Goal: Transaction & Acquisition: Purchase product/service

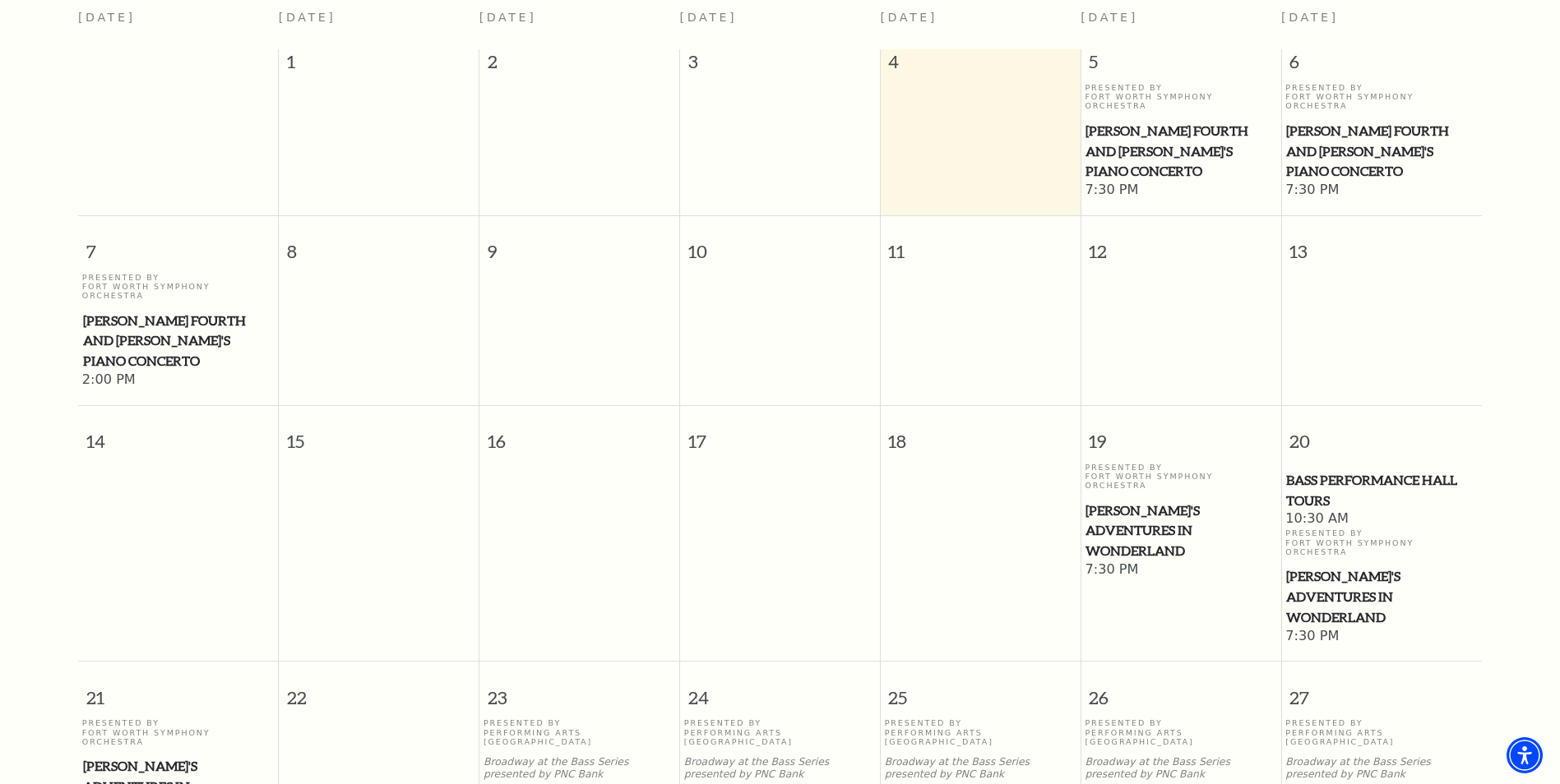
scroll to position [242, 0]
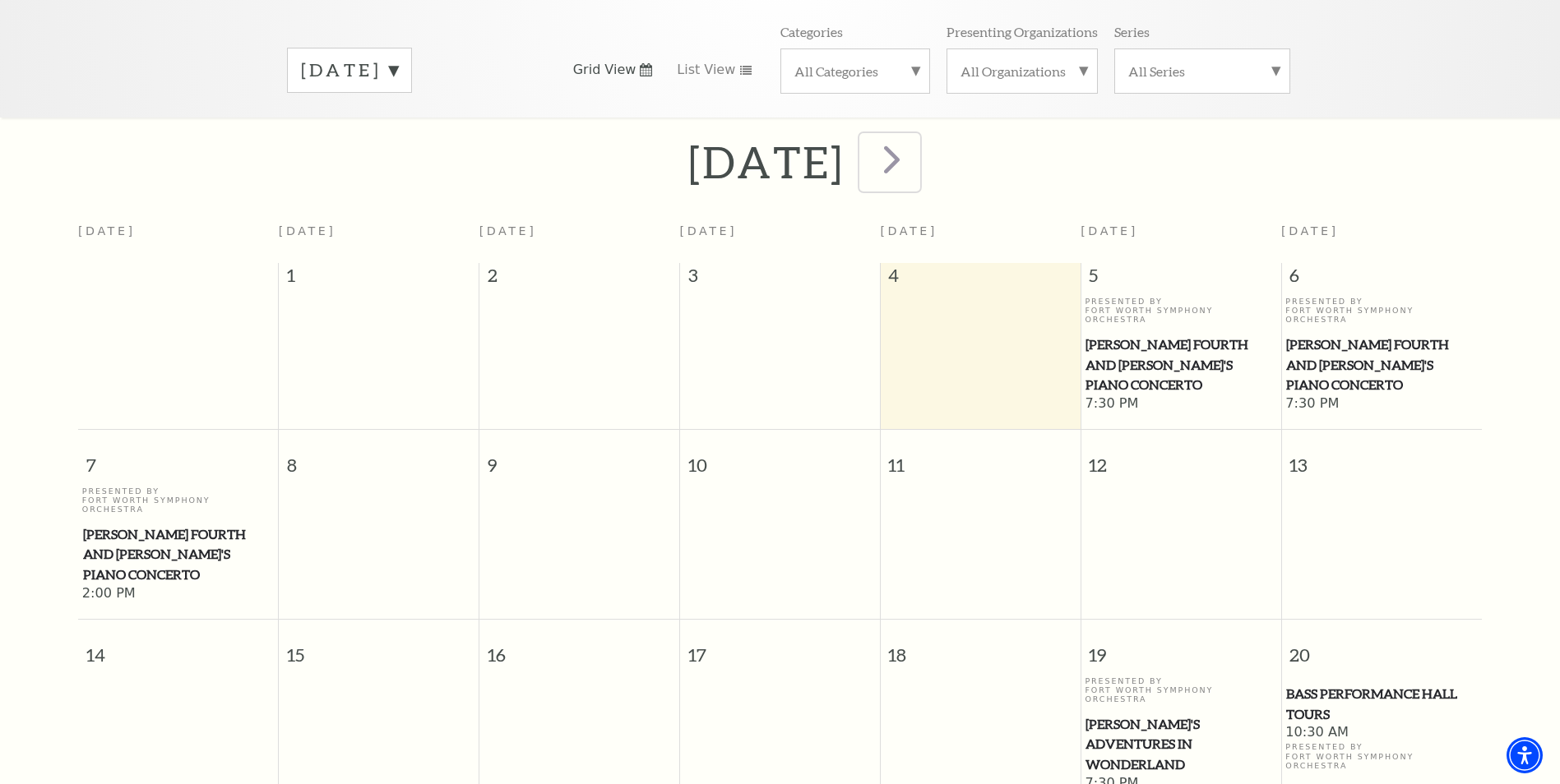
click at [916, 148] on span "next" at bounding box center [891, 158] width 47 height 47
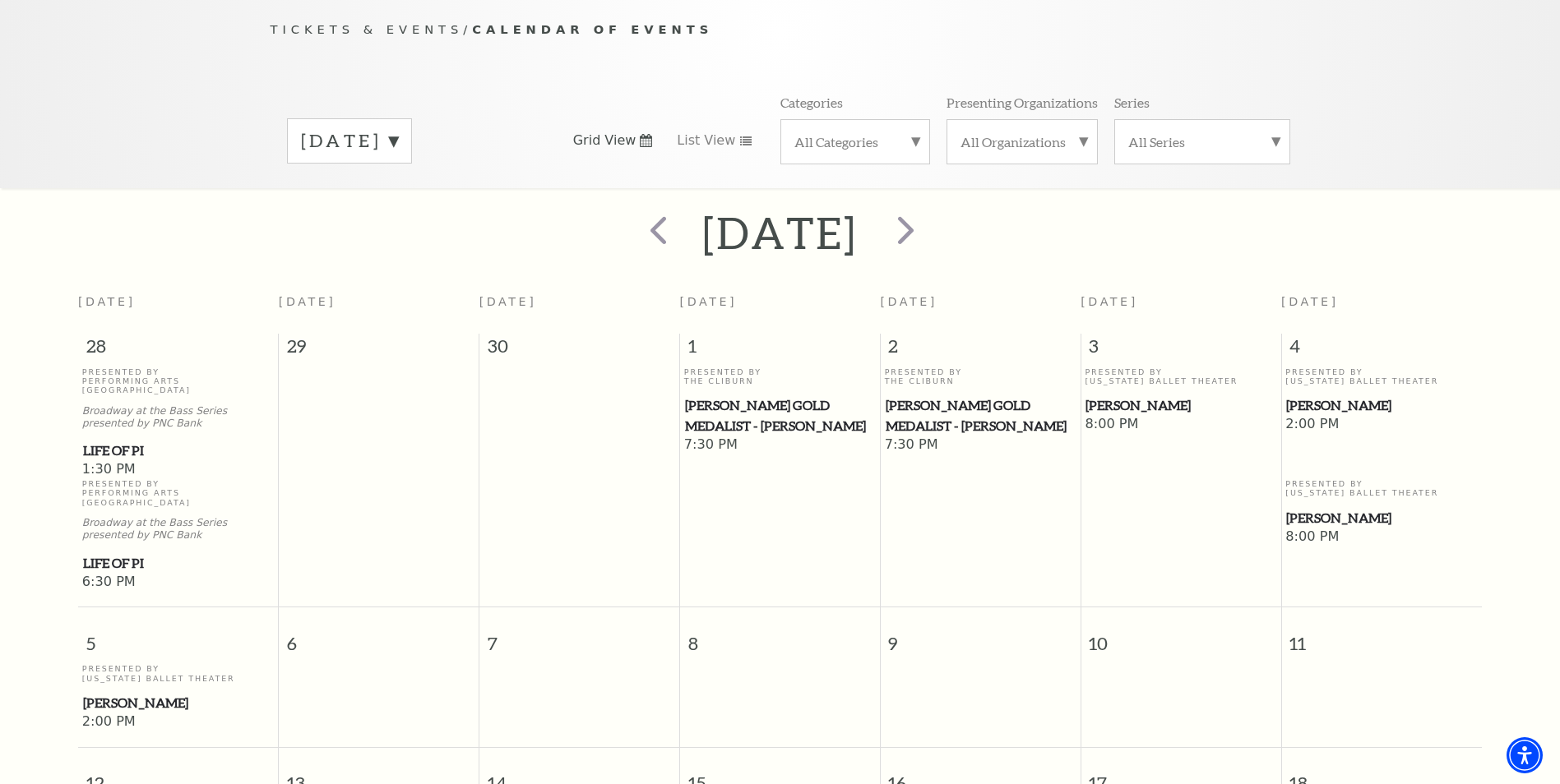
scroll to position [146, 0]
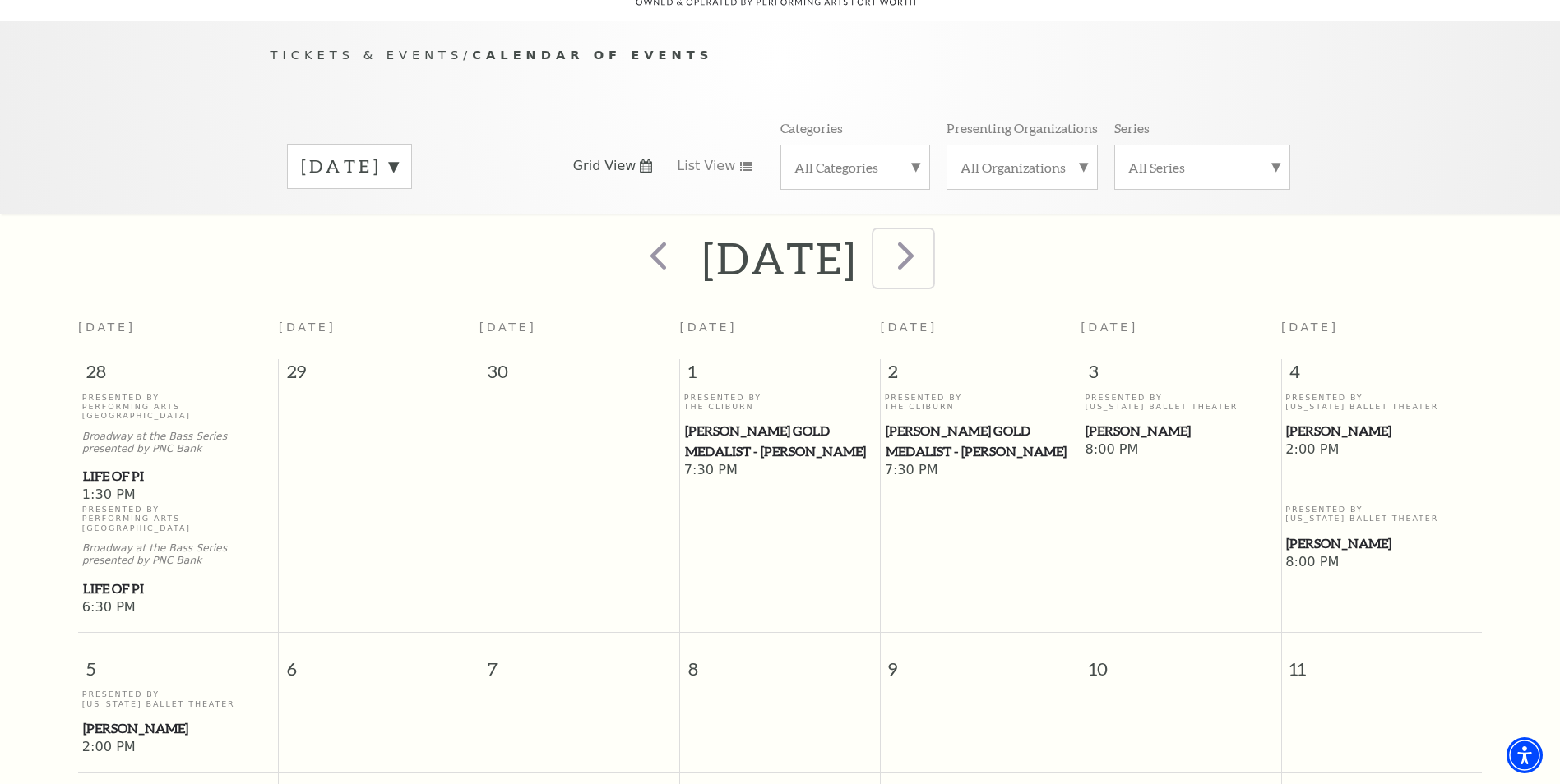
click at [929, 236] on span "next" at bounding box center [905, 255] width 47 height 47
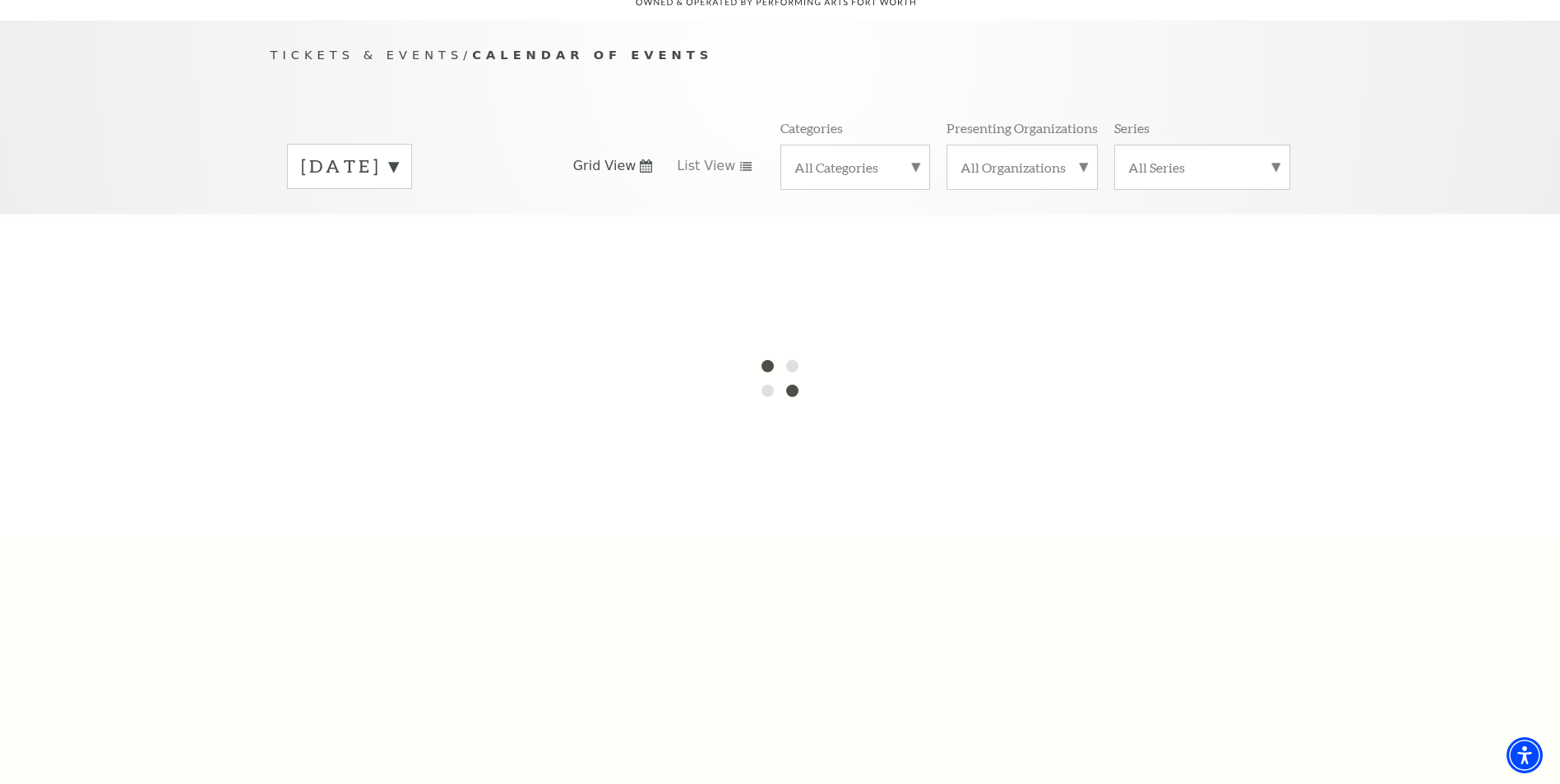
click at [398, 153] on label "October 2025" at bounding box center [349, 166] width 97 height 25
click at [398, 183] on label "October 2025" at bounding box center [349, 201] width 97 height 36
click at [434, 120] on div "October 2025 Grid View List View Categories All Categories Presenting Organizat…" at bounding box center [780, 166] width 1020 height 94
click at [391, 47] on span "Tickets & Events" at bounding box center [367, 54] width 193 height 14
click at [356, 47] on span "Tickets & Events" at bounding box center [367, 54] width 193 height 14
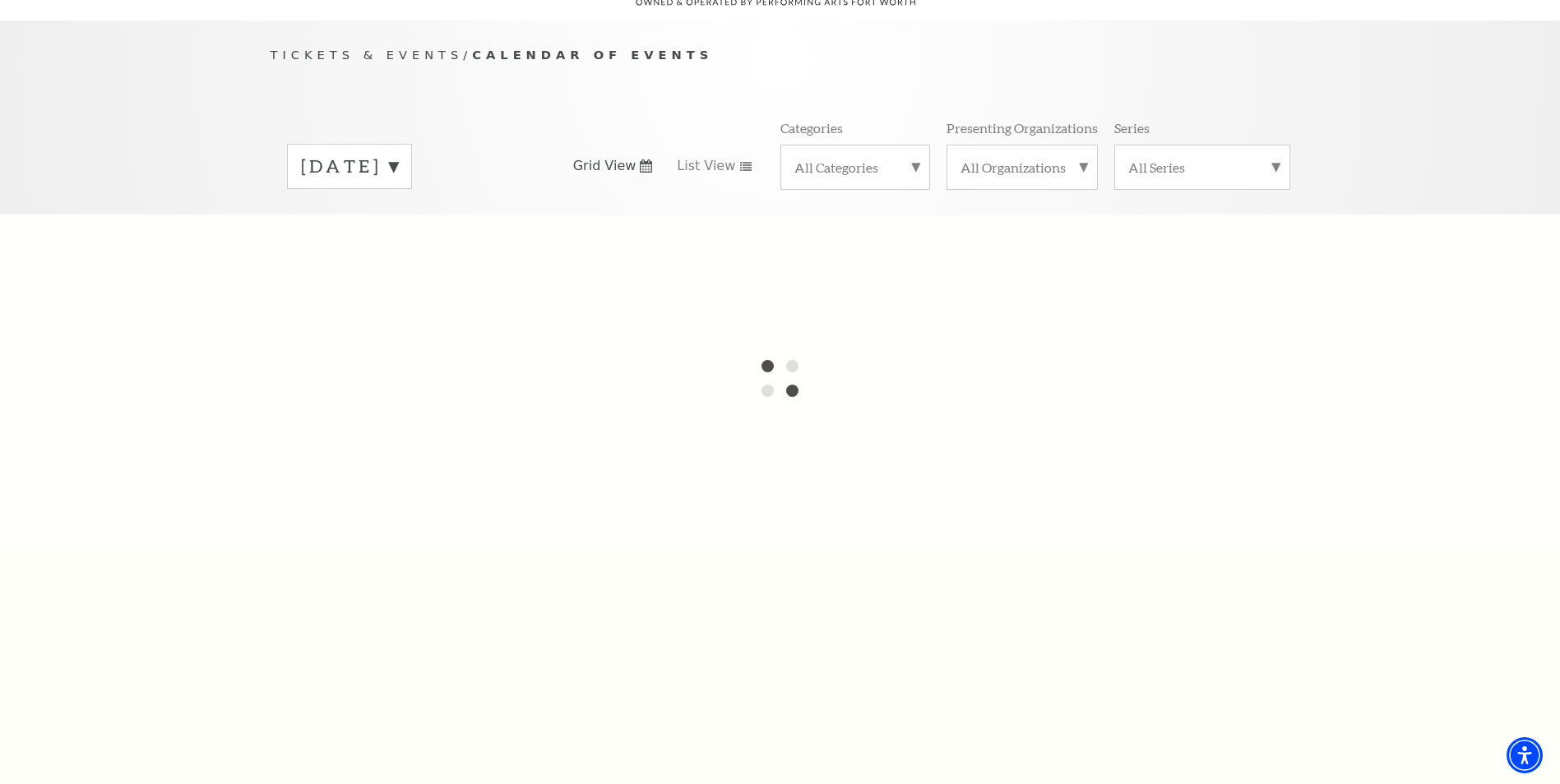
click at [354, 47] on span "Tickets & Events" at bounding box center [367, 54] width 193 height 14
click at [351, 47] on span "Tickets & Events" at bounding box center [367, 54] width 193 height 14
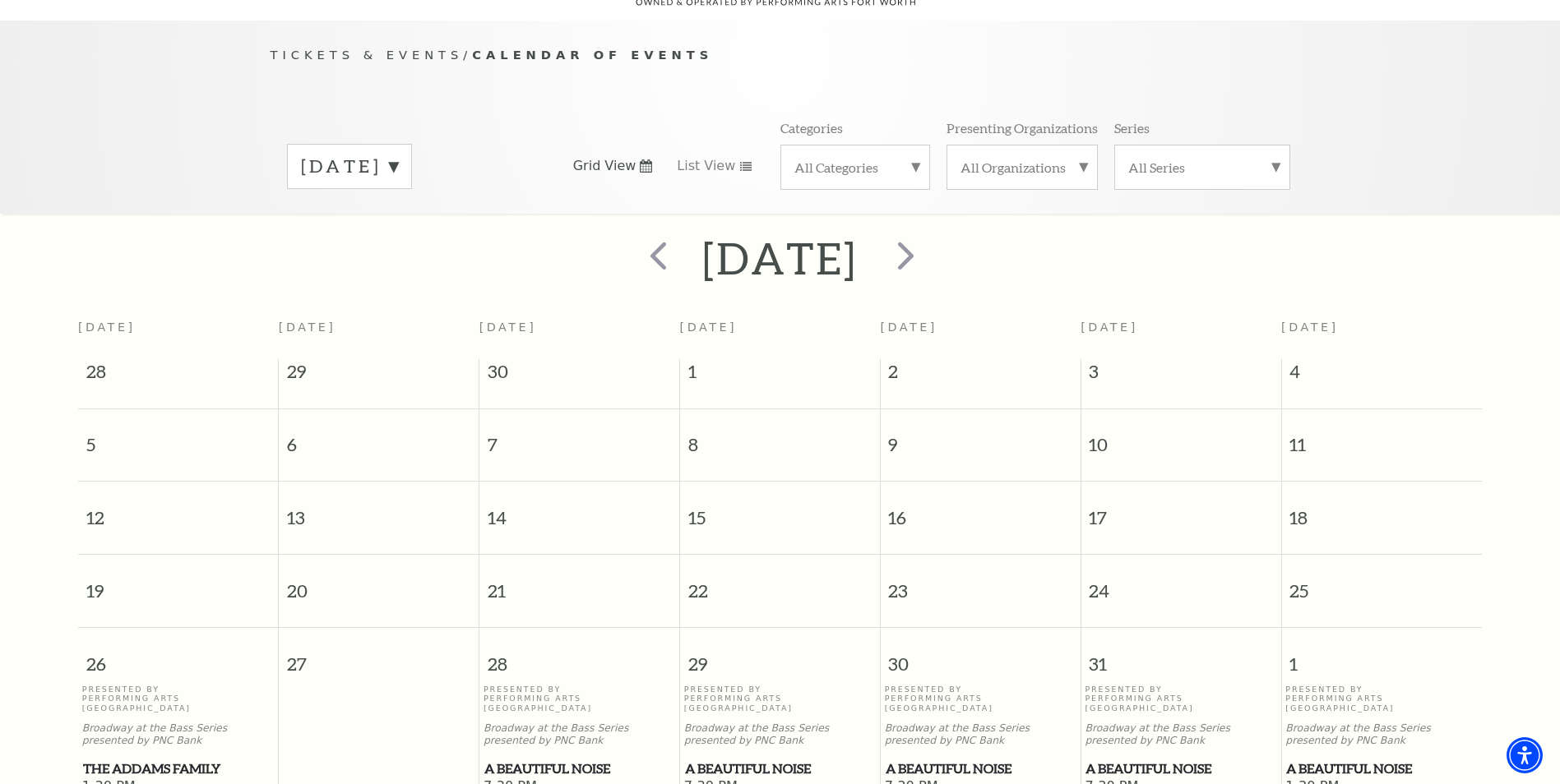
click at [351, 47] on span "Tickets & Events" at bounding box center [367, 54] width 193 height 14
click at [398, 153] on label "October 2025" at bounding box center [349, 166] width 97 height 25
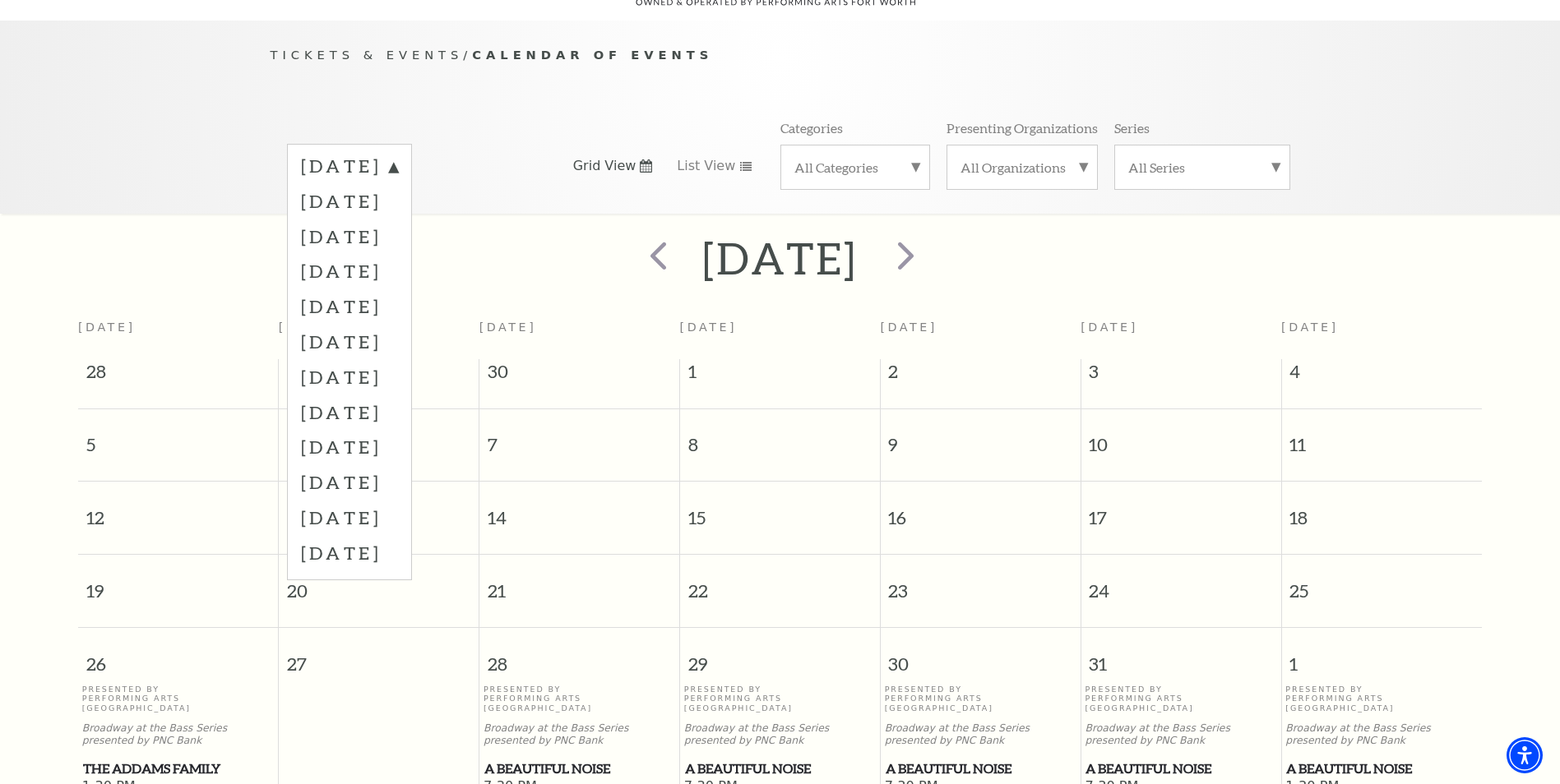
drag, startPoint x: 408, startPoint y: 219, endPoint x: 410, endPoint y: 207, distance: 12.2
click at [398, 219] on label "November 2025" at bounding box center [349, 236] width 97 height 36
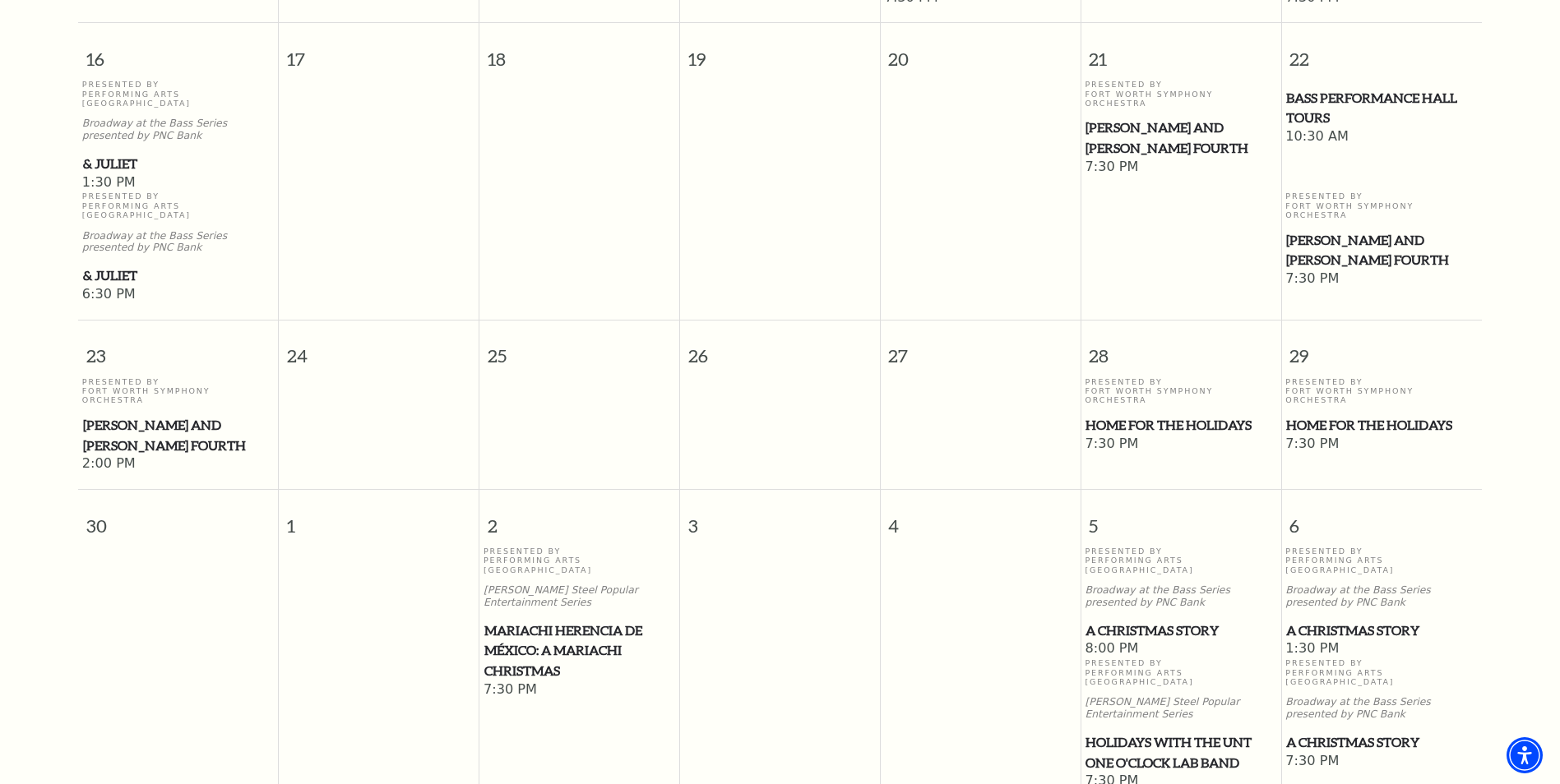
scroll to position [1379, 0]
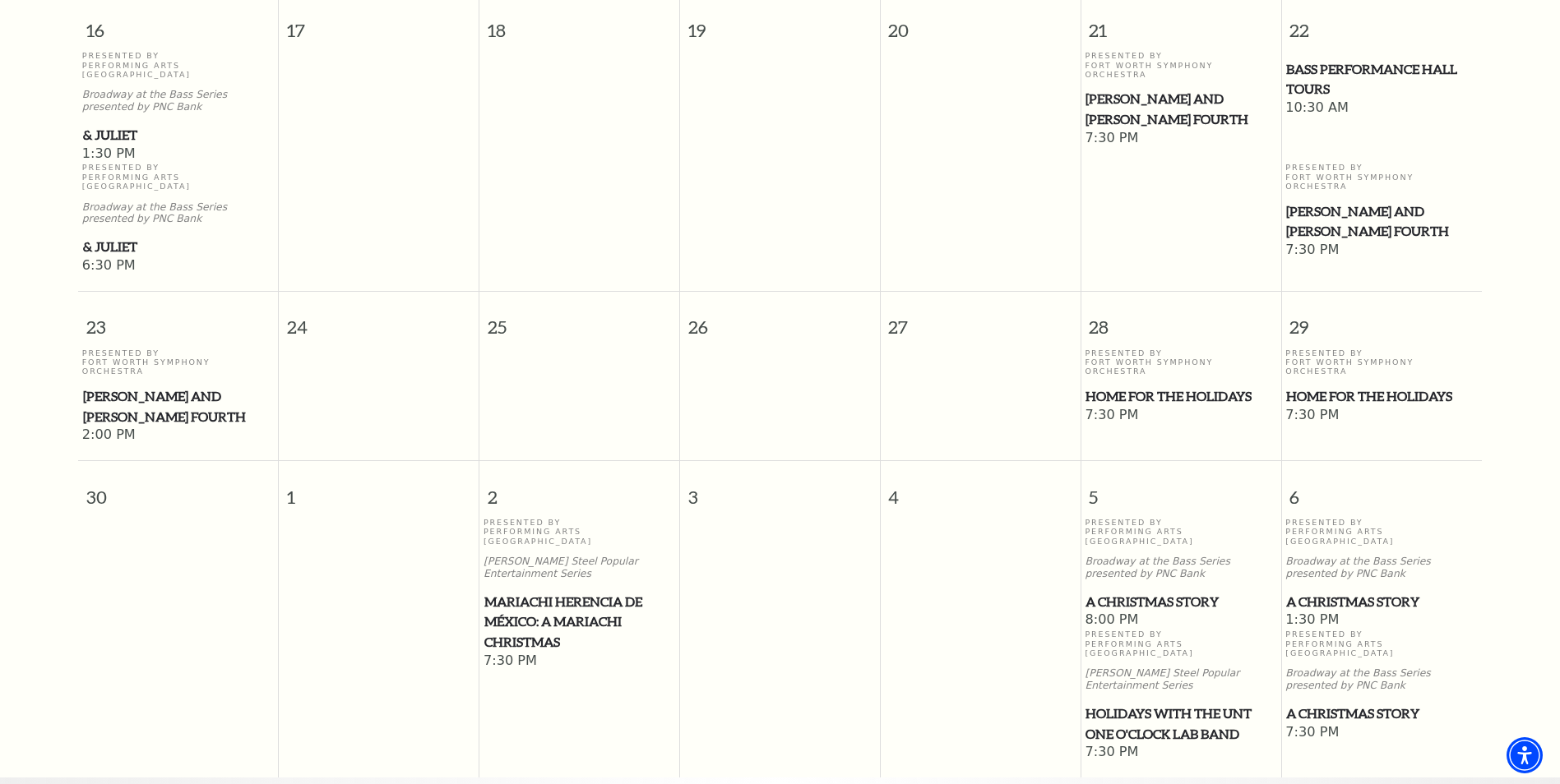
click at [1142, 592] on span "A Christmas Story" at bounding box center [1180, 602] width 190 height 20
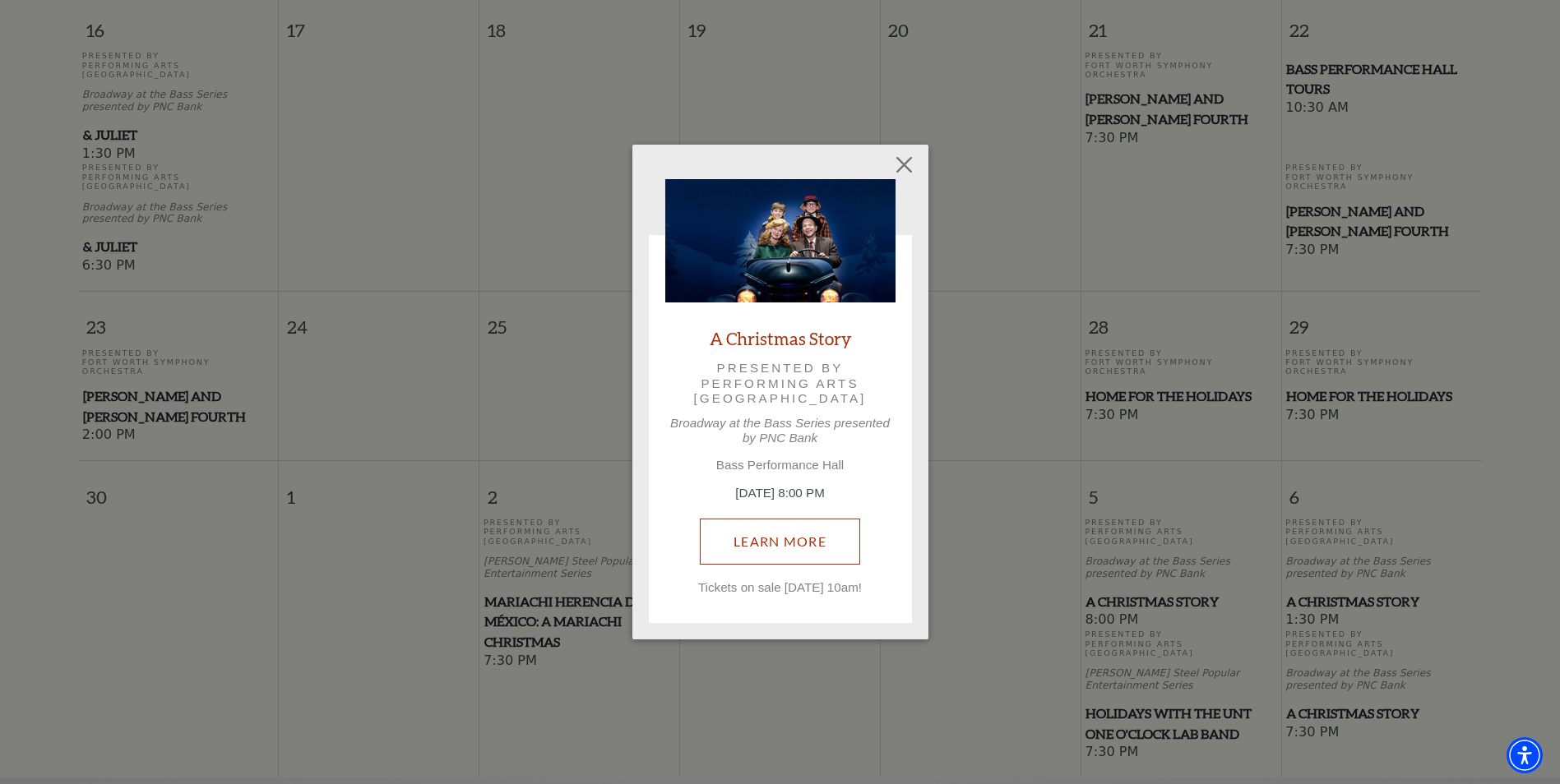
click at [785, 537] on link "Learn More" at bounding box center [780, 542] width 160 height 46
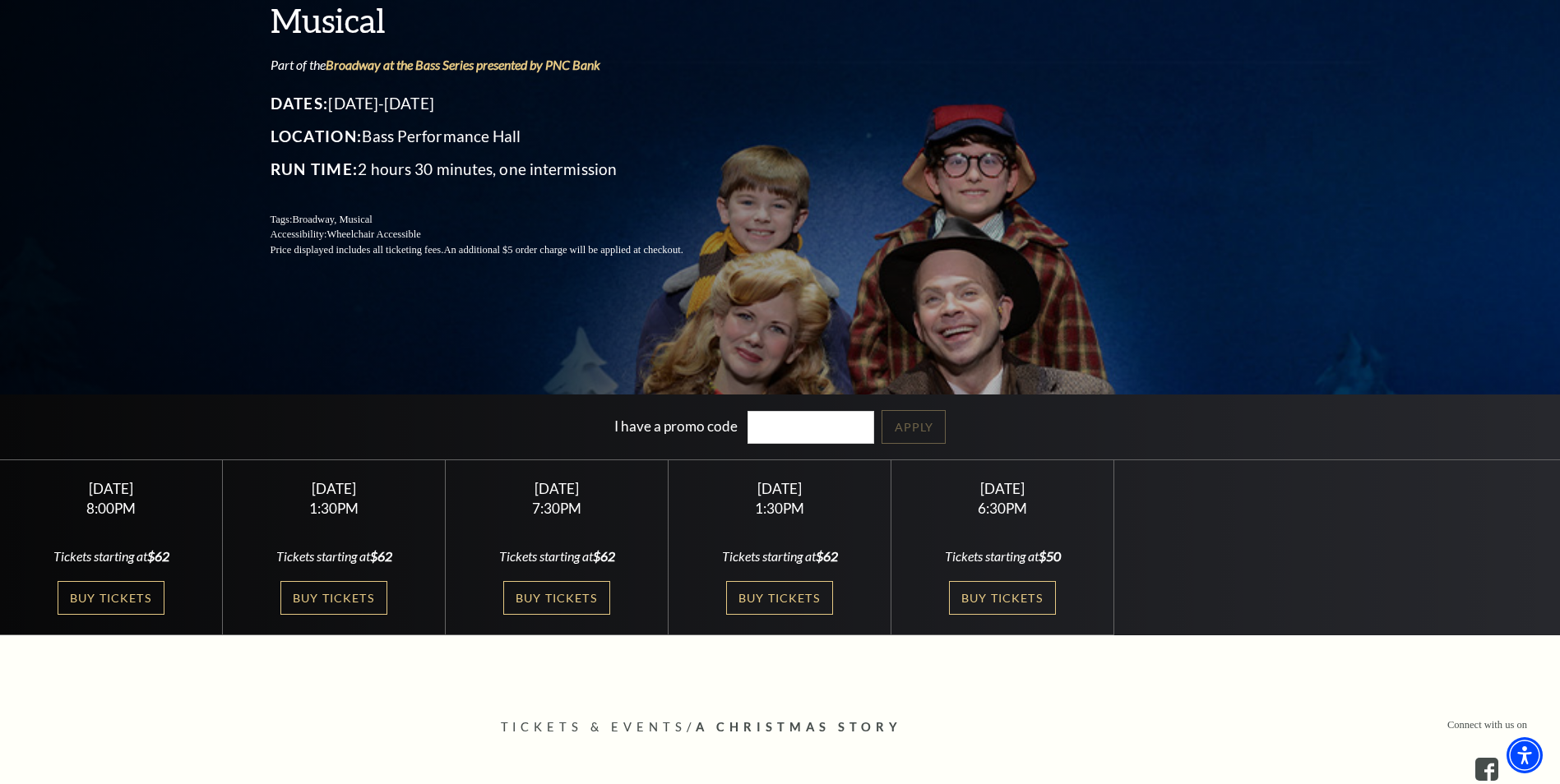
scroll to position [247, 0]
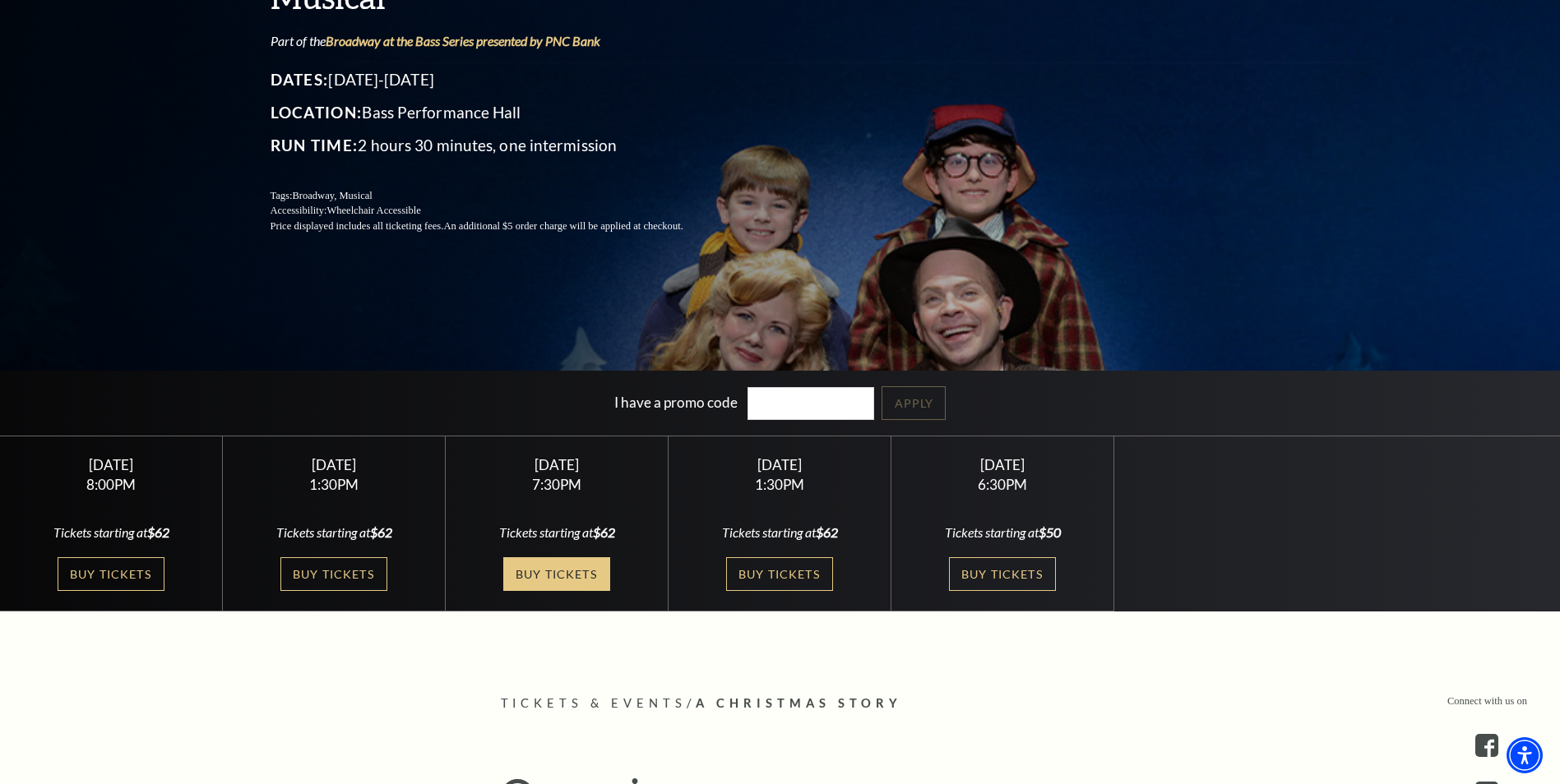
click at [531, 566] on link "Buy Tickets" at bounding box center [557, 575] width 107 height 34
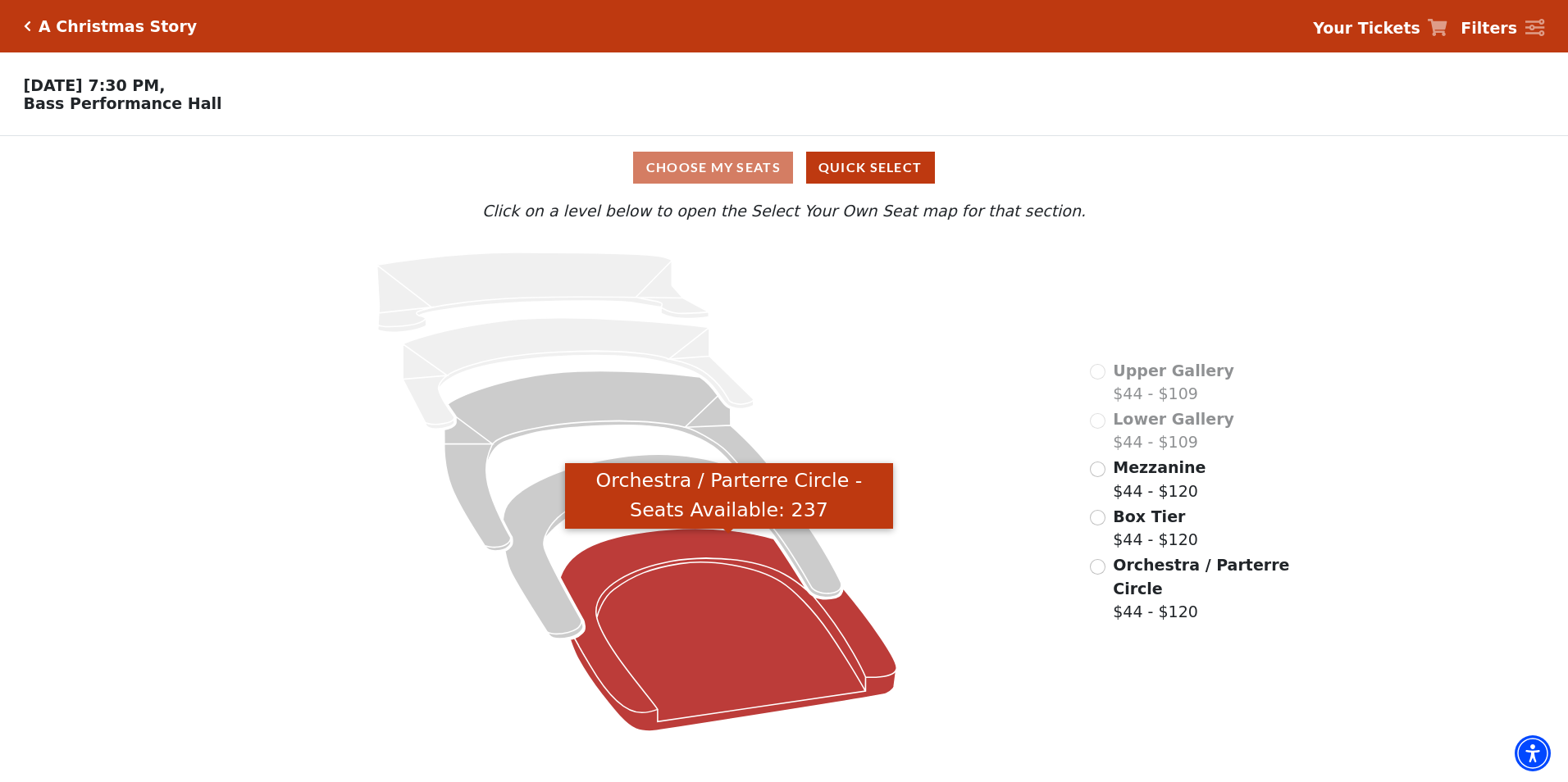
click at [726, 629] on icon "Orchestra / Parterre Circle - Seats Available: 237" at bounding box center [729, 631] width 336 height 203
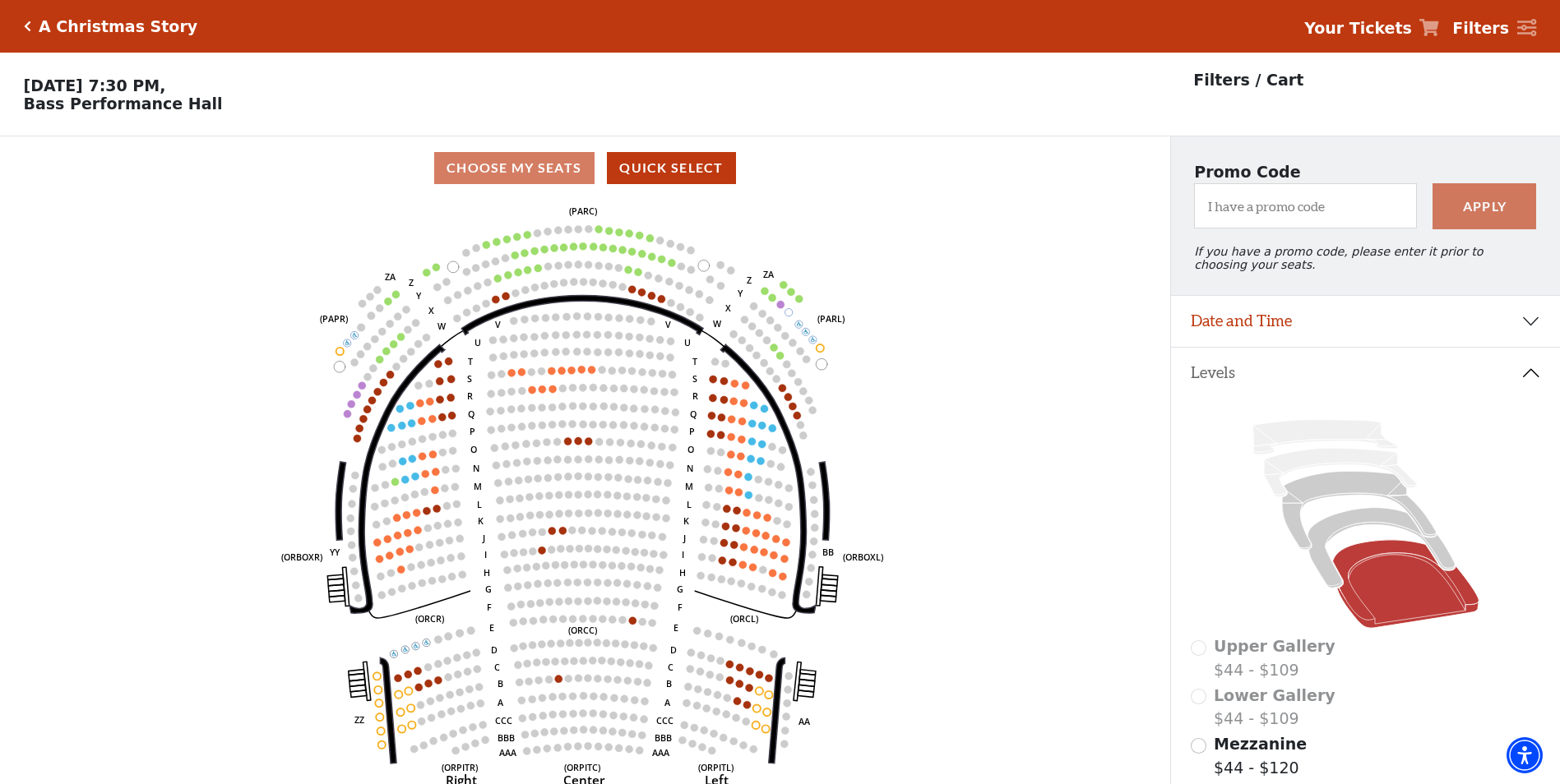
scroll to position [82, 0]
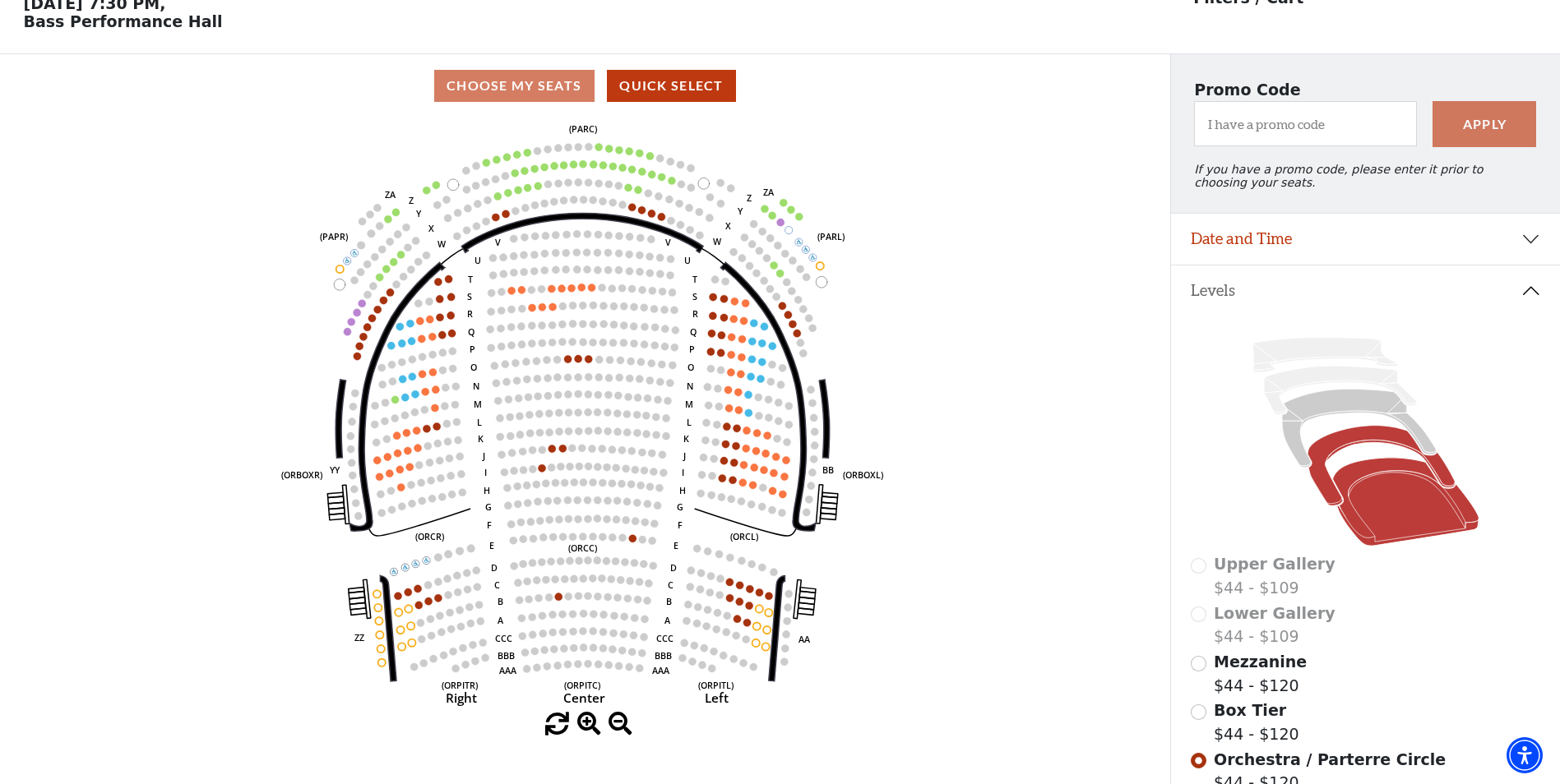
click at [1360, 440] on icon at bounding box center [1381, 465] width 148 height 81
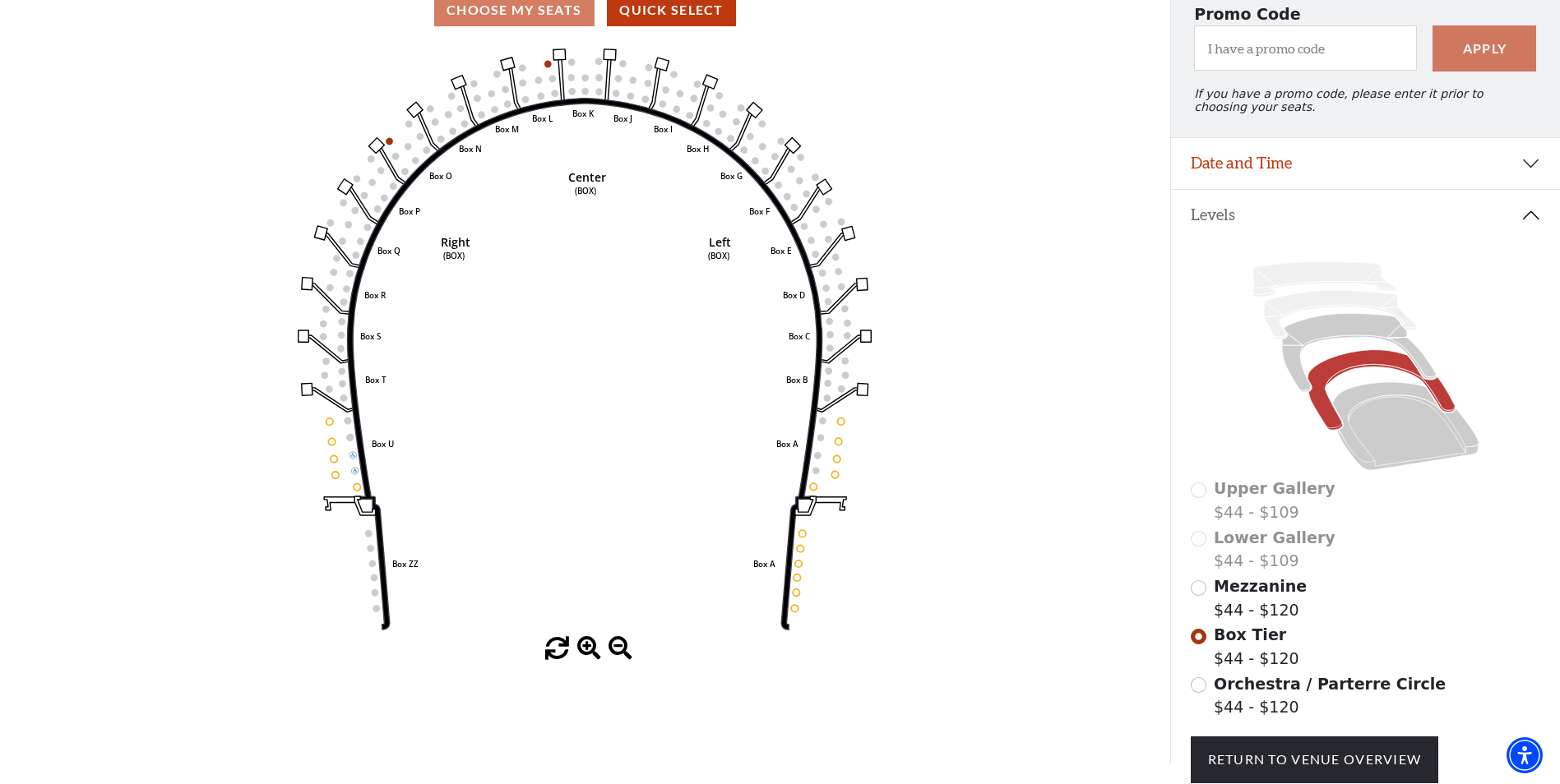
scroll to position [158, 0]
click at [1308, 339] on icon at bounding box center [1358, 353] width 153 height 78
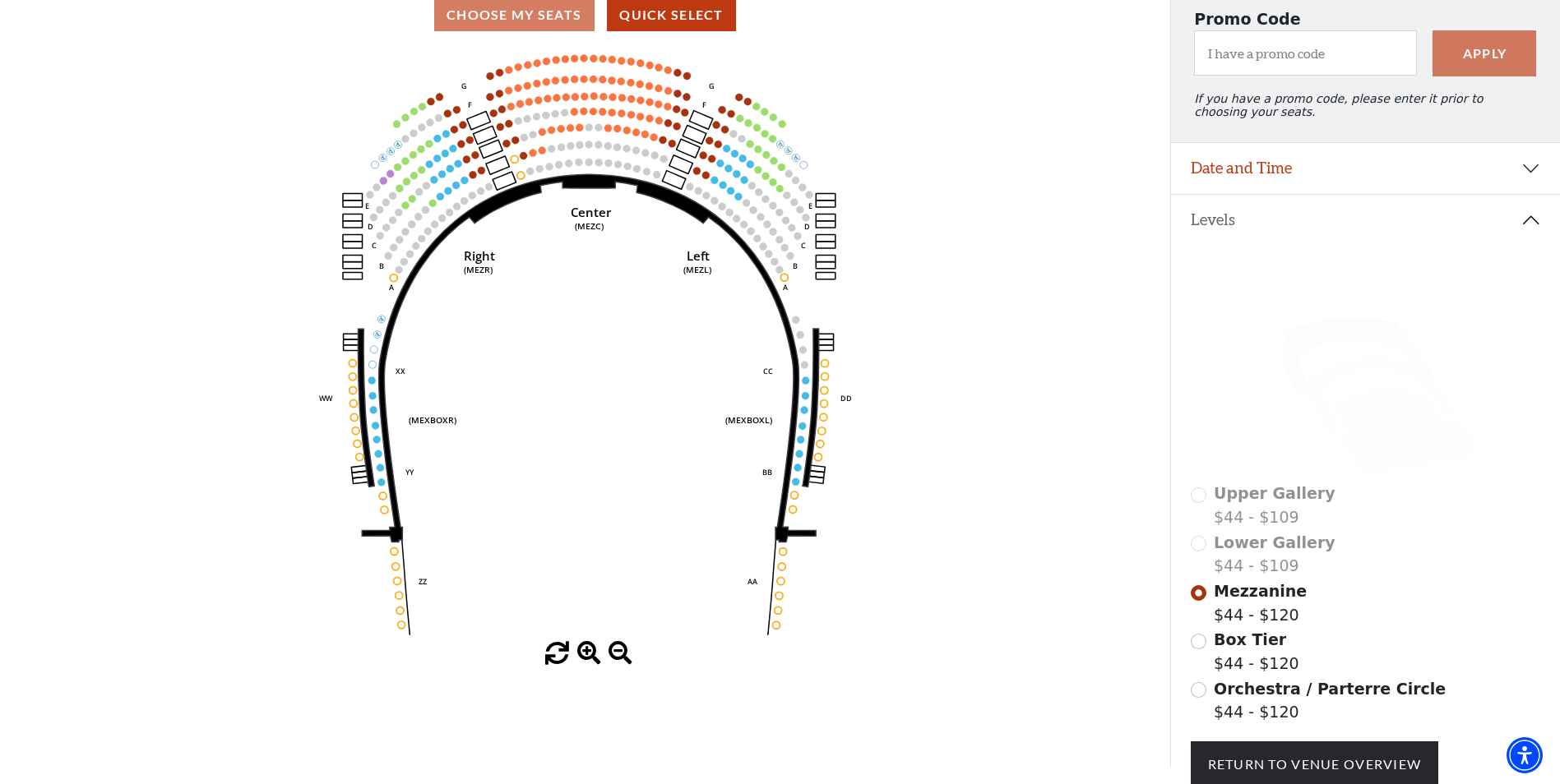
scroll to position [287, 0]
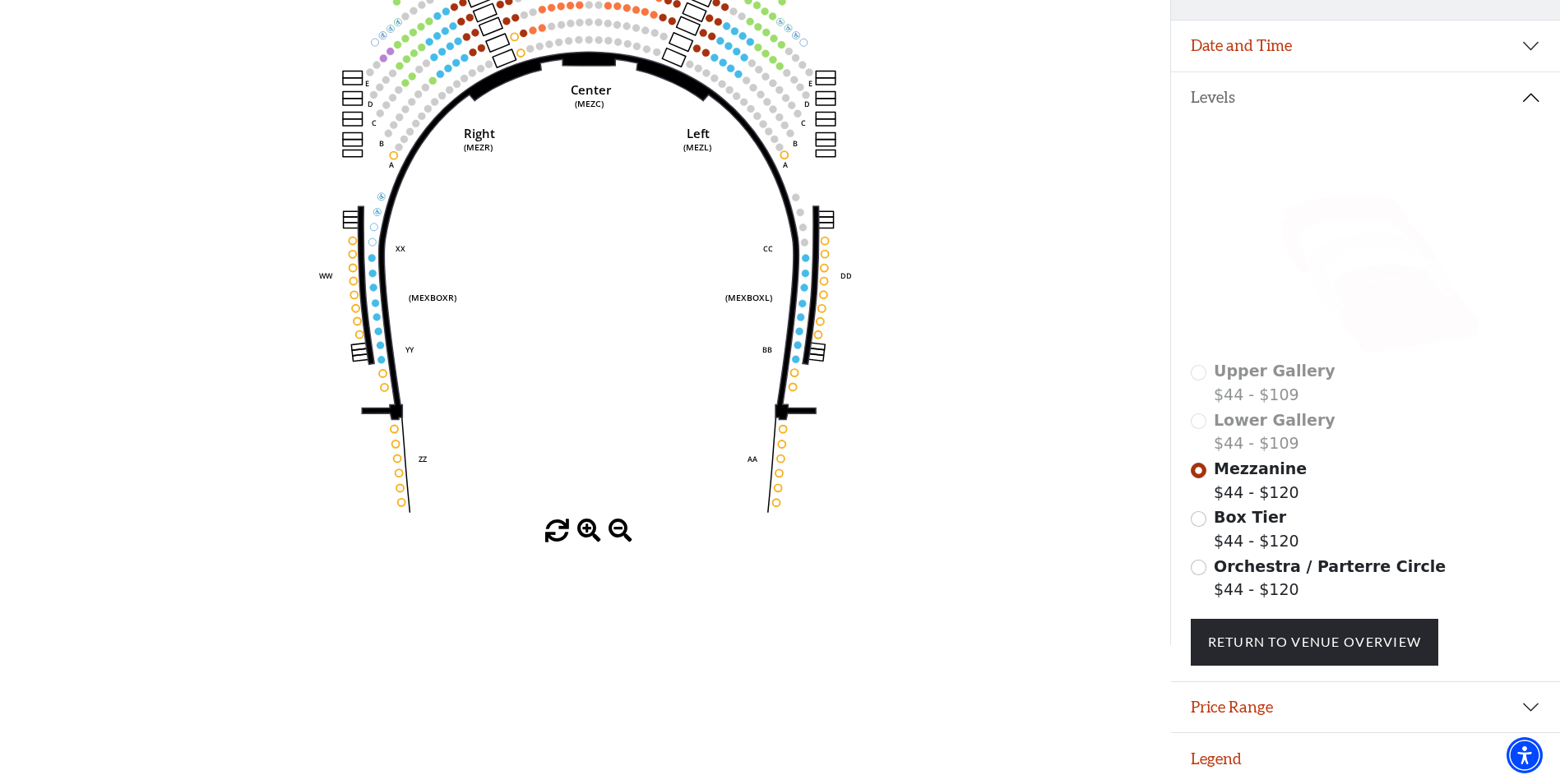
click at [1414, 321] on icon at bounding box center [1406, 309] width 147 height 88
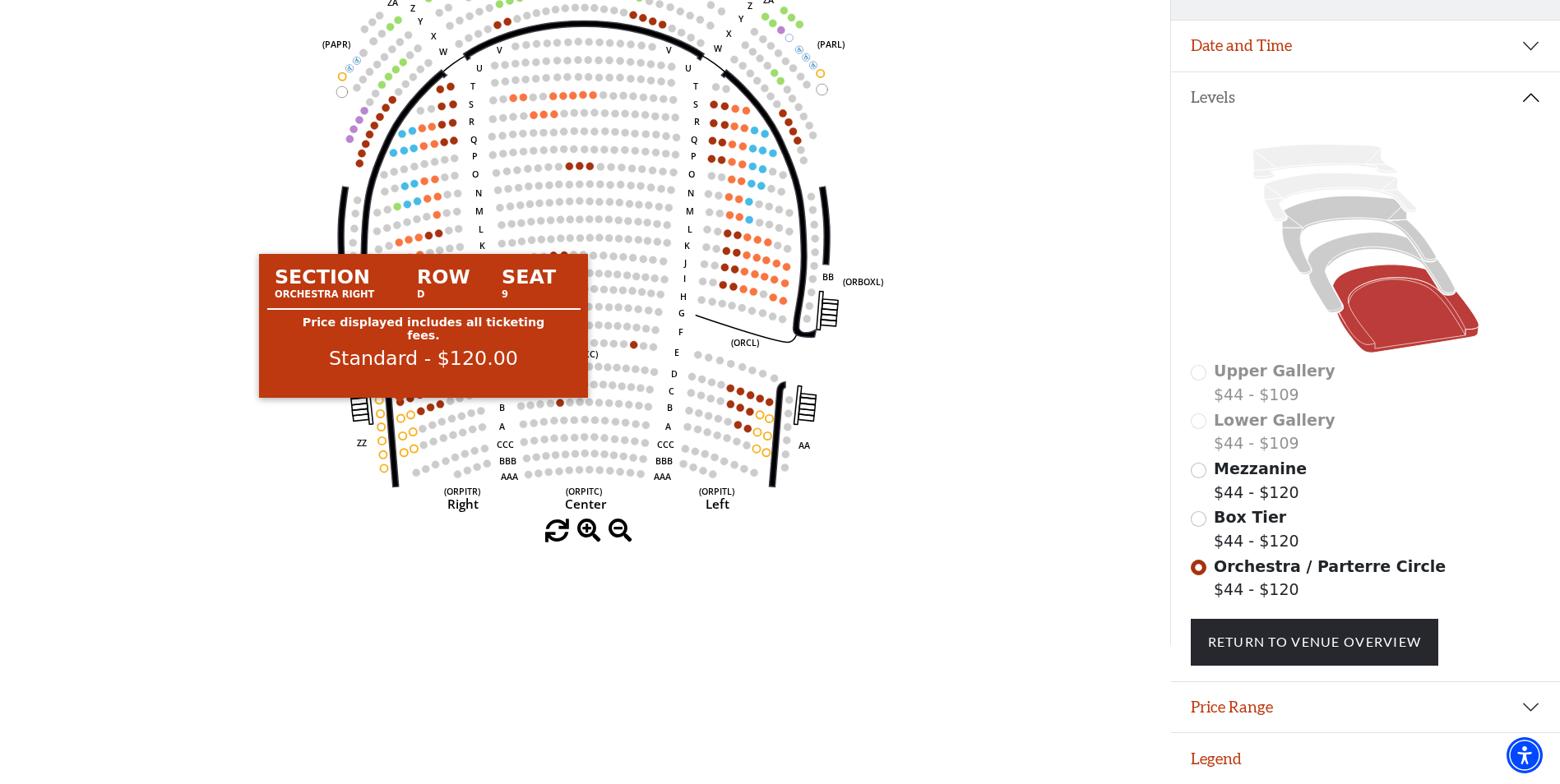
click at [400, 398] on circle at bounding box center [400, 402] width 8 height 8
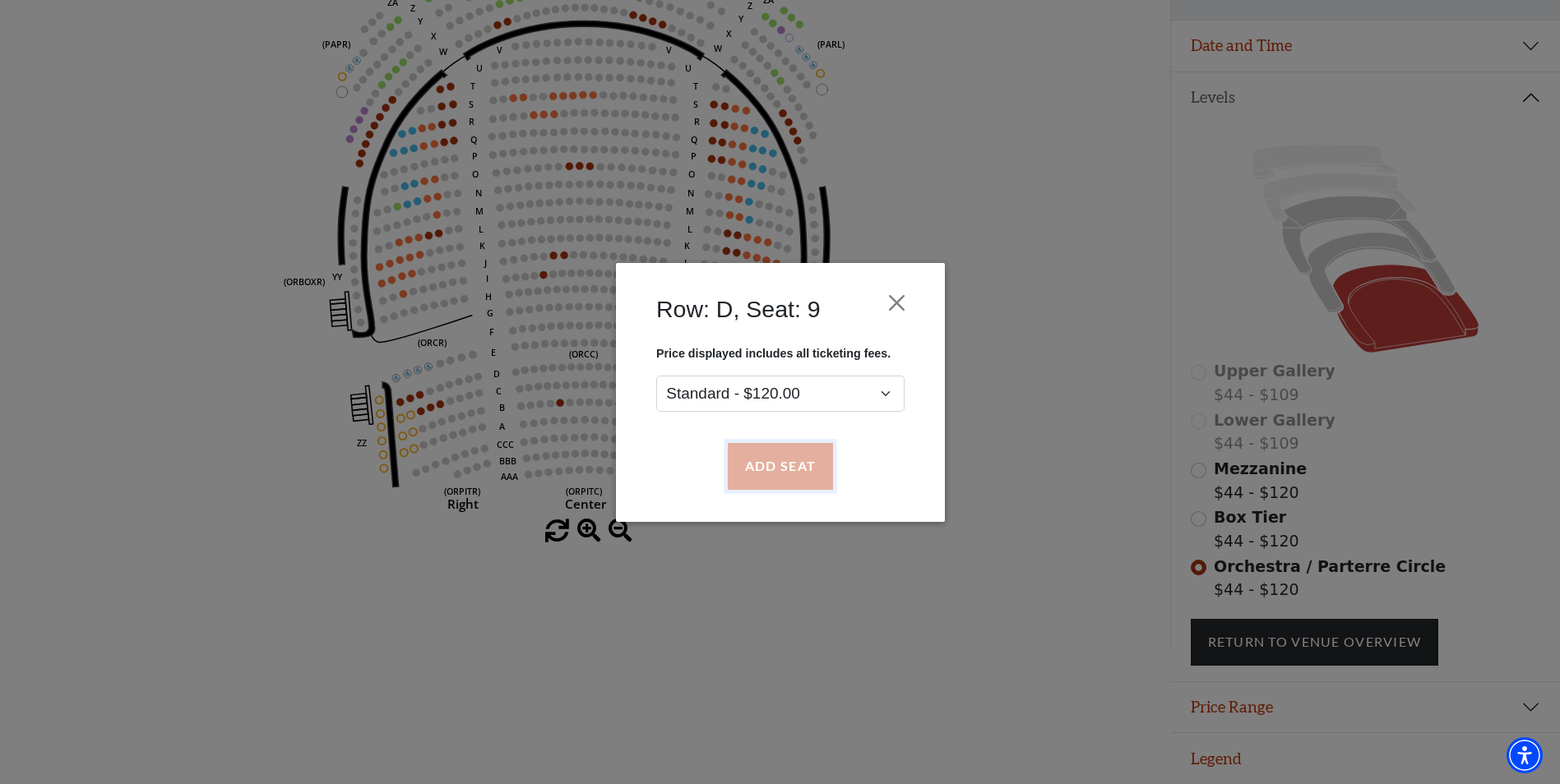
click at [777, 472] on button "Add Seat" at bounding box center [780, 466] width 105 height 46
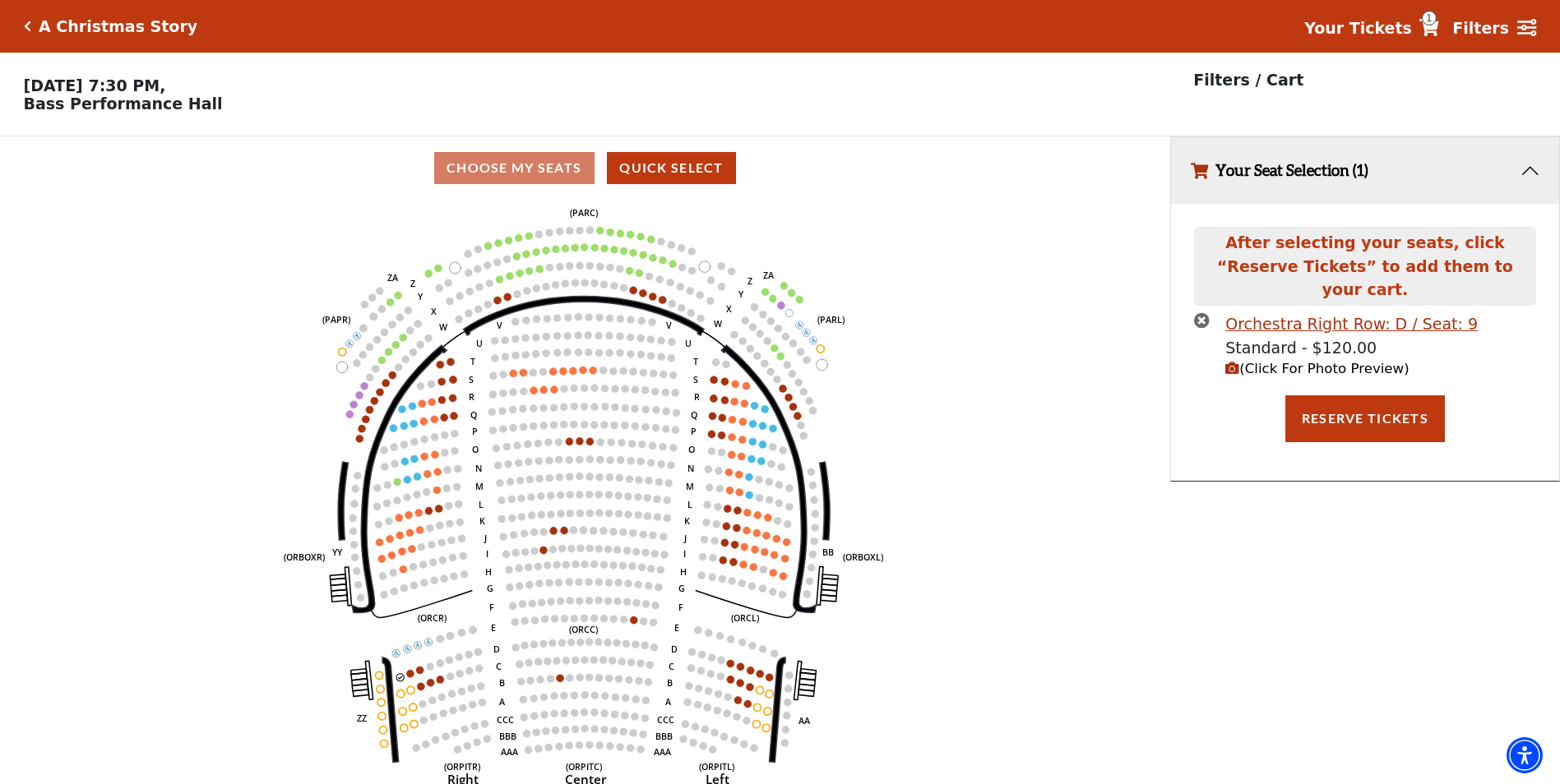
scroll to position [41, 0]
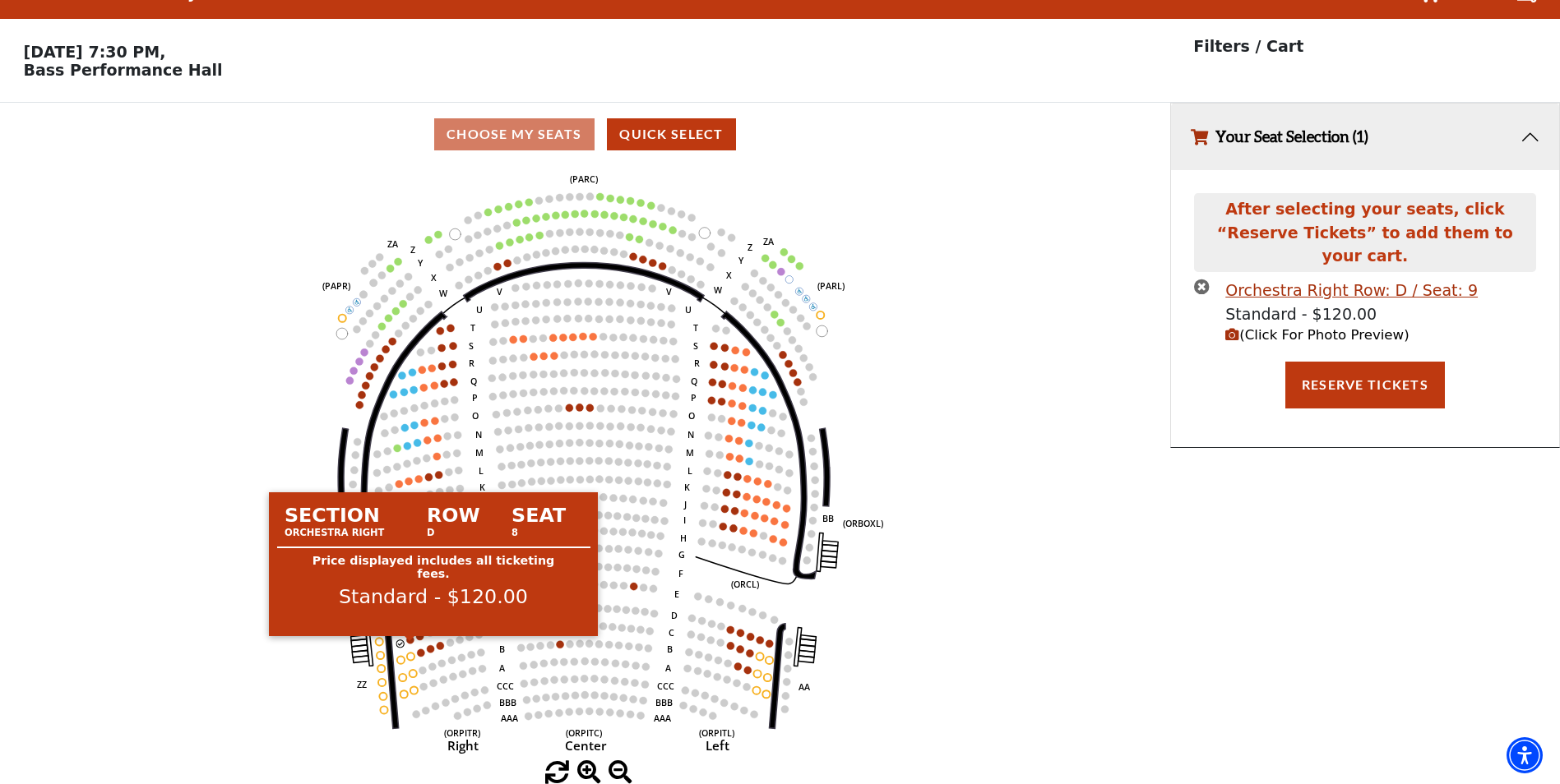
click at [412, 642] on circle at bounding box center [410, 640] width 8 height 8
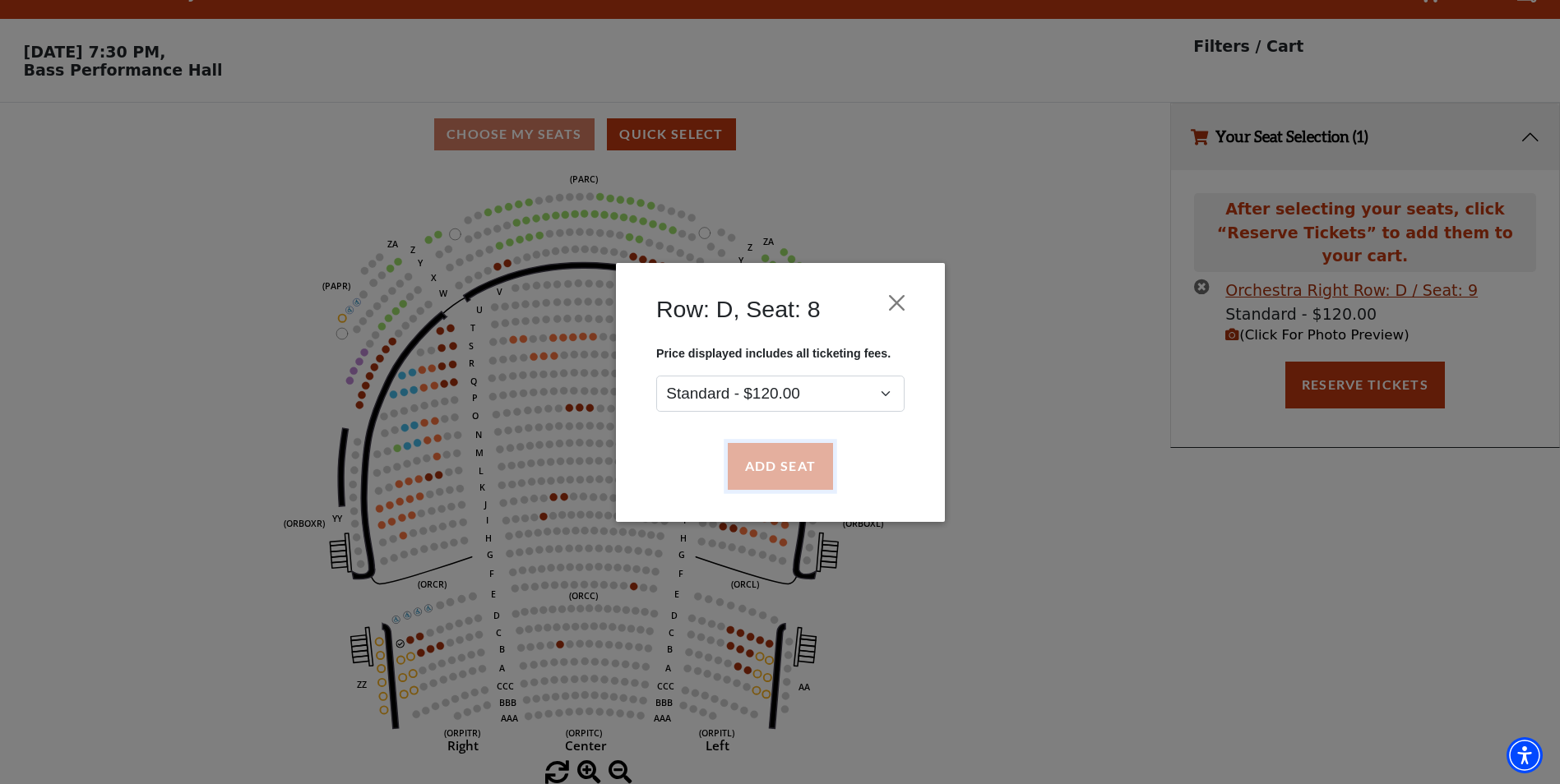
click at [776, 478] on button "Add Seat" at bounding box center [780, 466] width 105 height 46
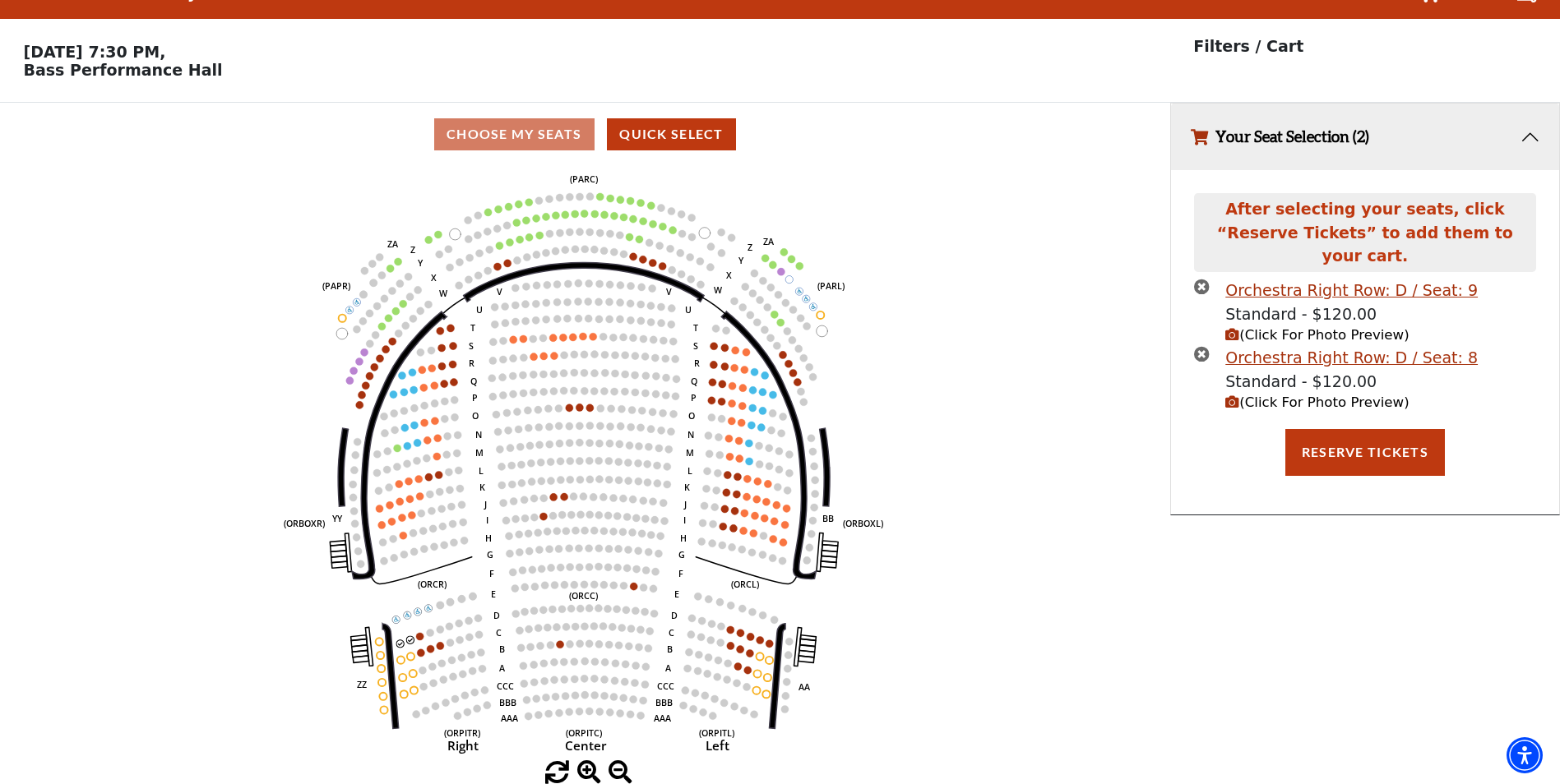
scroll to position [0, 0]
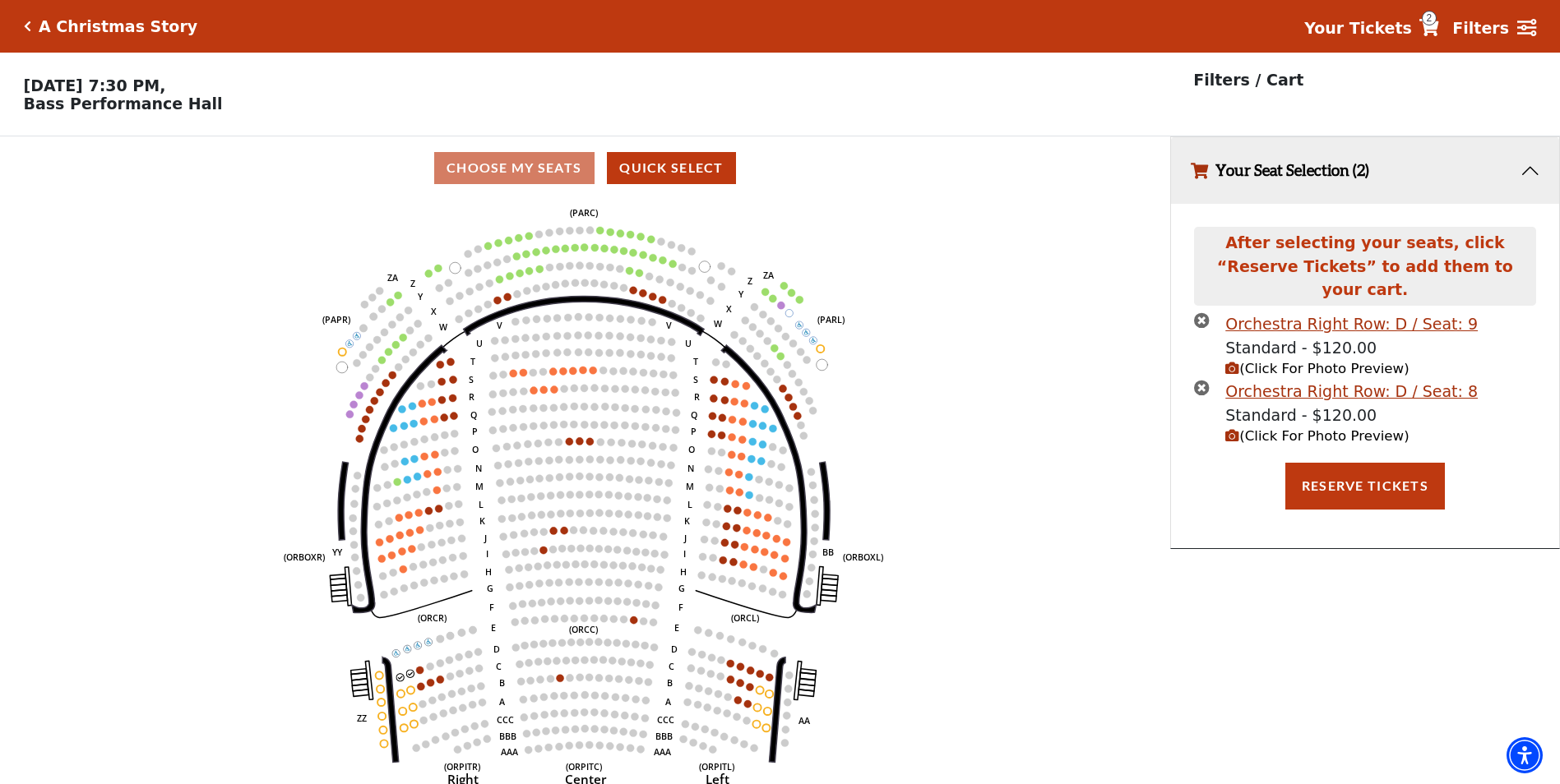
click at [416, 675] on icon "Left (ORPITL) Right (ORPITR) Center (ORPITC) ZZ AA YY BB ZA ZA (ORCL) (ORCR) (O…" at bounding box center [585, 498] width 1053 height 595
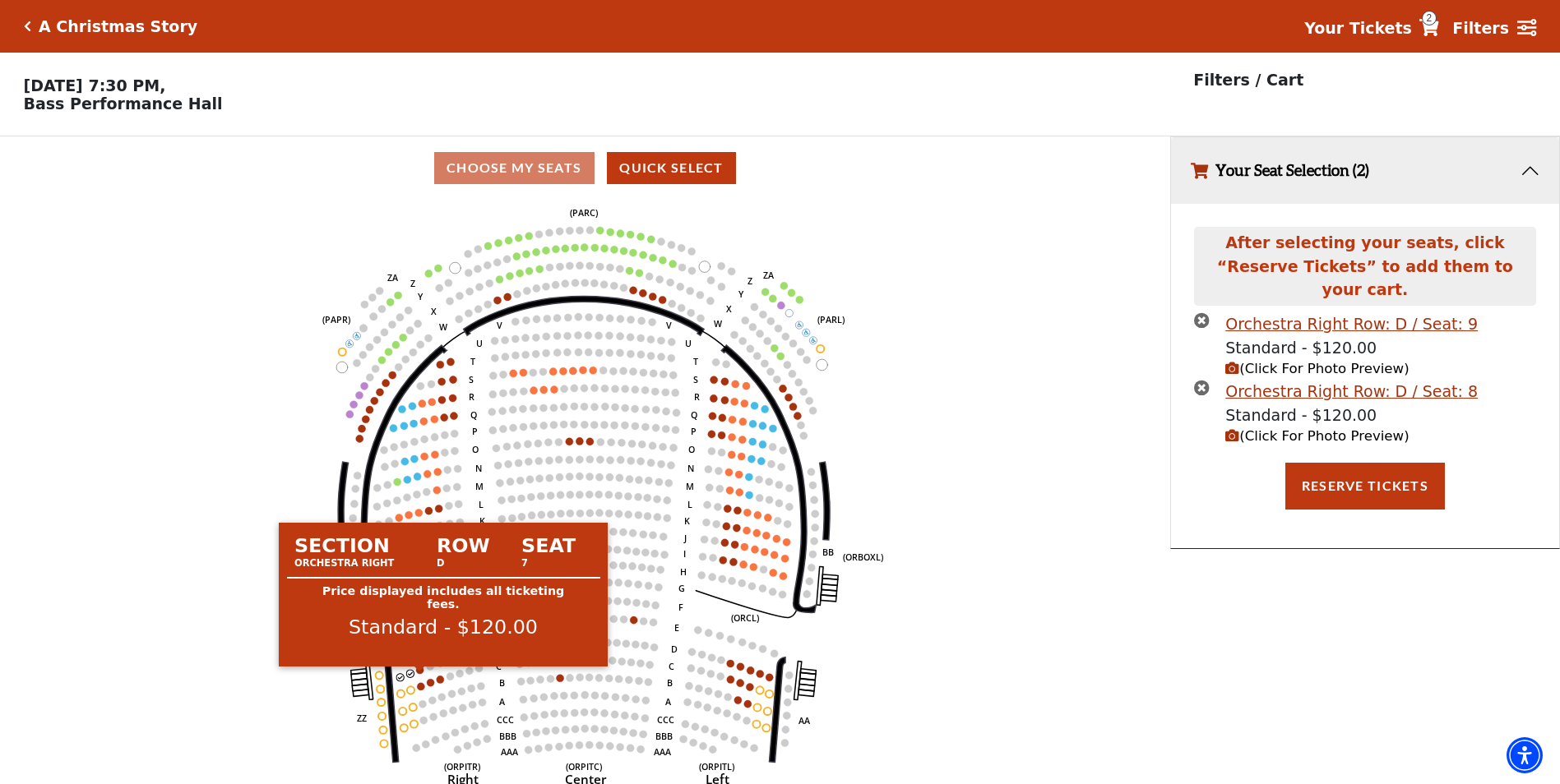
click at [421, 674] on circle at bounding box center [420, 670] width 8 height 8
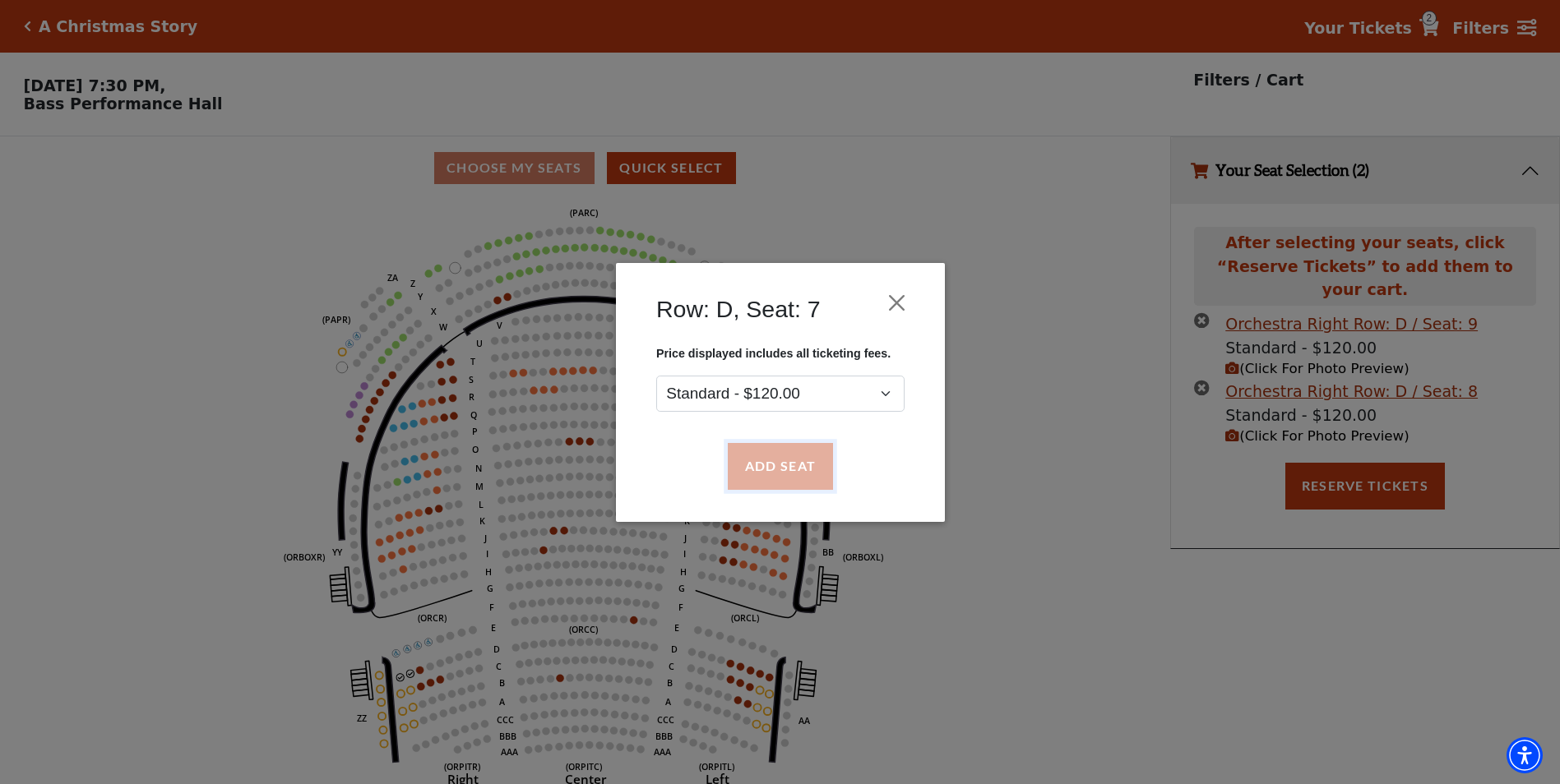
click at [770, 469] on button "Add Seat" at bounding box center [780, 466] width 105 height 46
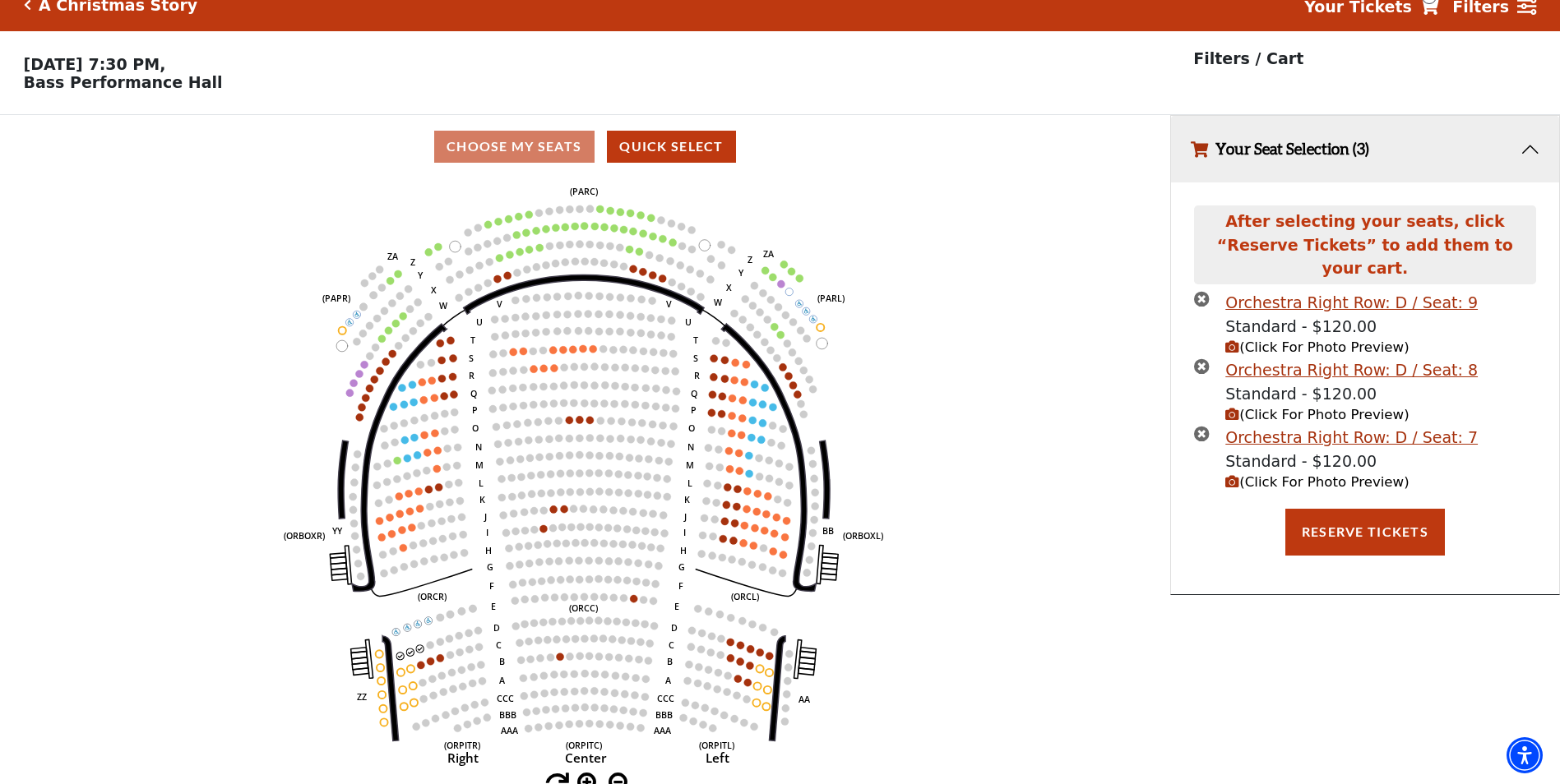
scroll to position [41, 0]
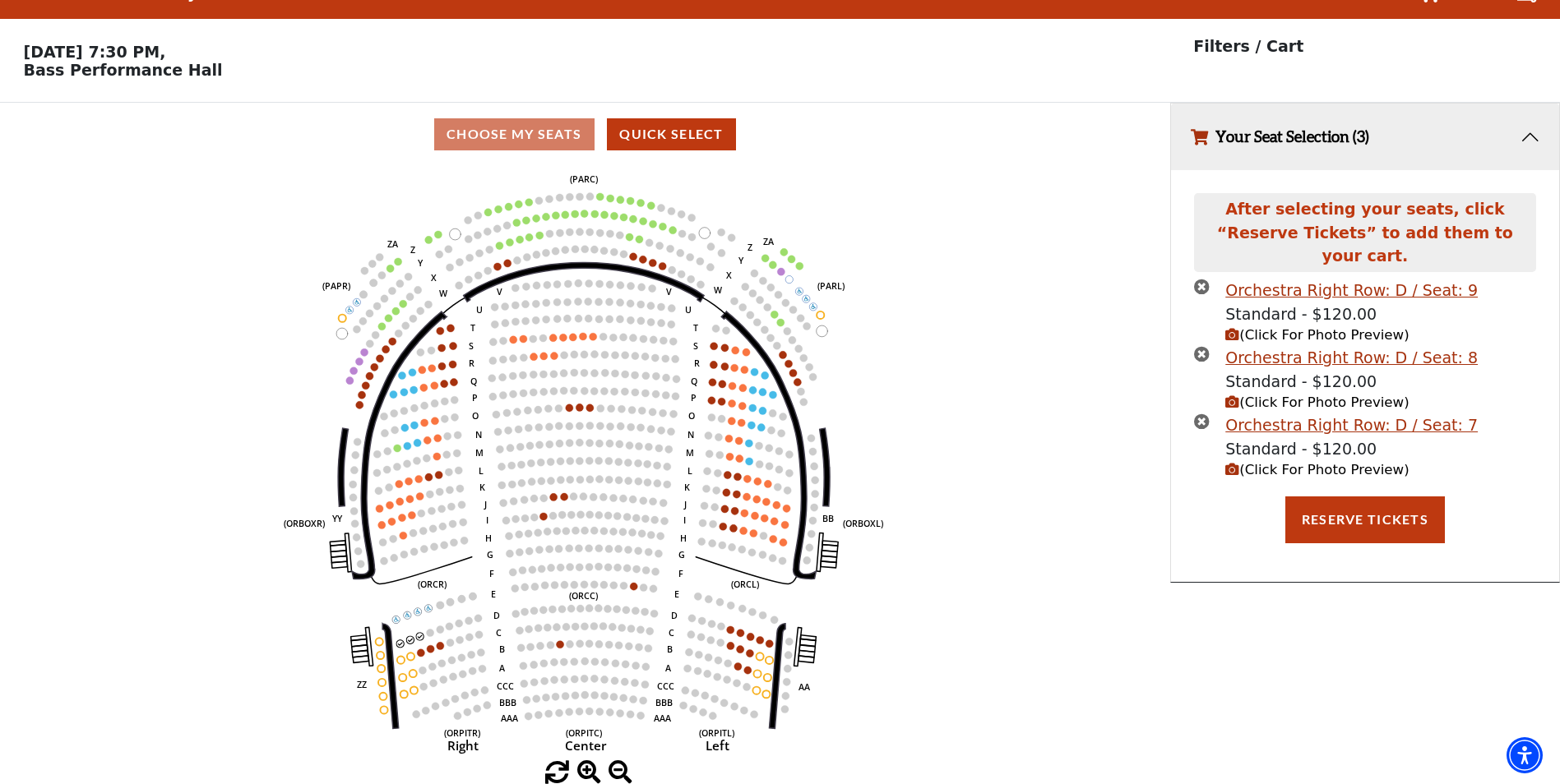
click at [1319, 327] on span "(Click For Photo Preview)" at bounding box center [1317, 335] width 183 height 15
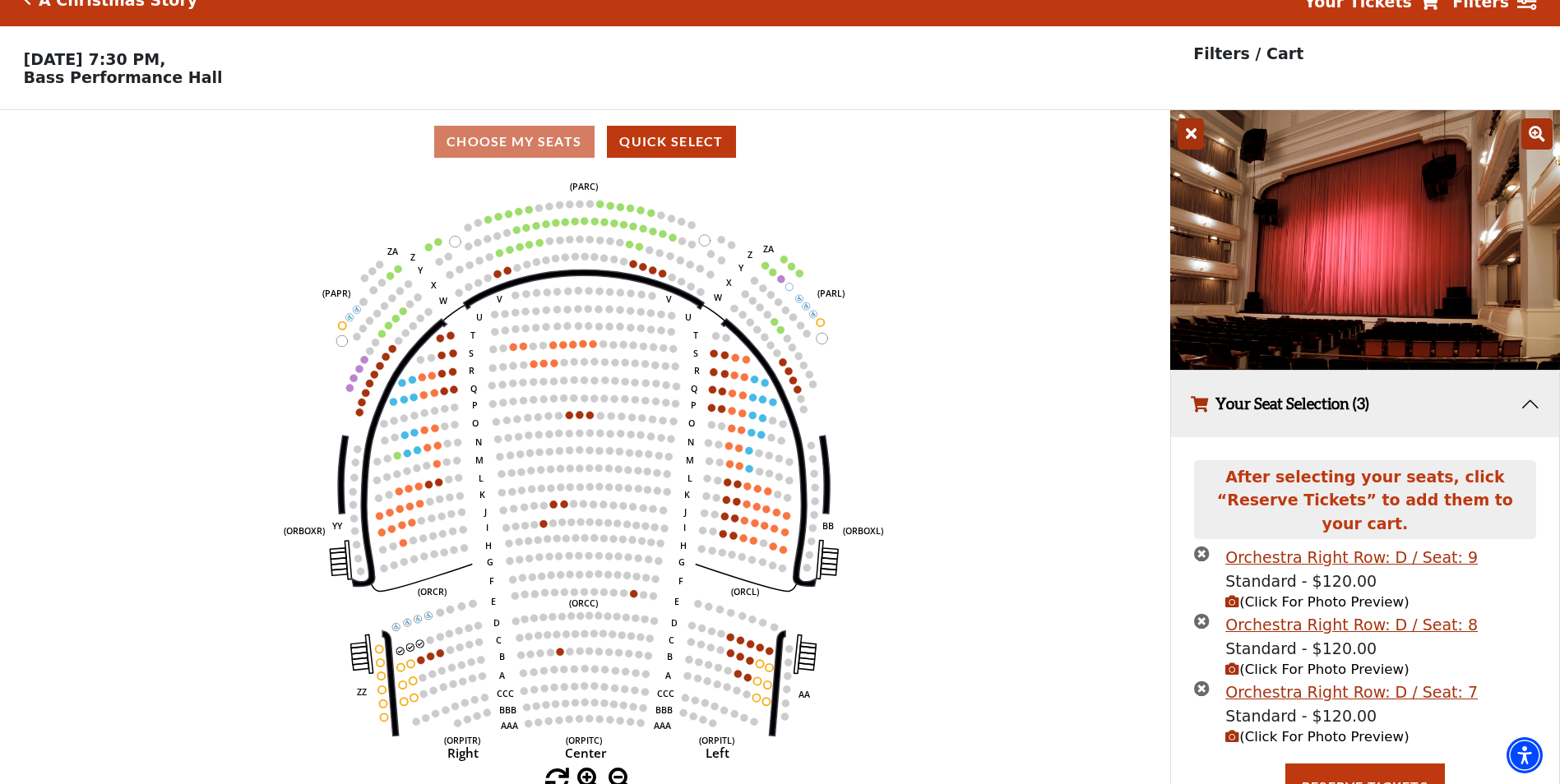
scroll to position [0, 0]
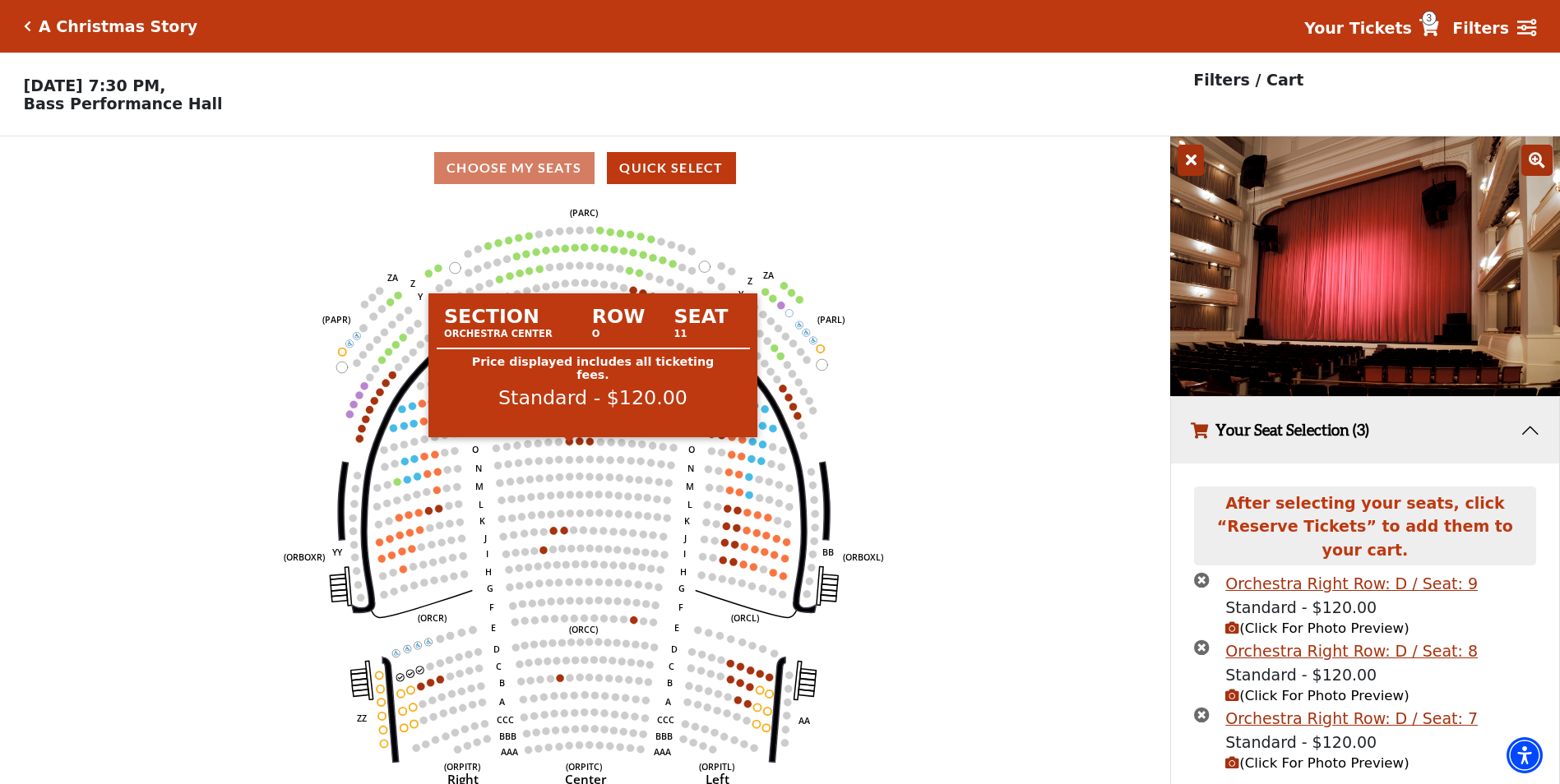
click at [568, 445] on circle at bounding box center [569, 441] width 8 height 8
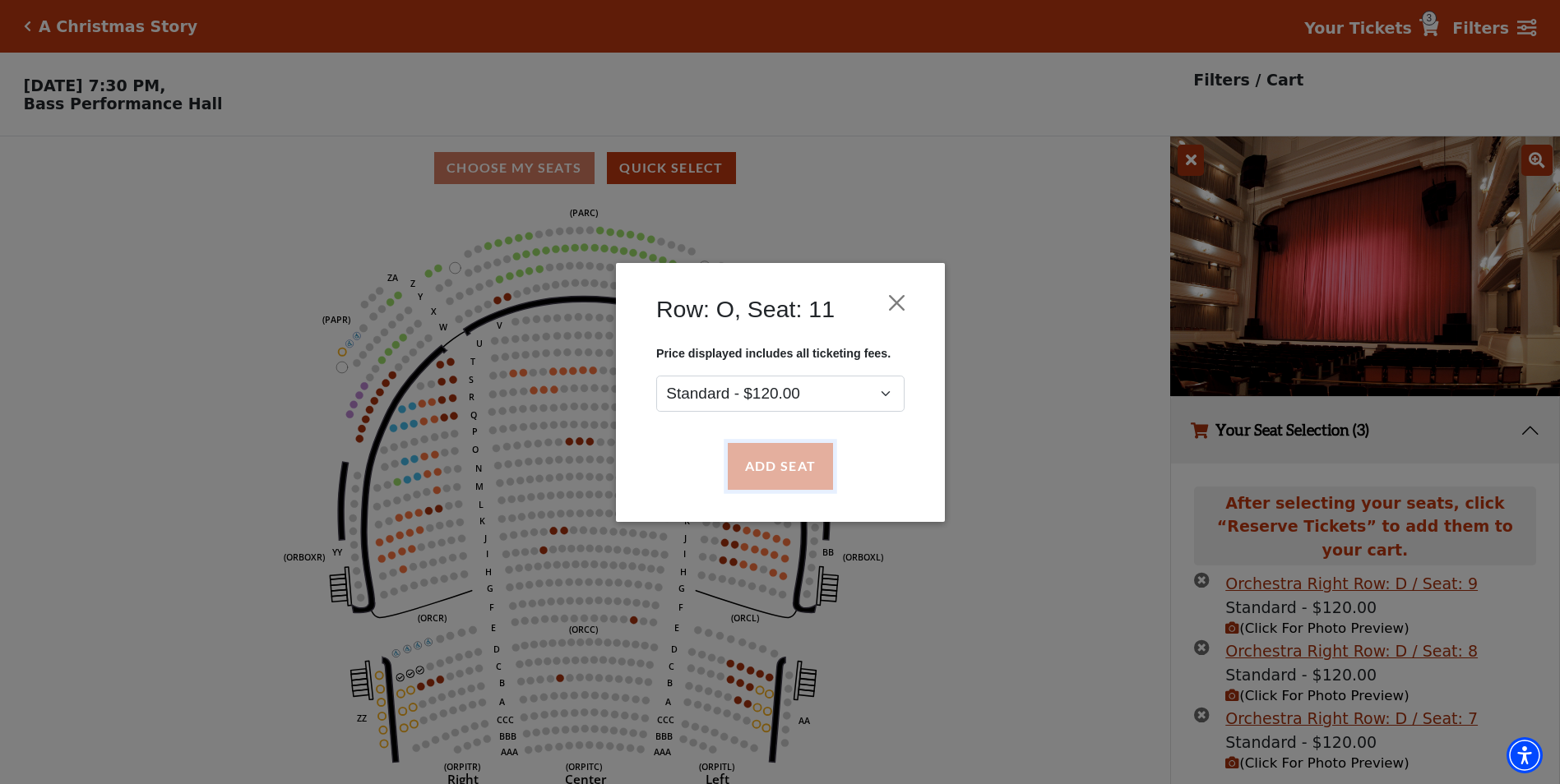
click at [800, 470] on button "Add Seat" at bounding box center [780, 466] width 105 height 46
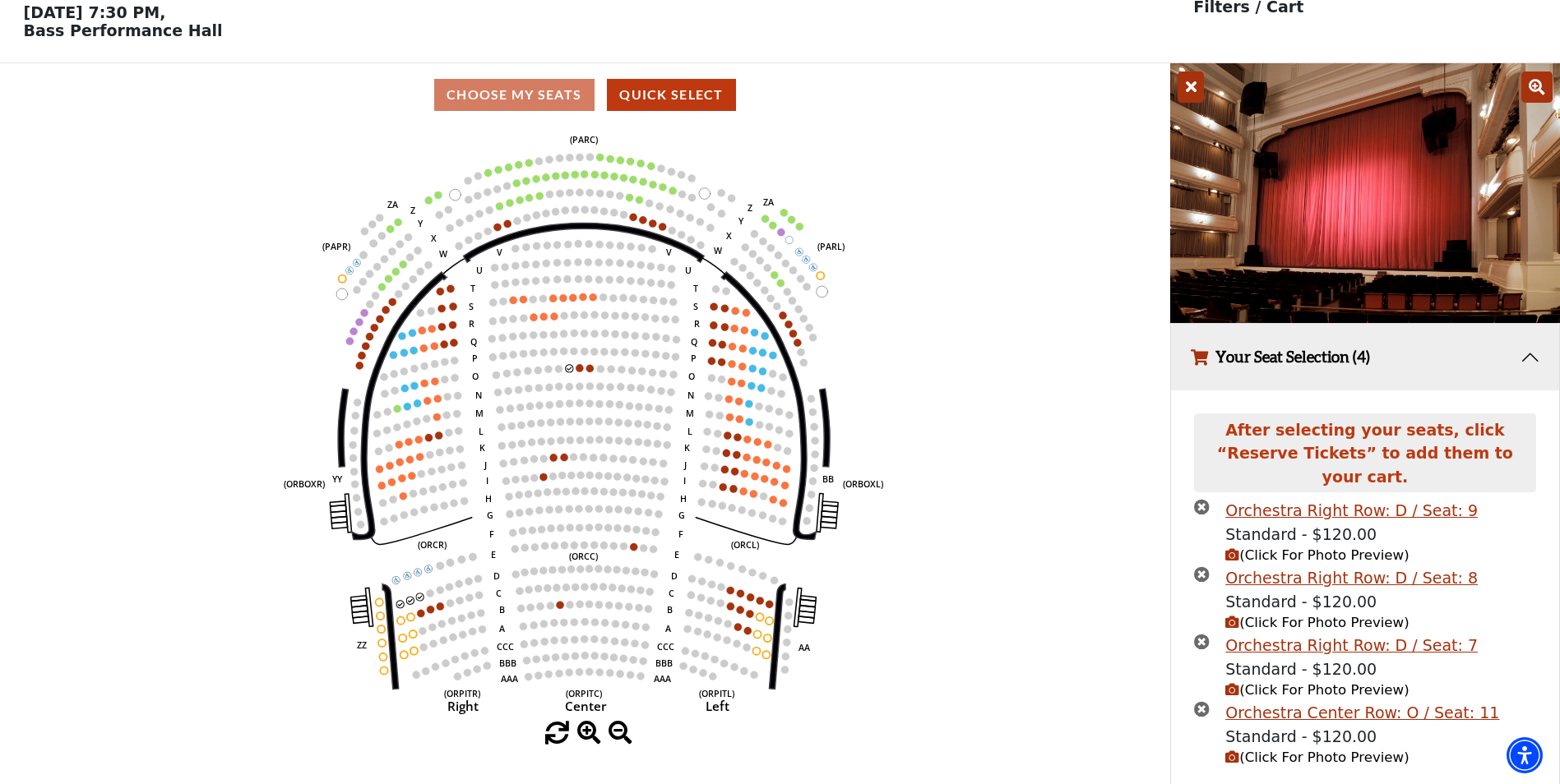
scroll to position [103, 0]
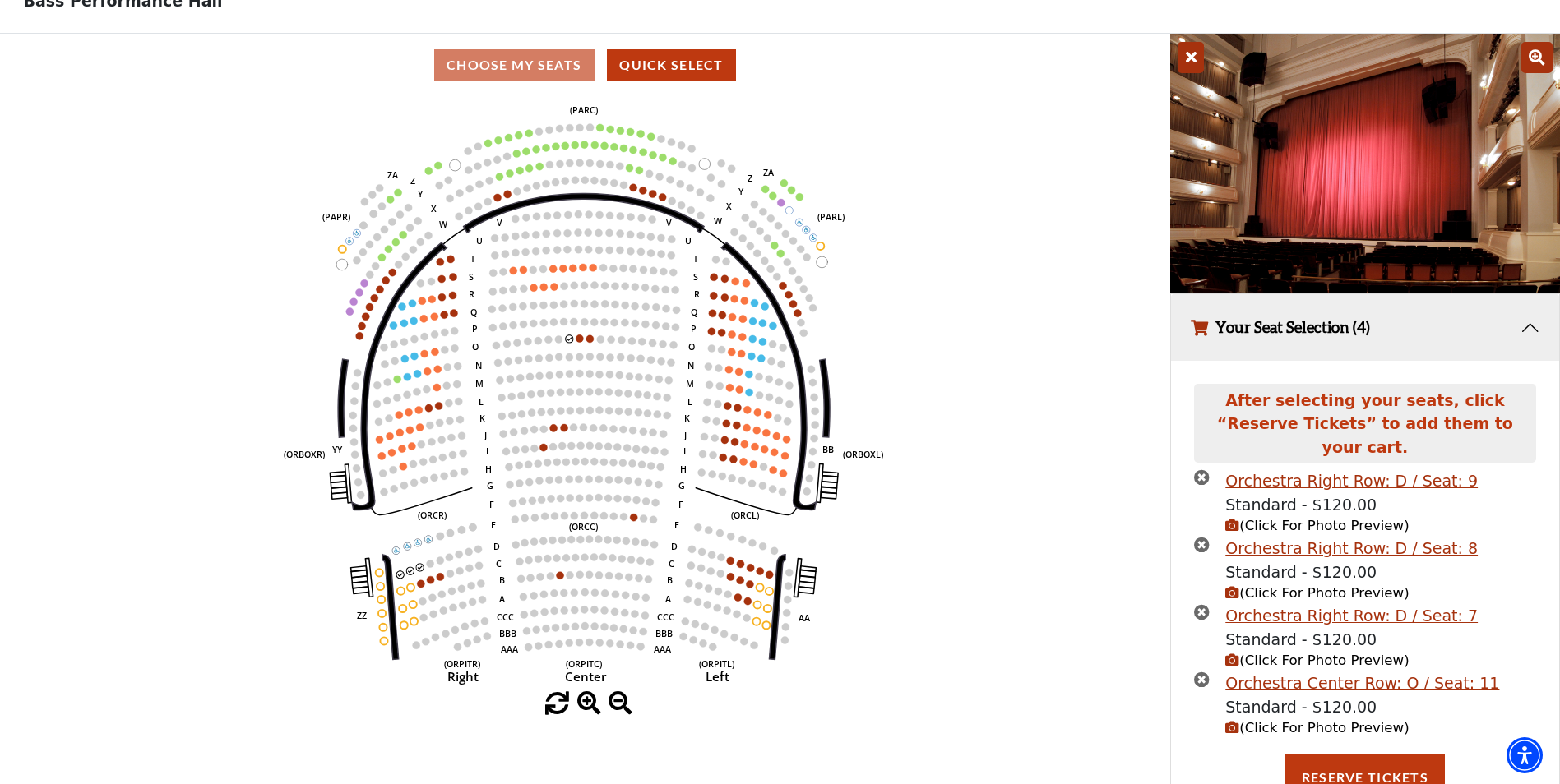
click at [1292, 720] on span "(Click For Photo Preview)" at bounding box center [1317, 728] width 183 height 15
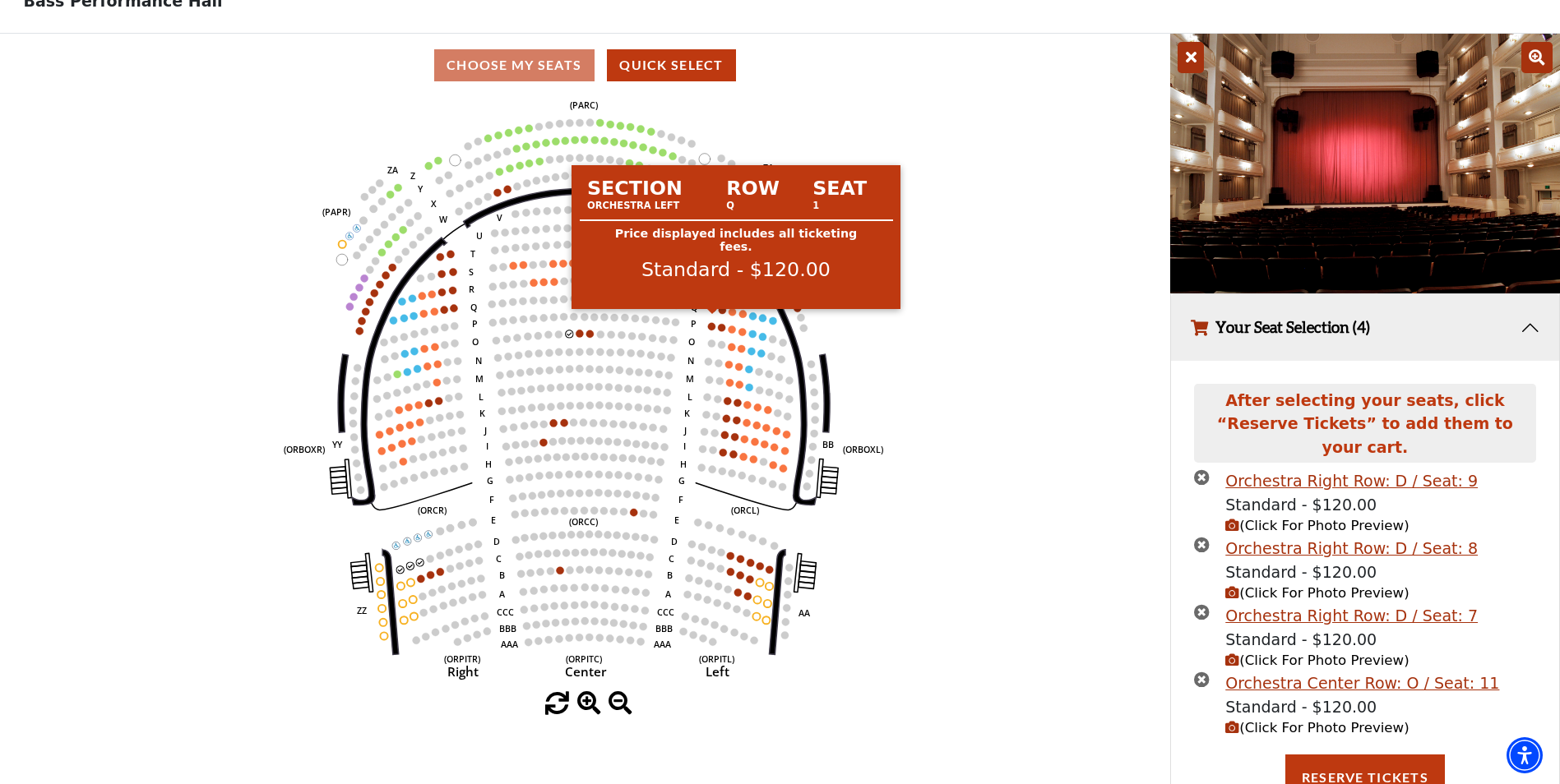
click at [711, 312] on circle at bounding box center [712, 308] width 8 height 8
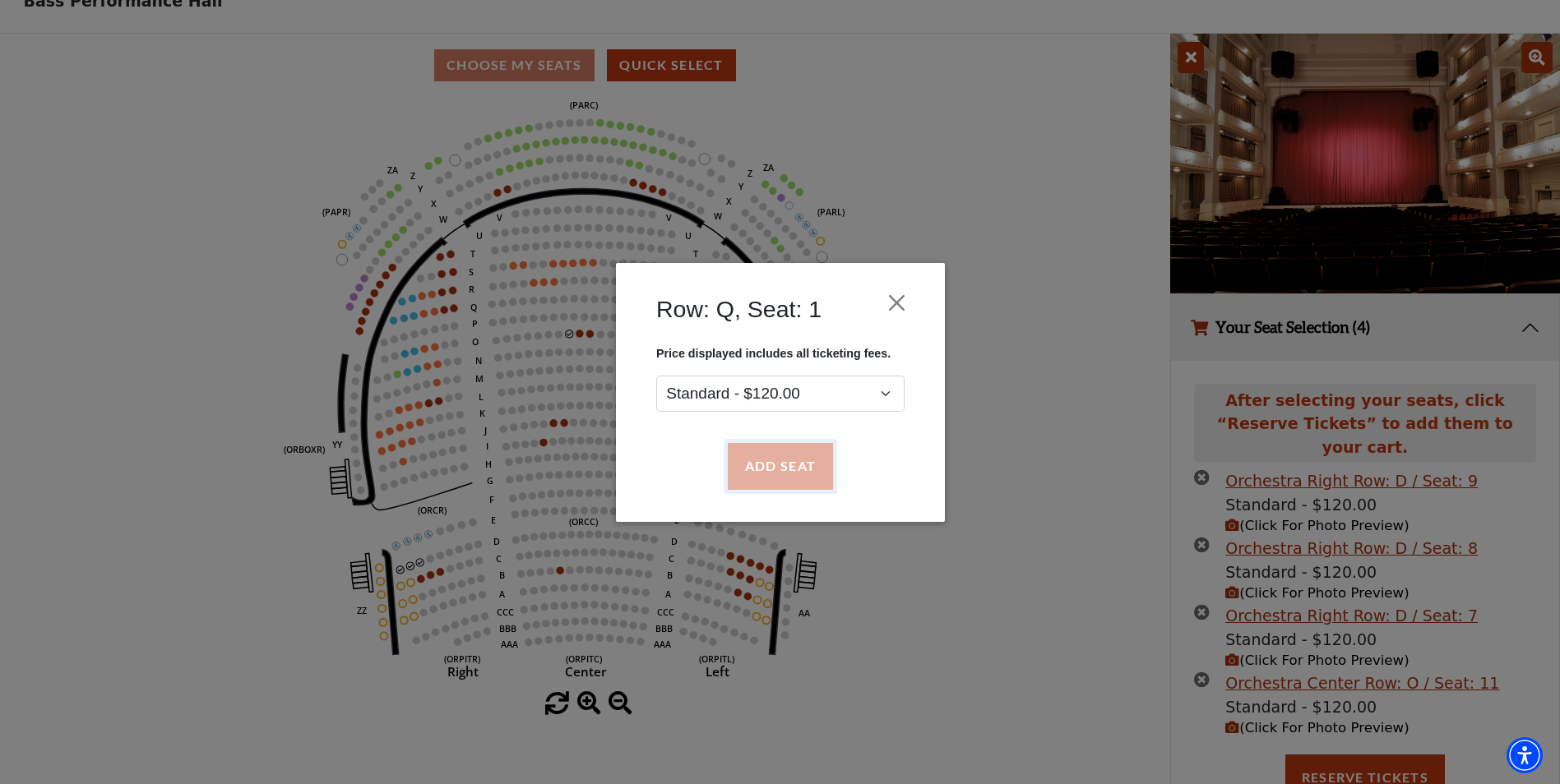
click at [760, 476] on button "Add Seat" at bounding box center [780, 466] width 105 height 46
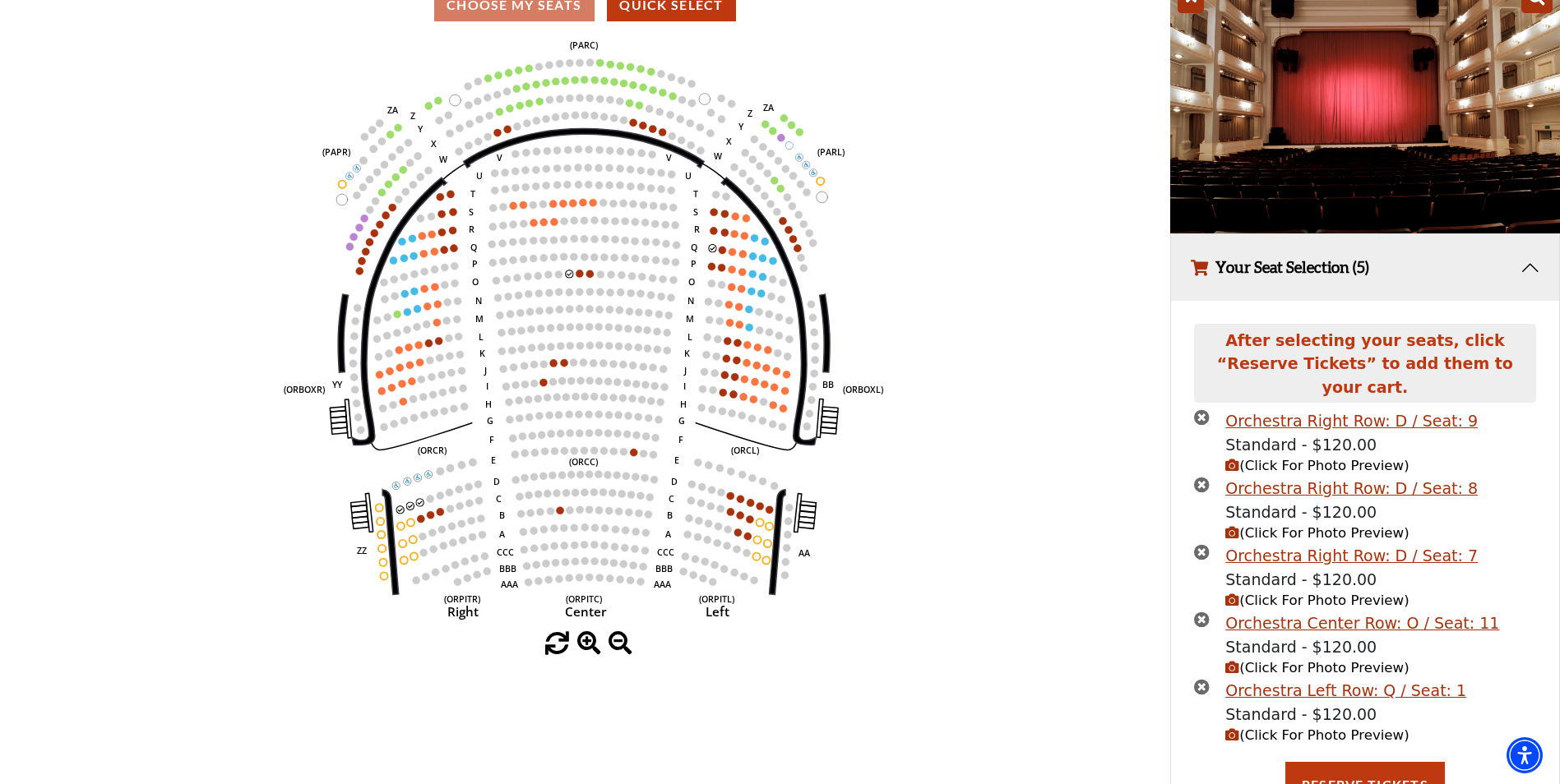
scroll to position [170, 0]
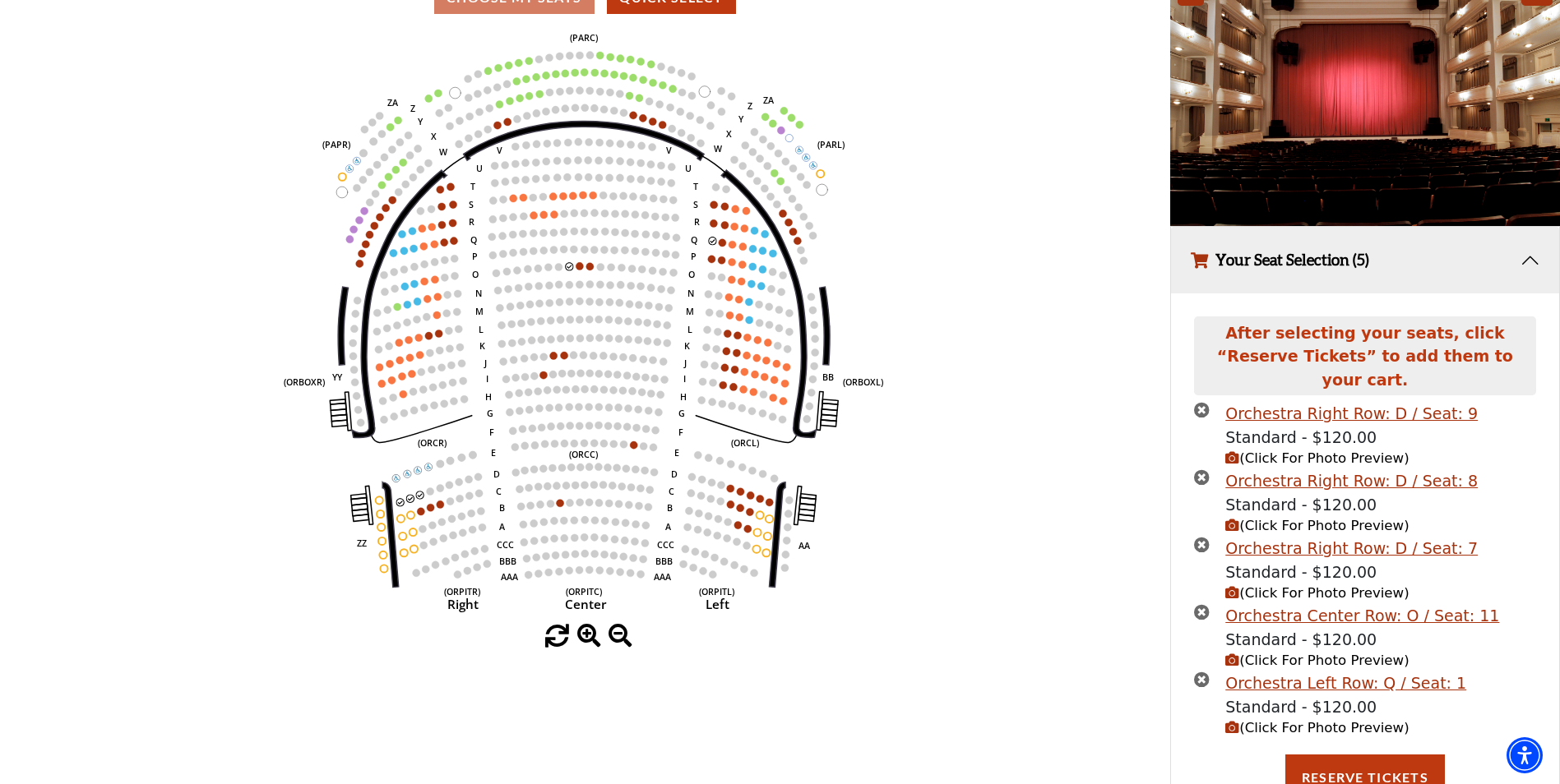
click at [1306, 720] on span "(Click For Photo Preview)" at bounding box center [1317, 728] width 183 height 15
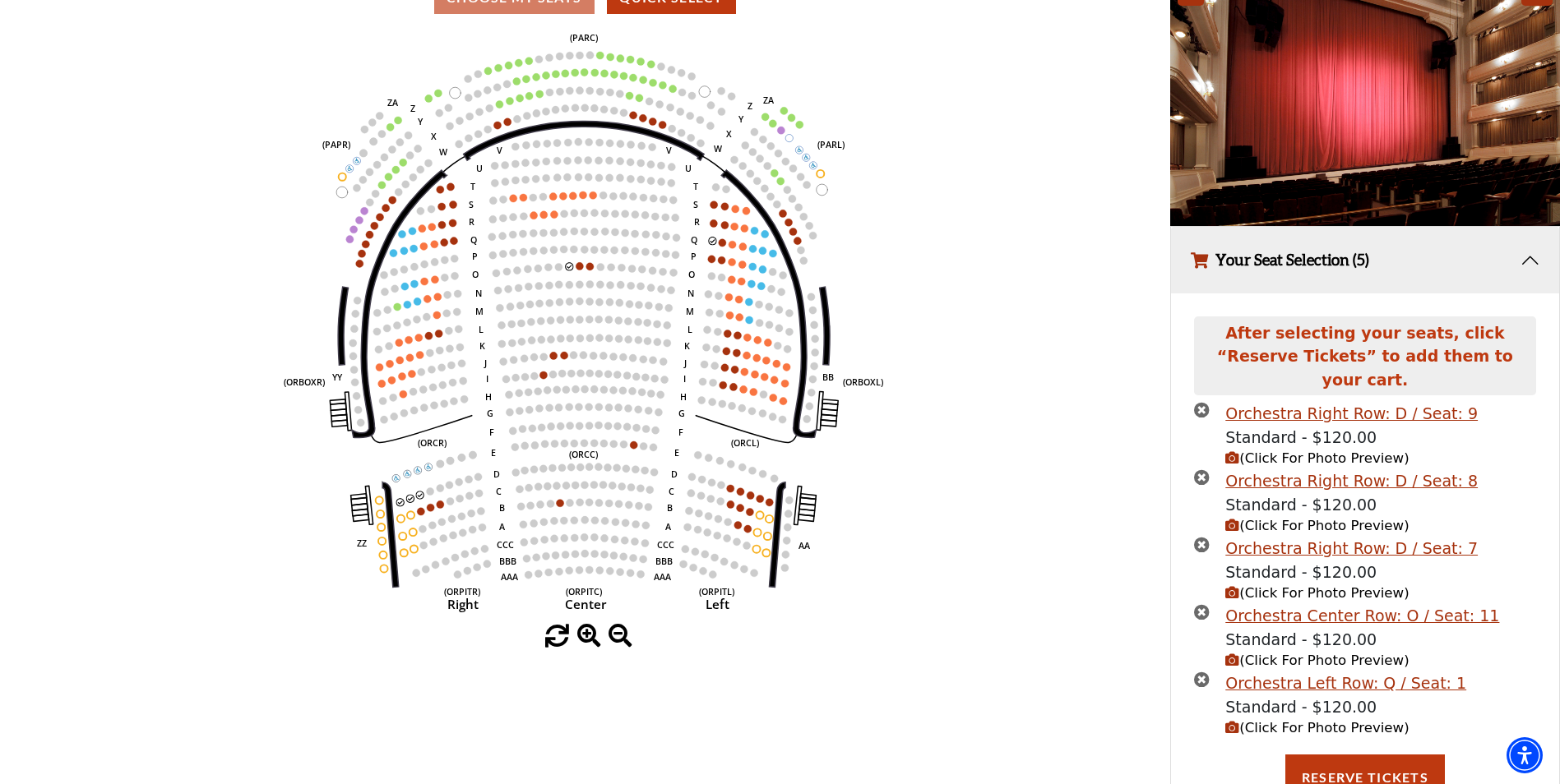
click at [705, 246] on icon "Left (ORPITL) Right (ORPITR) Center (ORPITC) ZZ AA YY BB ZA ZA (ORCL) (ORCR) (O…" at bounding box center [585, 327] width 1053 height 595
click at [1206, 672] on icon "times-circle" at bounding box center [1202, 680] width 15 height 15
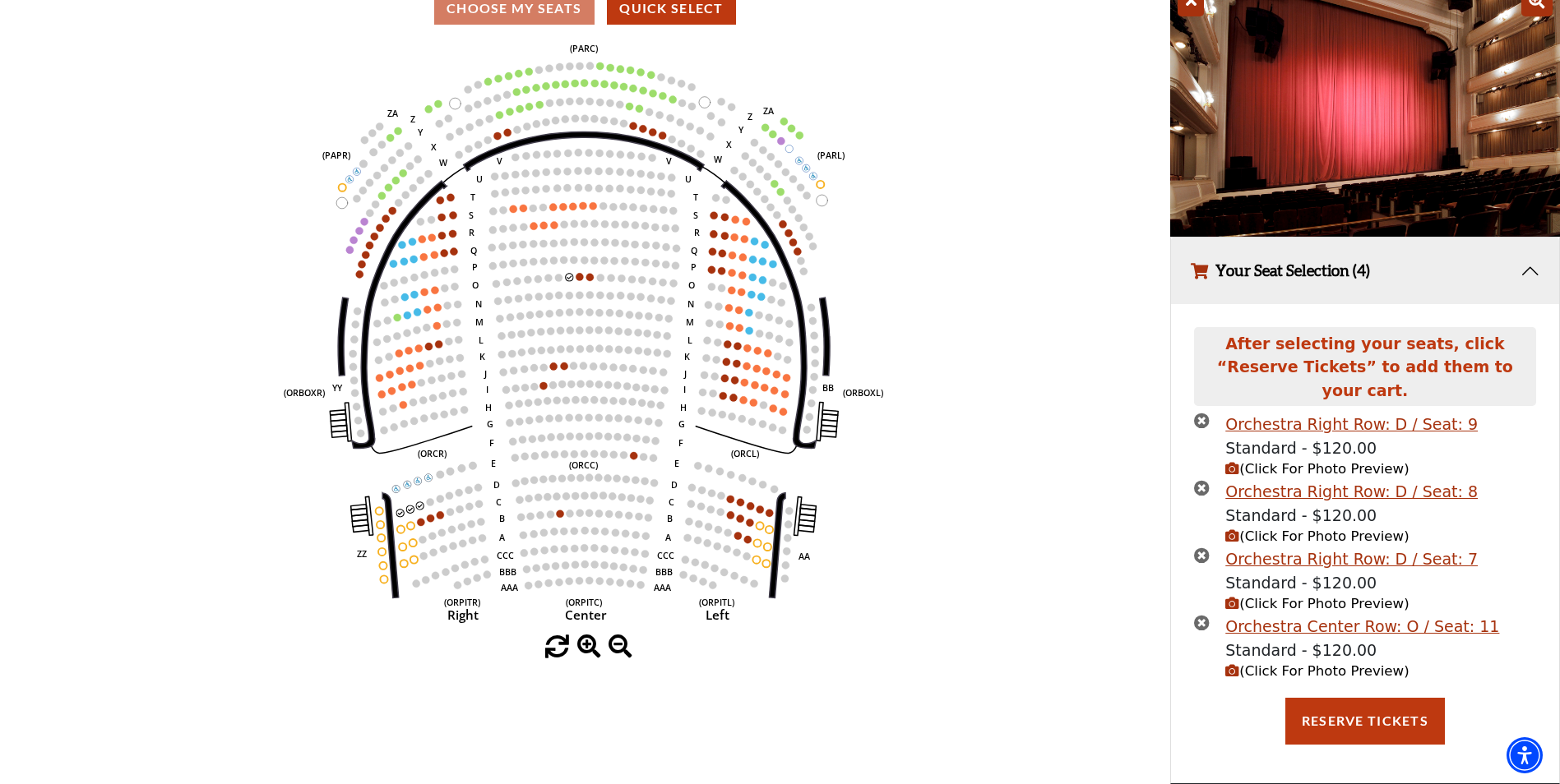
scroll to position [143, 0]
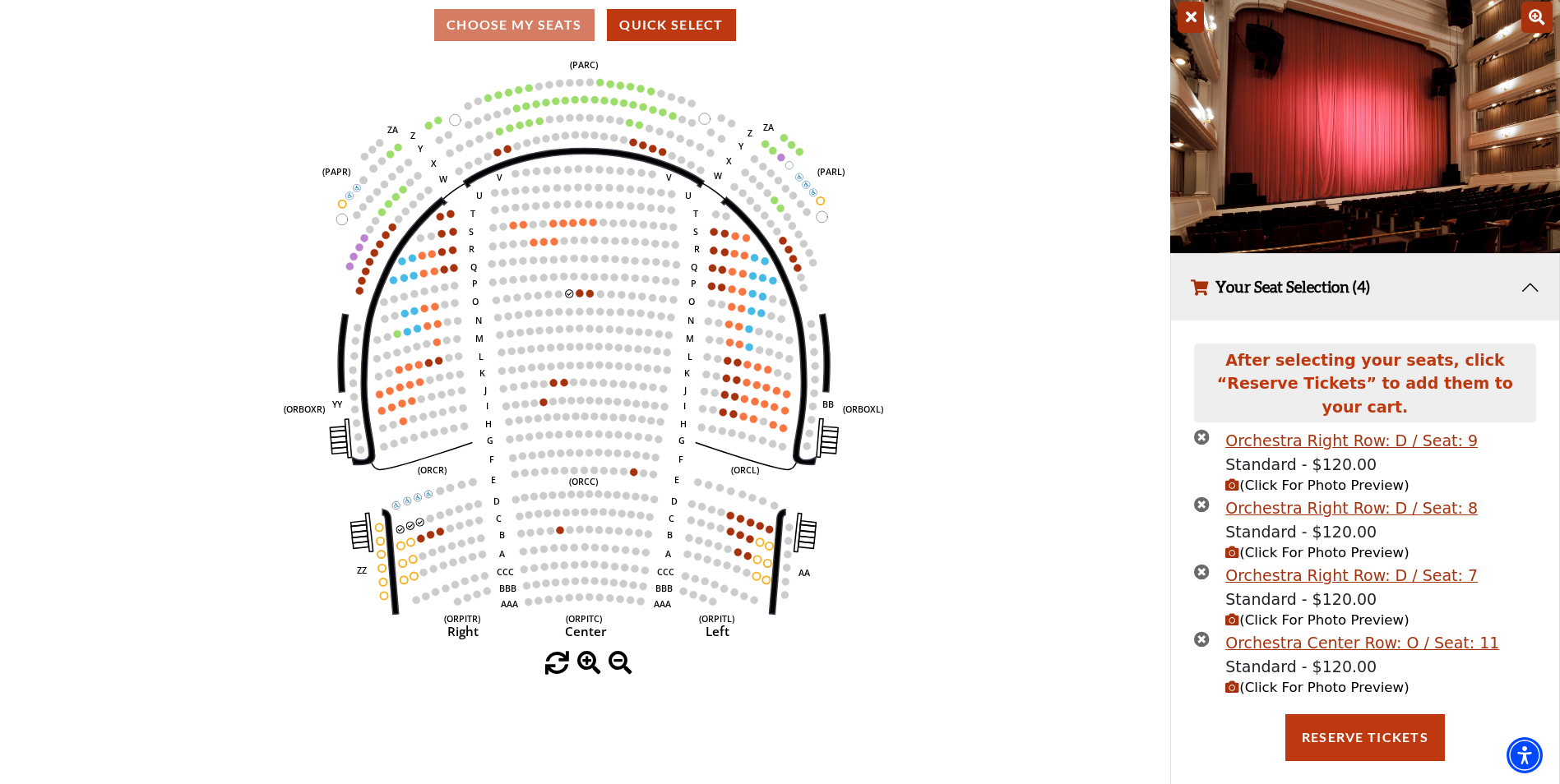
click at [1289, 478] on span "(Click For Photo Preview)" at bounding box center [1317, 486] width 183 height 15
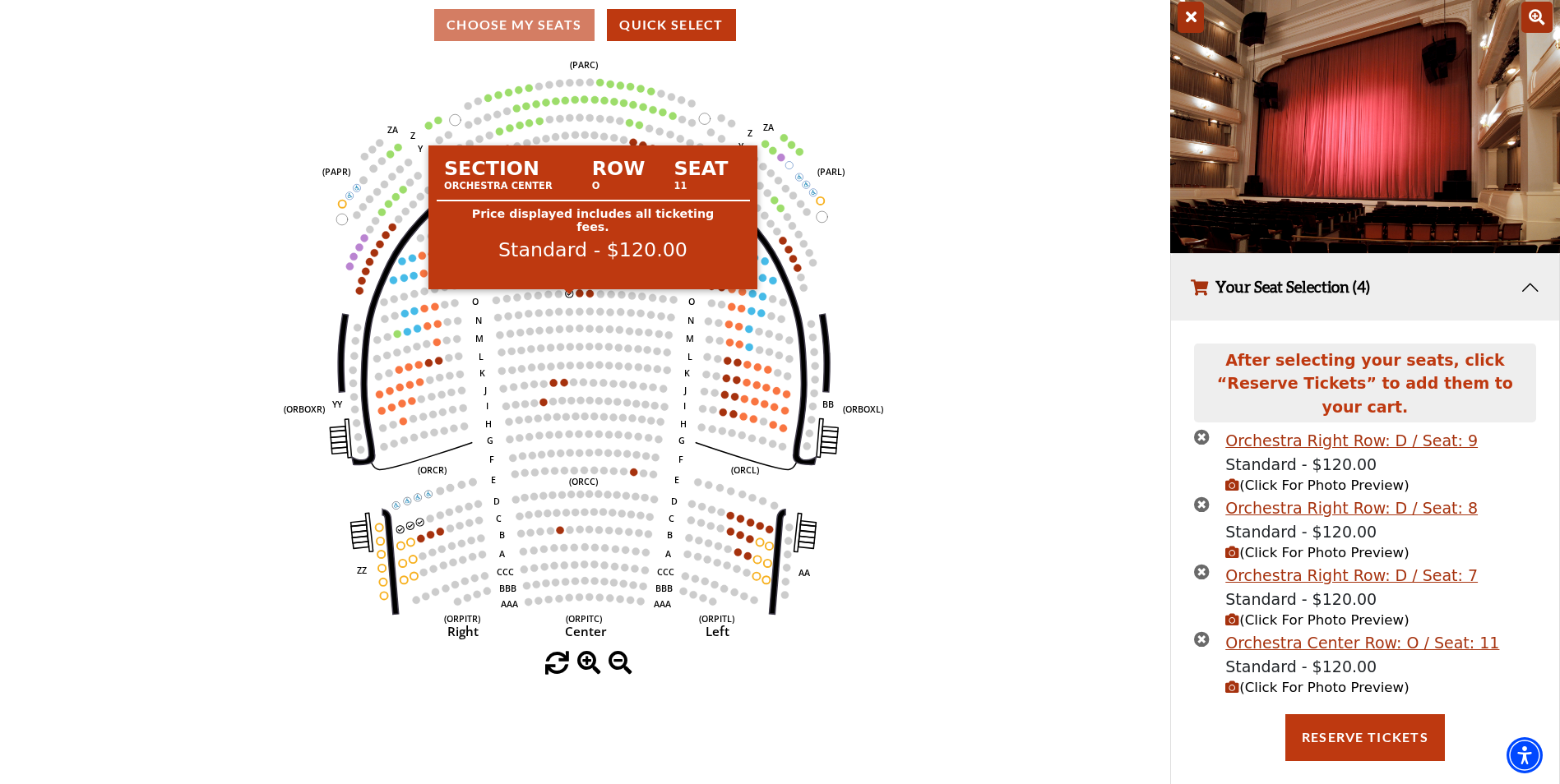
click at [571, 297] on circle at bounding box center [569, 292] width 8 height 8
click at [568, 297] on circle at bounding box center [568, 292] width 8 height 8
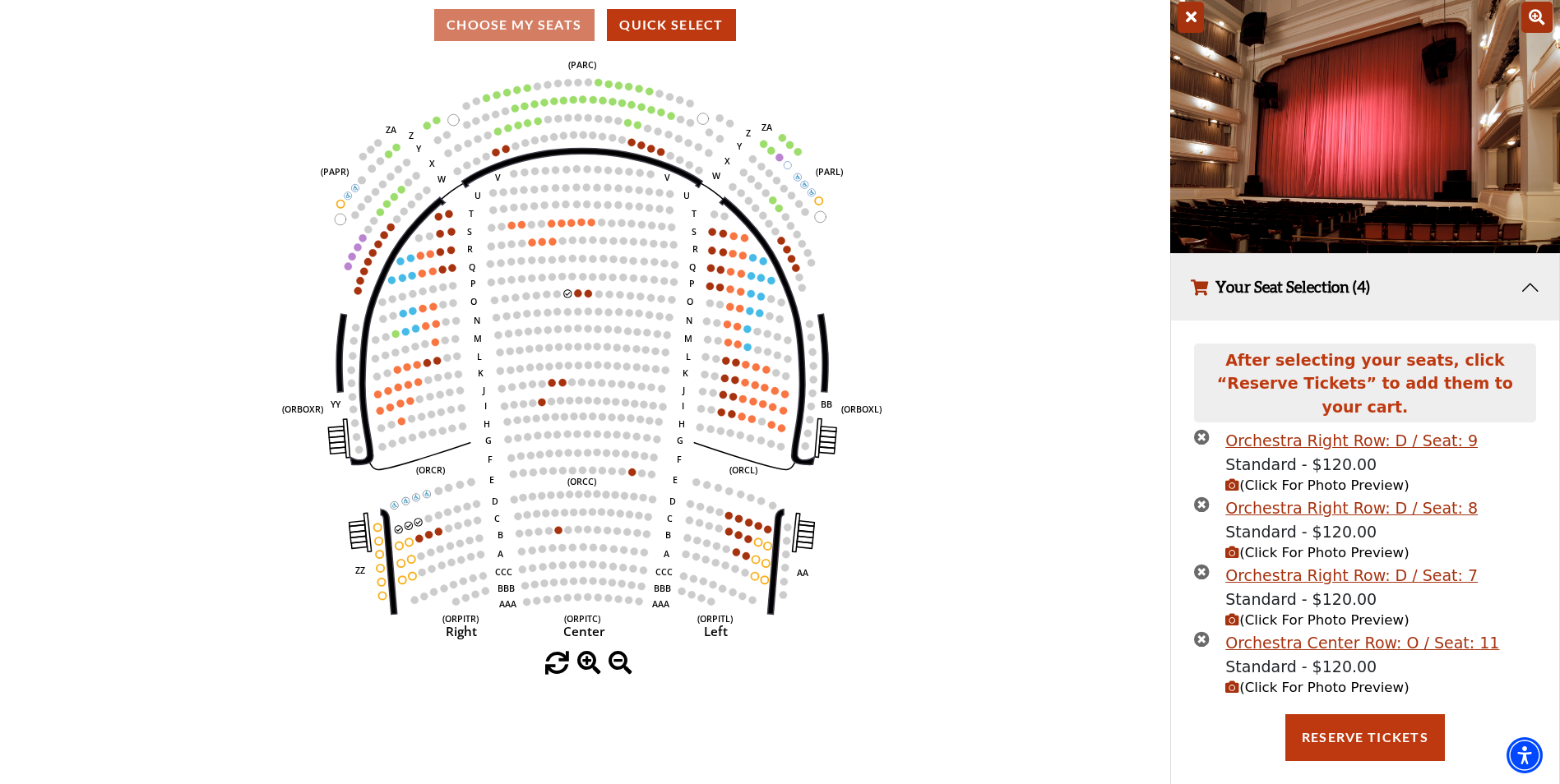
click at [1206, 631] on icon "times-circle" at bounding box center [1202, 639] width 15 height 15
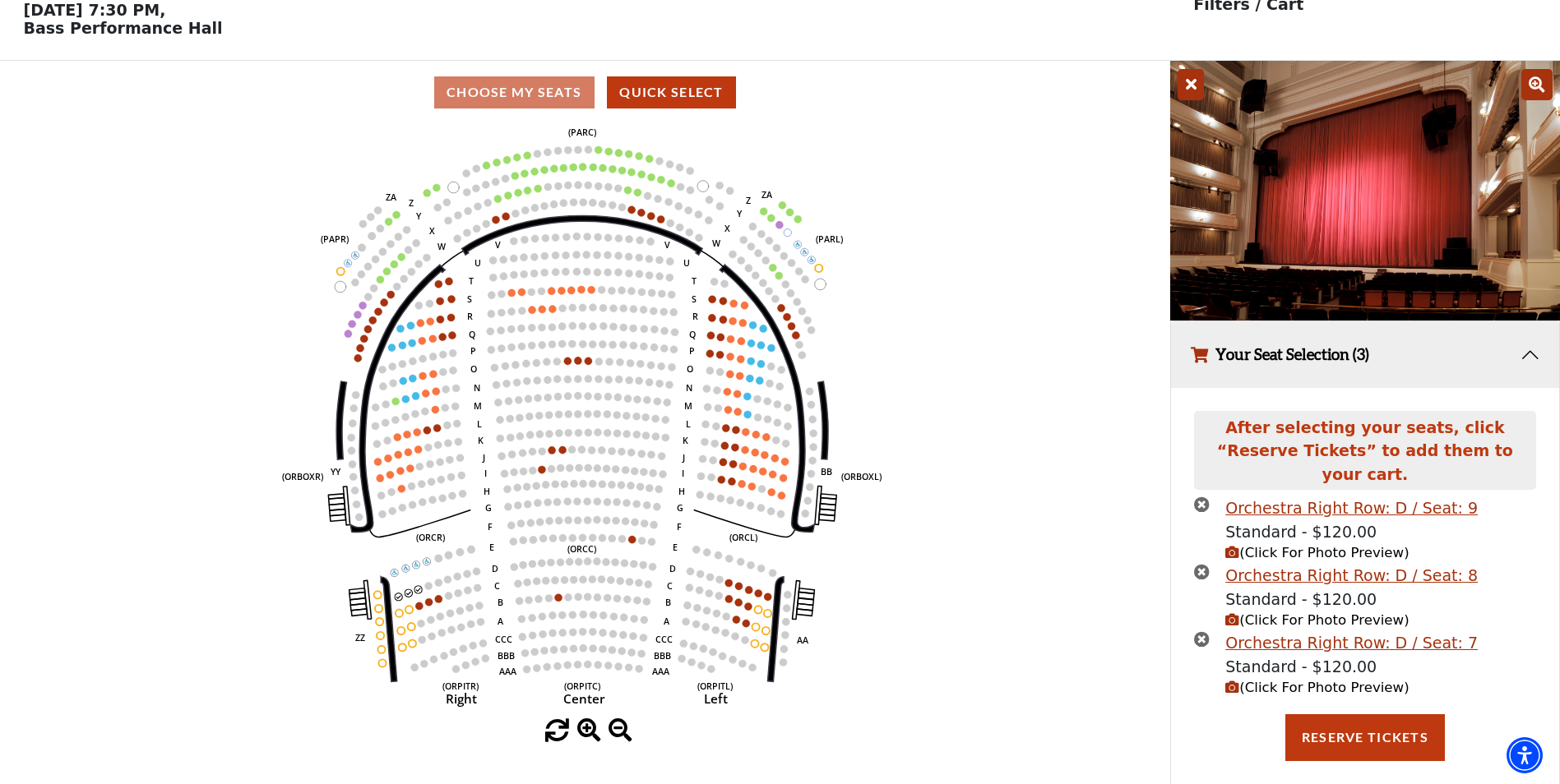
click at [1204, 631] on icon "times-circle" at bounding box center [1202, 639] width 15 height 15
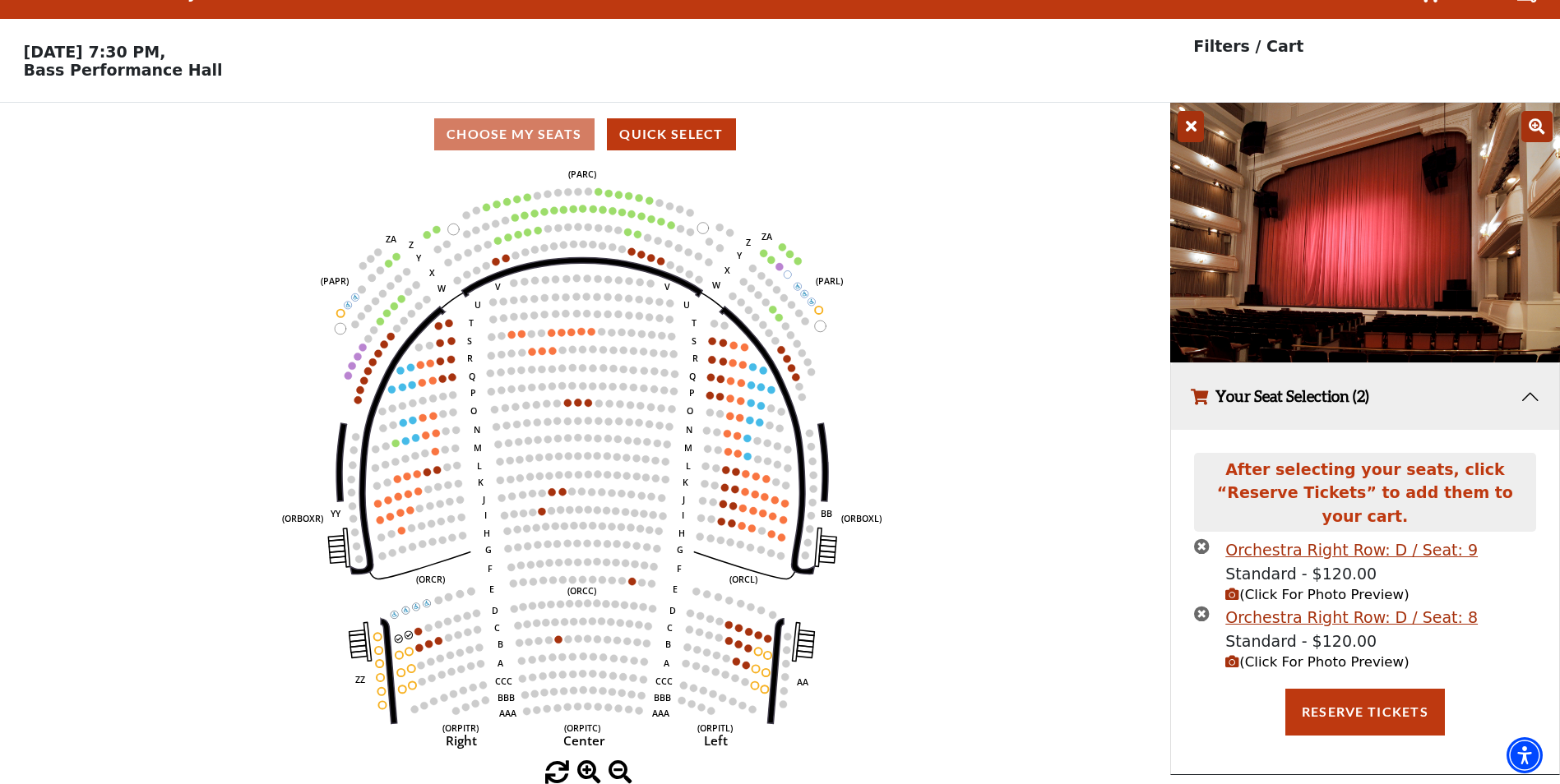
scroll to position [41, 0]
click at [1205, 606] on icon "times-circle" at bounding box center [1202, 614] width 15 height 15
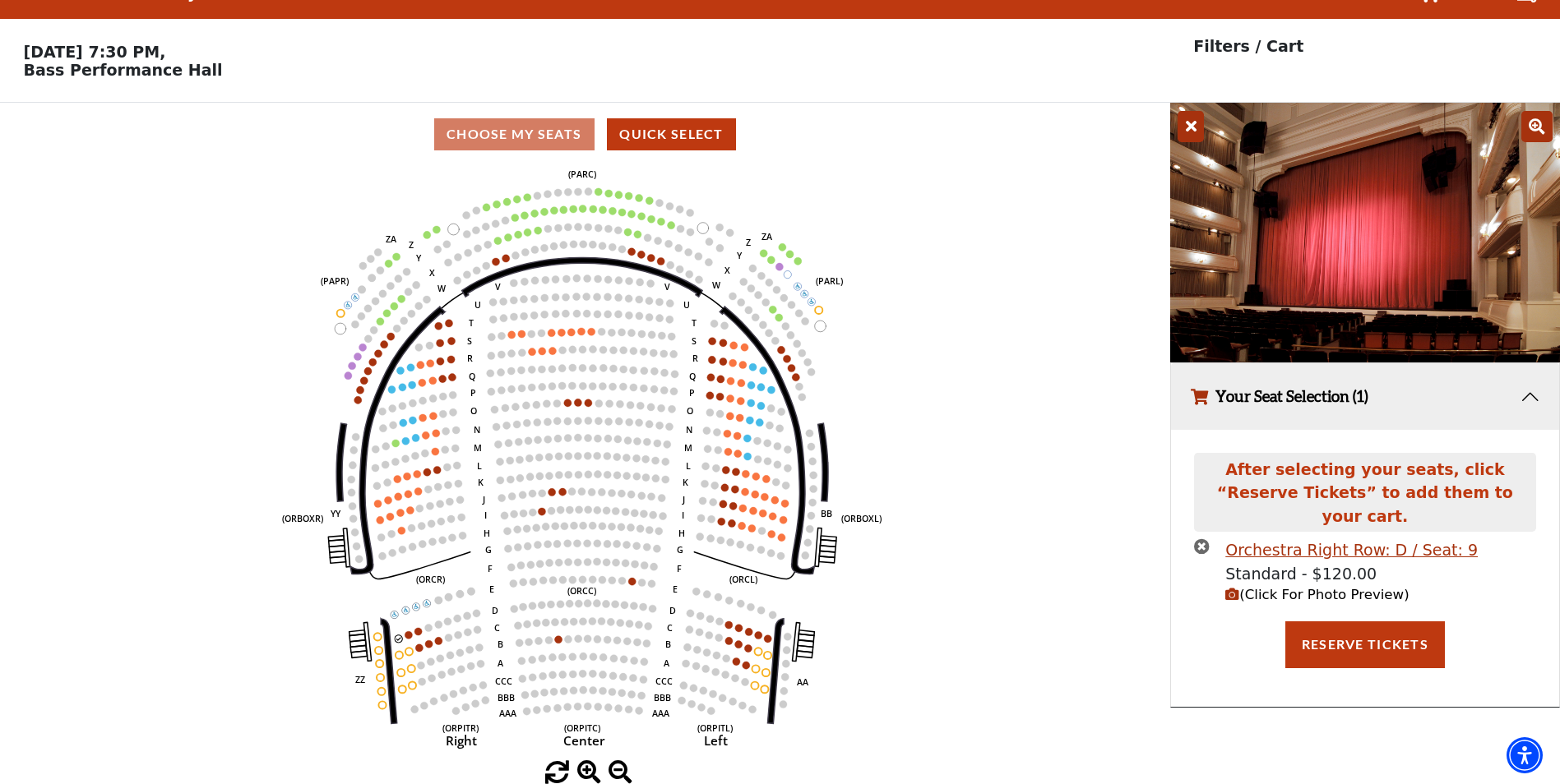
click at [1198, 538] on icon "times-circle" at bounding box center [1202, 546] width 15 height 15
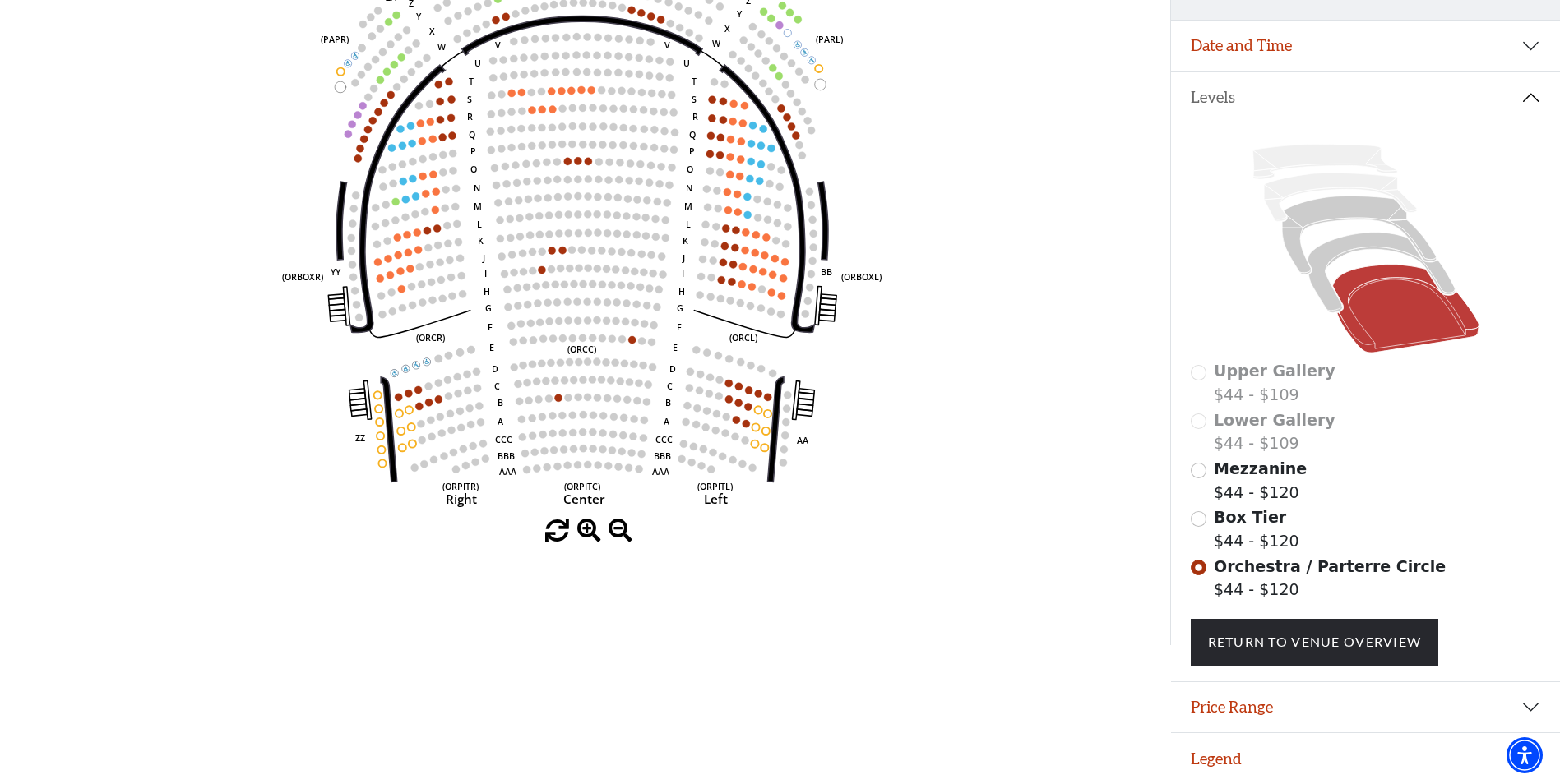
scroll to position [0, 0]
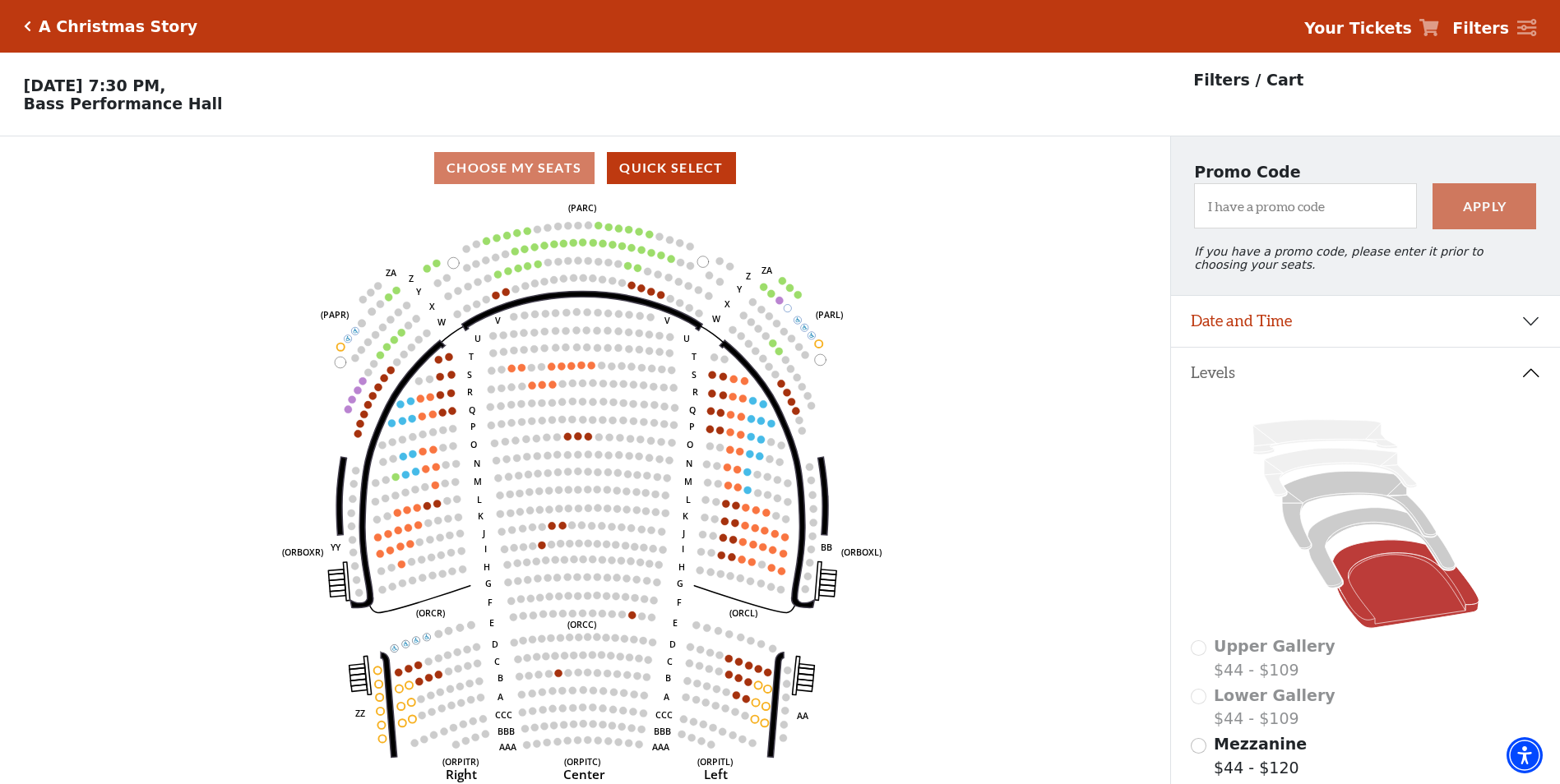
click at [36, 14] on div "A Christmas Story Your Tickets Filters" at bounding box center [780, 26] width 1560 height 53
click at [24, 33] on div "A Christmas Story" at bounding box center [111, 26] width 175 height 19
click at [28, 27] on icon "Click here to go back to filters" at bounding box center [27, 26] width 8 height 12
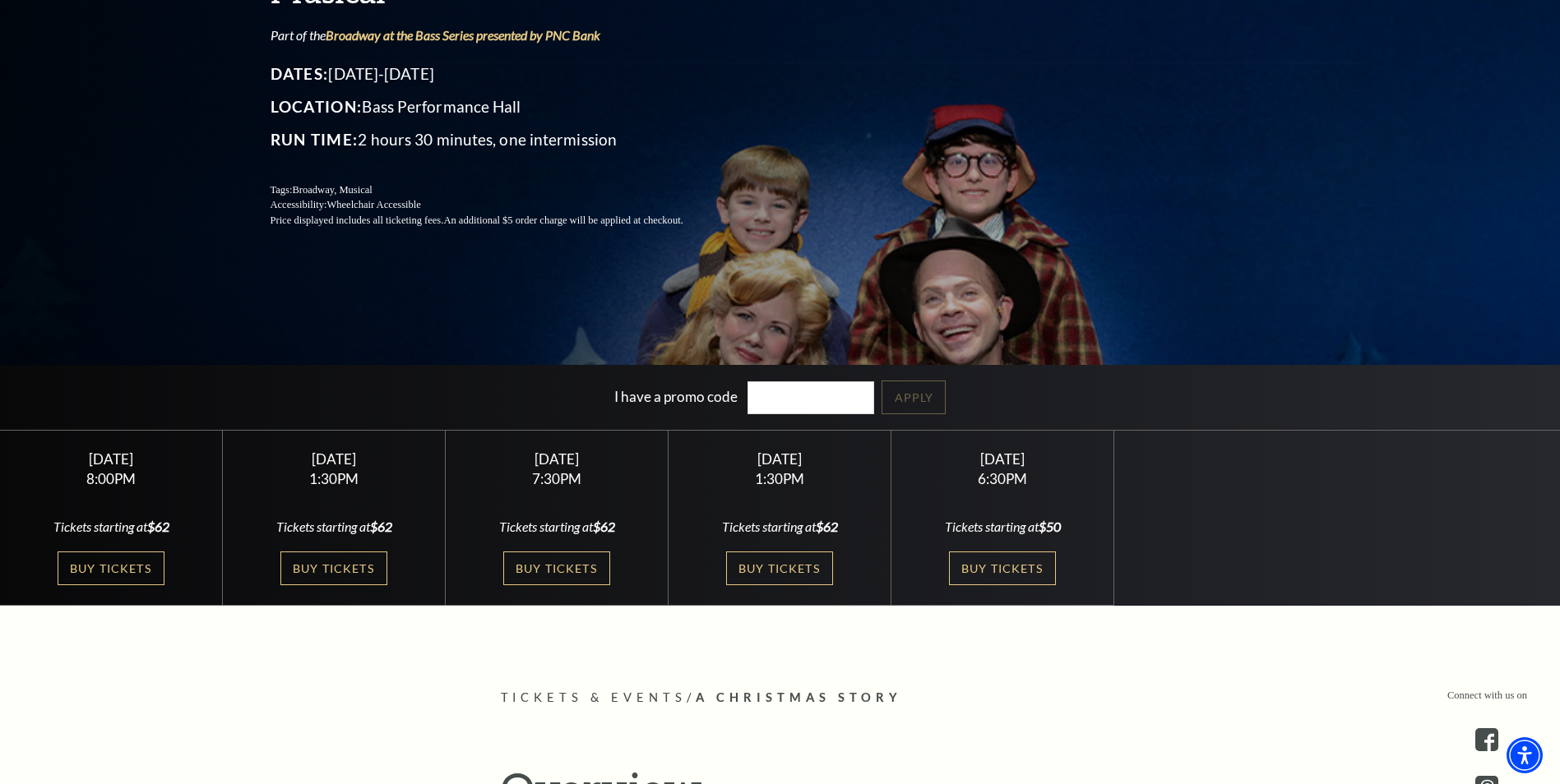
scroll to position [247, 0]
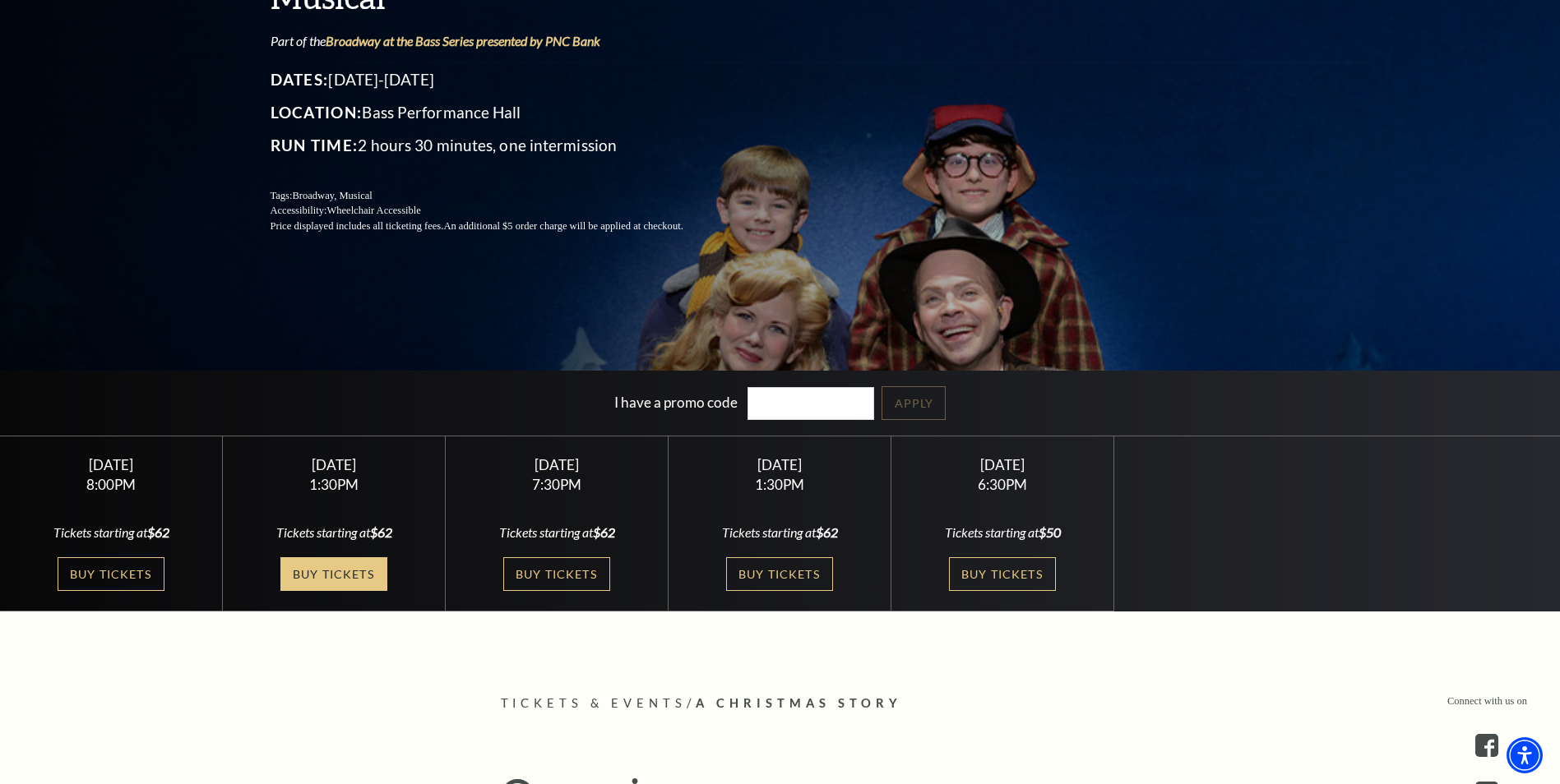
click at [339, 582] on link "Buy Tickets" at bounding box center [334, 575] width 107 height 34
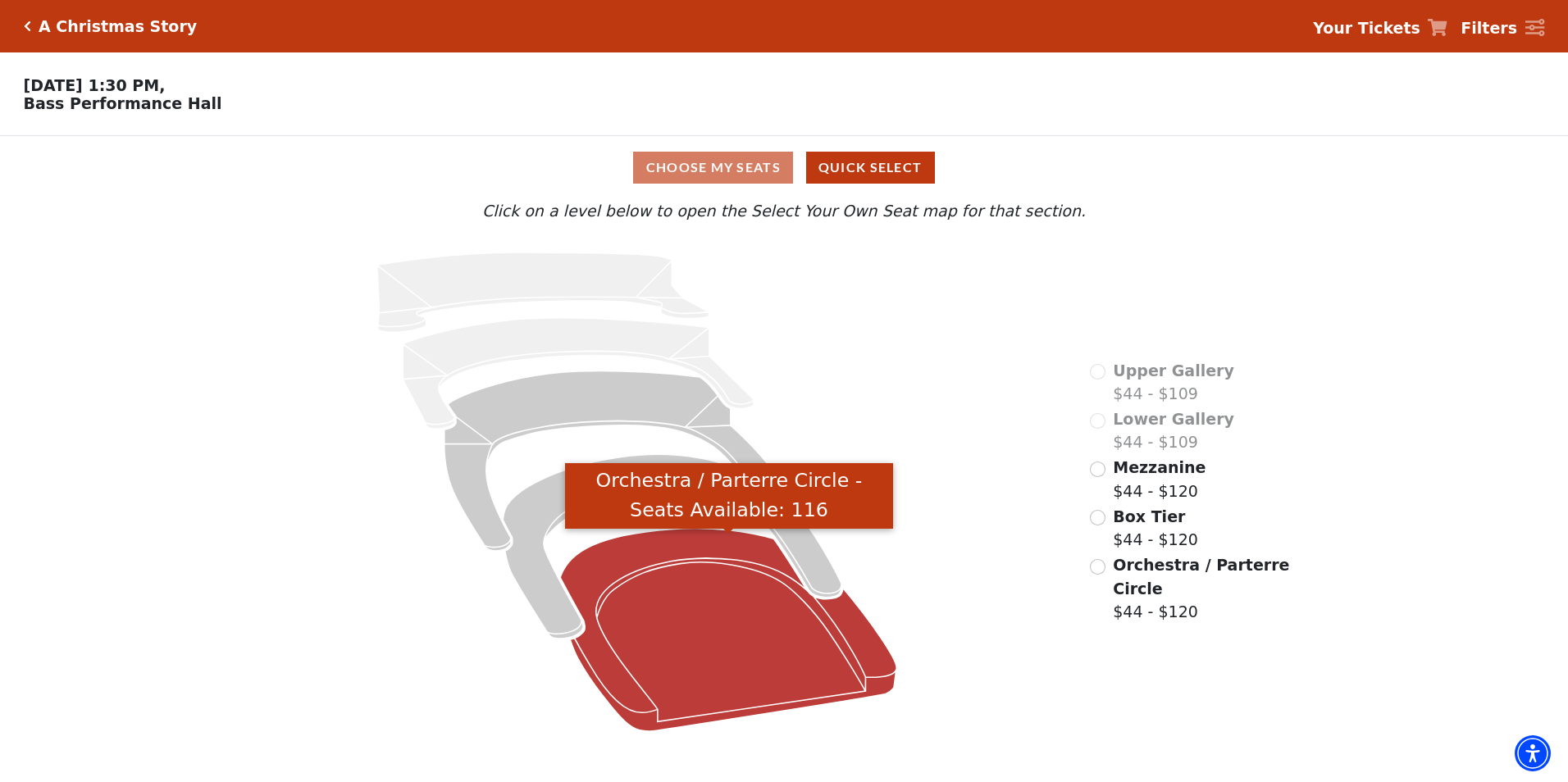
click at [697, 628] on icon "Orchestra / Parterre Circle - Seats Available: 116" at bounding box center [729, 631] width 336 height 203
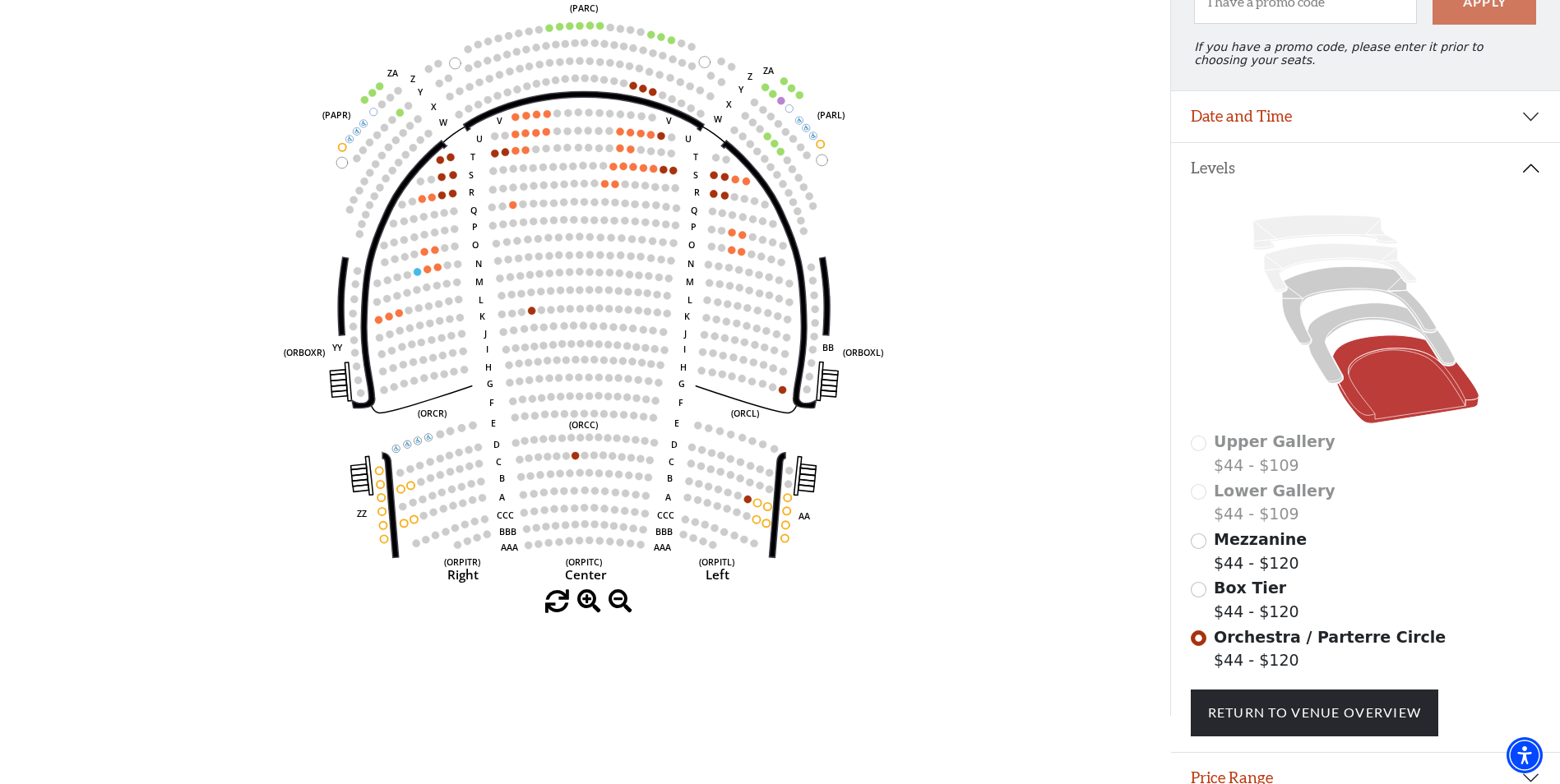
scroll to position [123, 0]
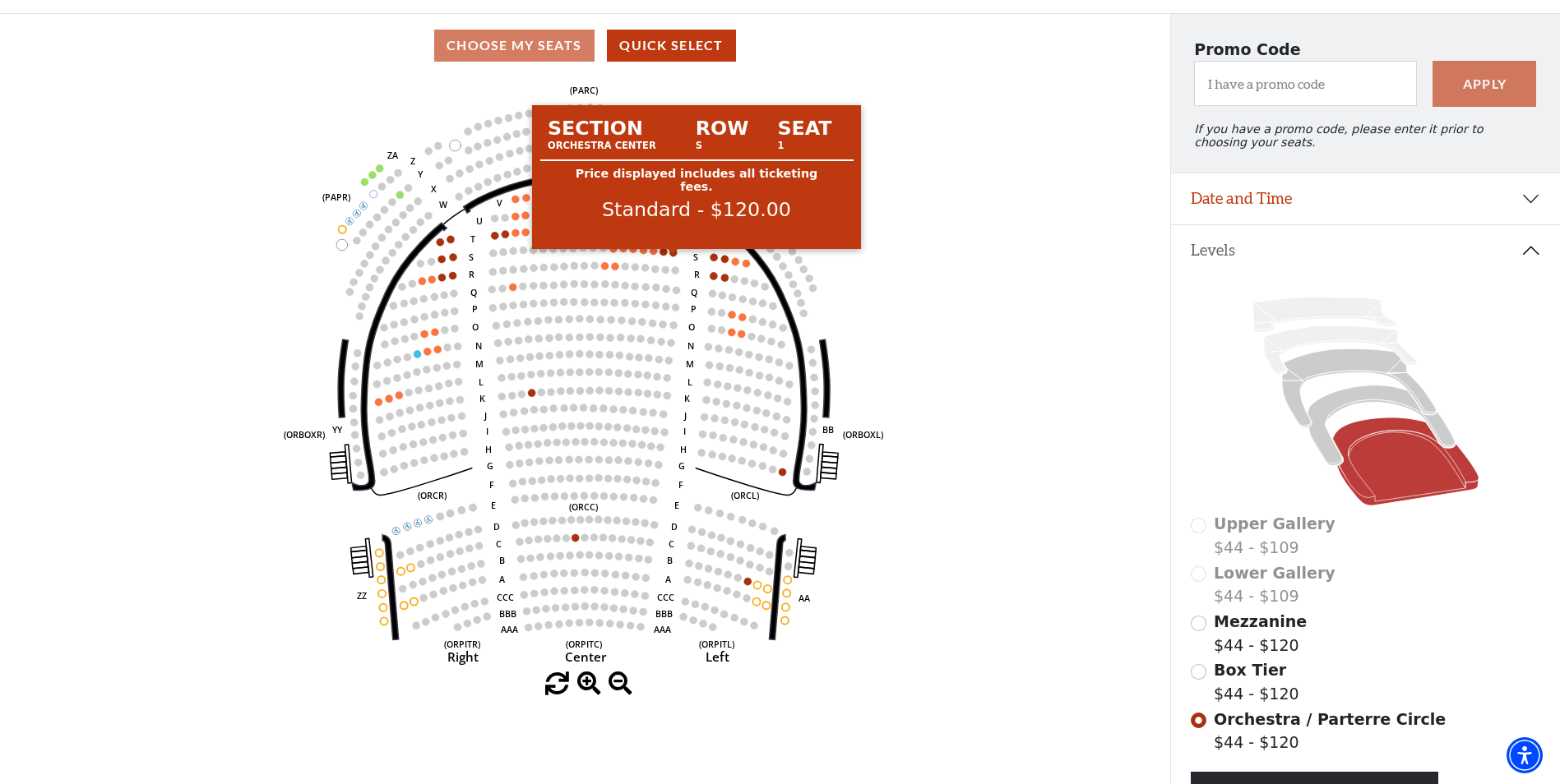
click at [673, 257] on circle at bounding box center [673, 253] width 8 height 8
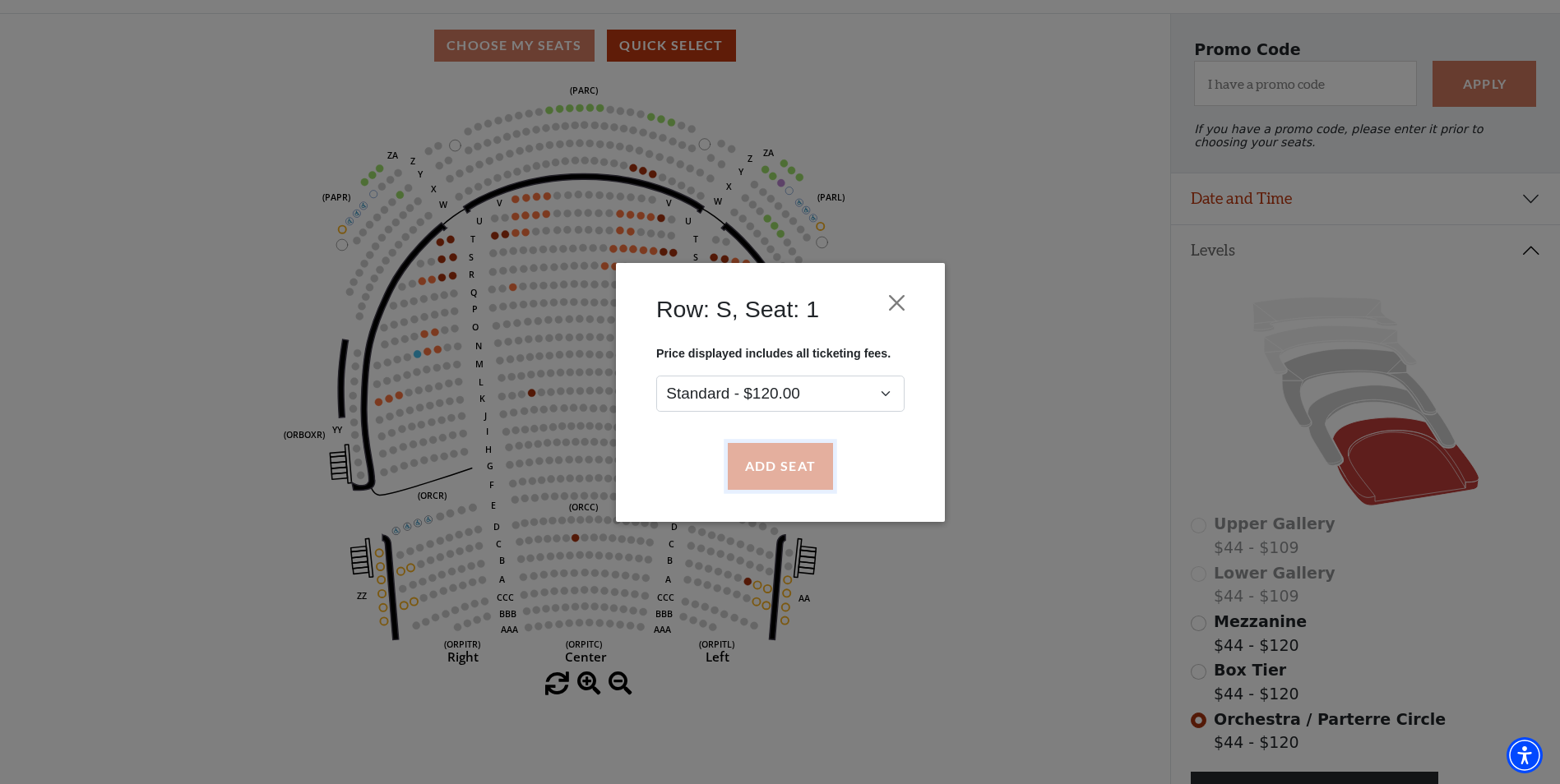
click at [790, 472] on button "Add Seat" at bounding box center [780, 466] width 105 height 46
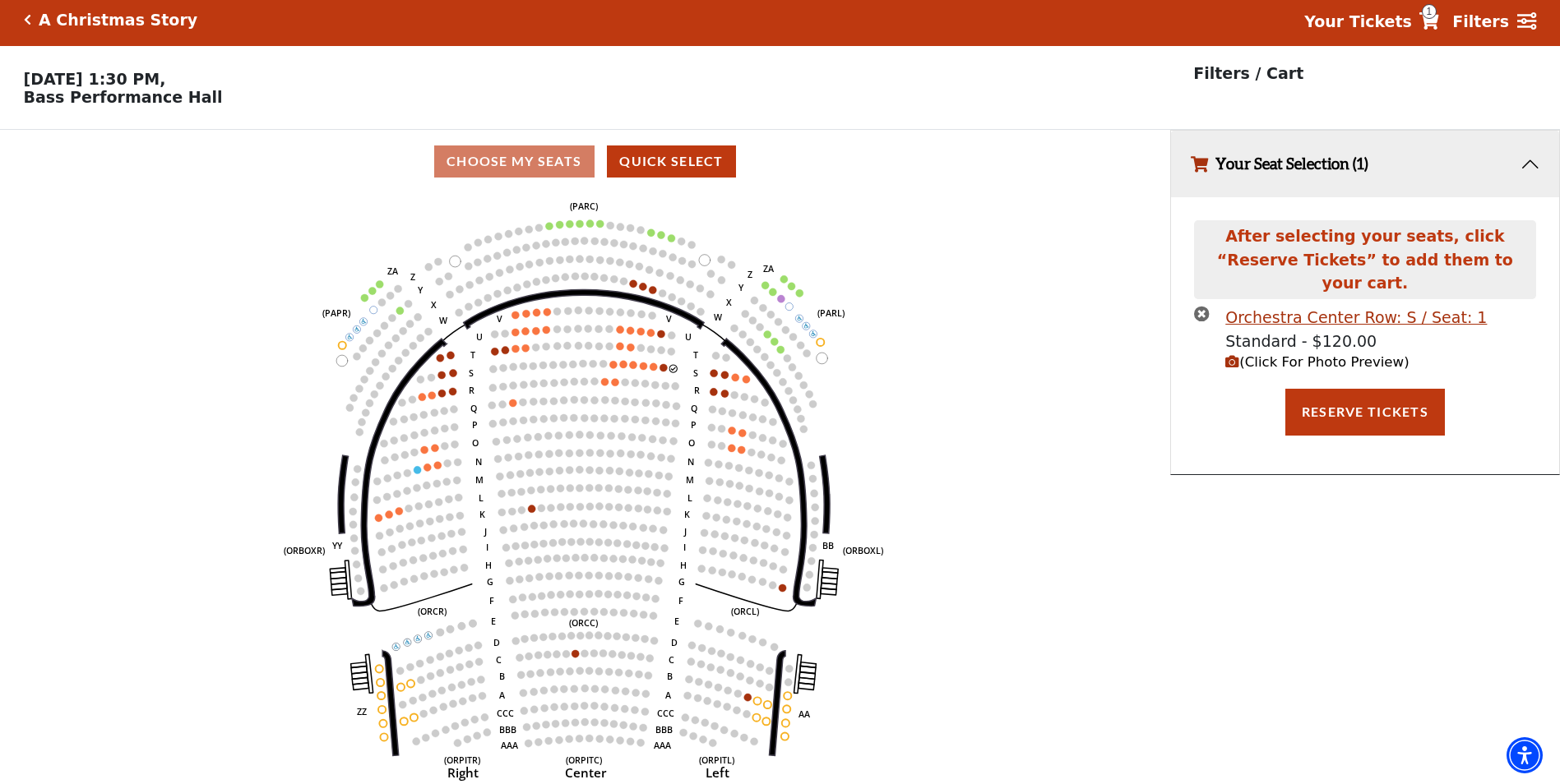
scroll to position [0, 0]
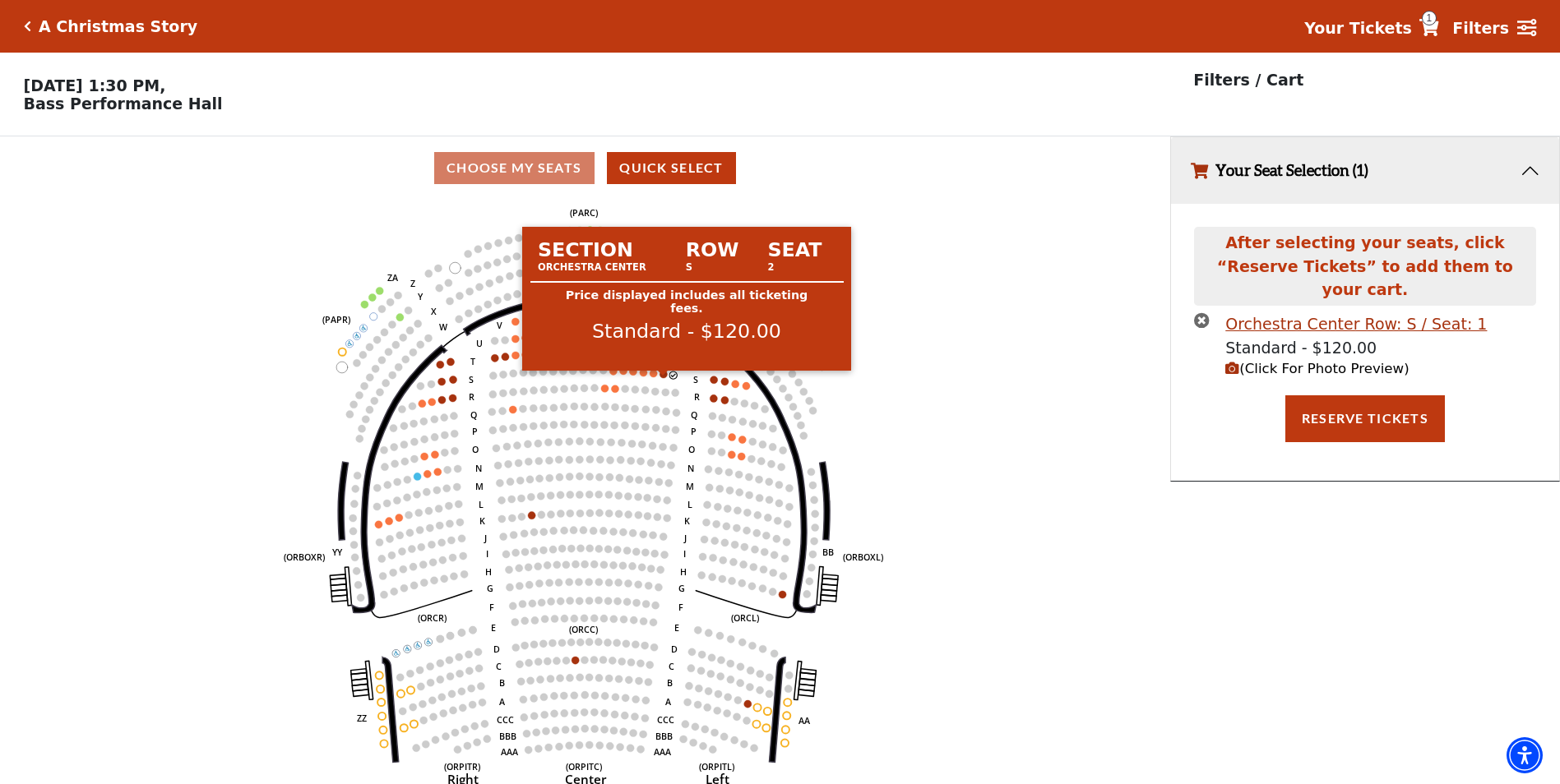
click at [664, 378] on circle at bounding box center [663, 374] width 8 height 8
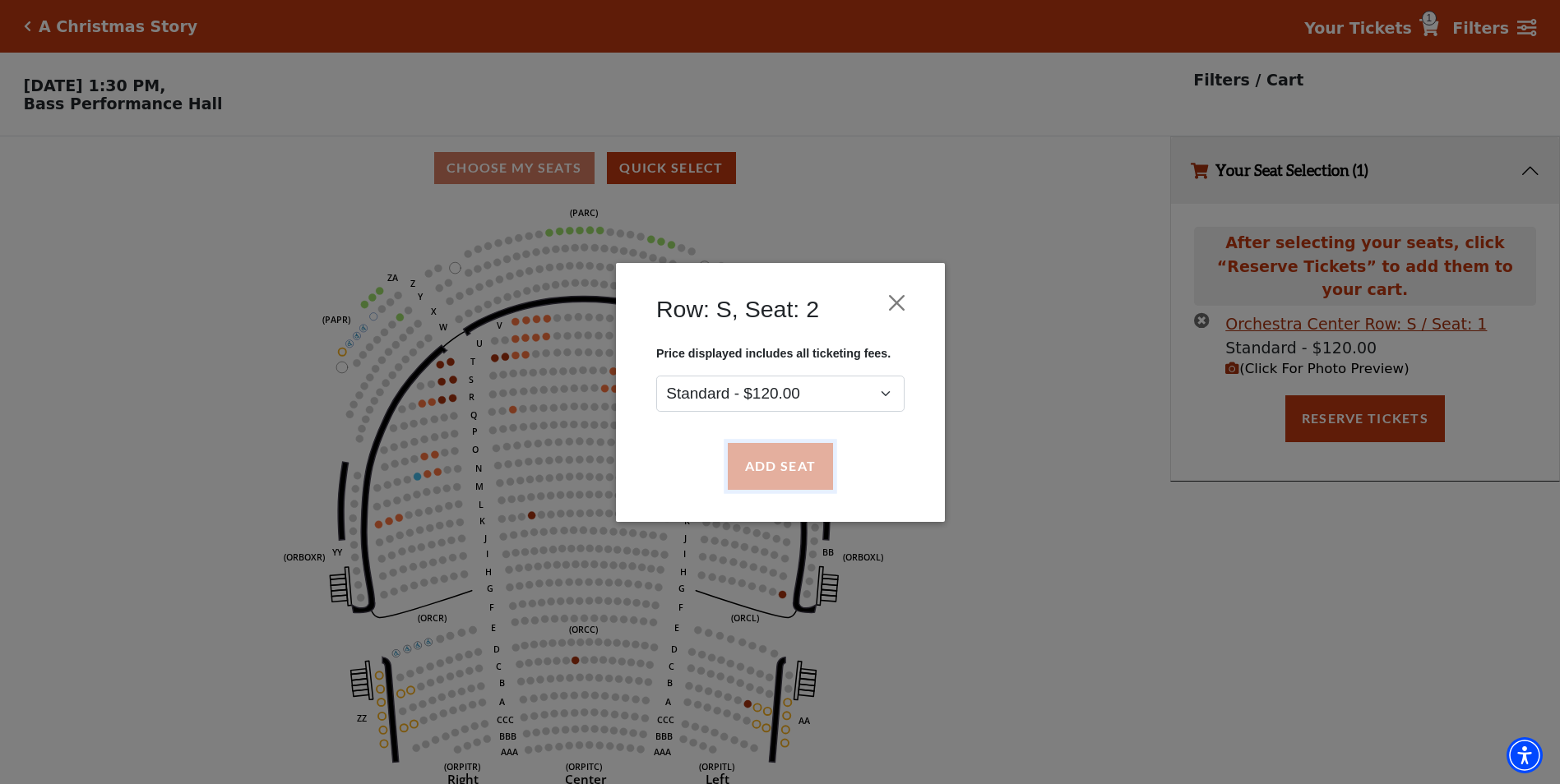
click at [777, 461] on button "Add Seat" at bounding box center [780, 466] width 105 height 46
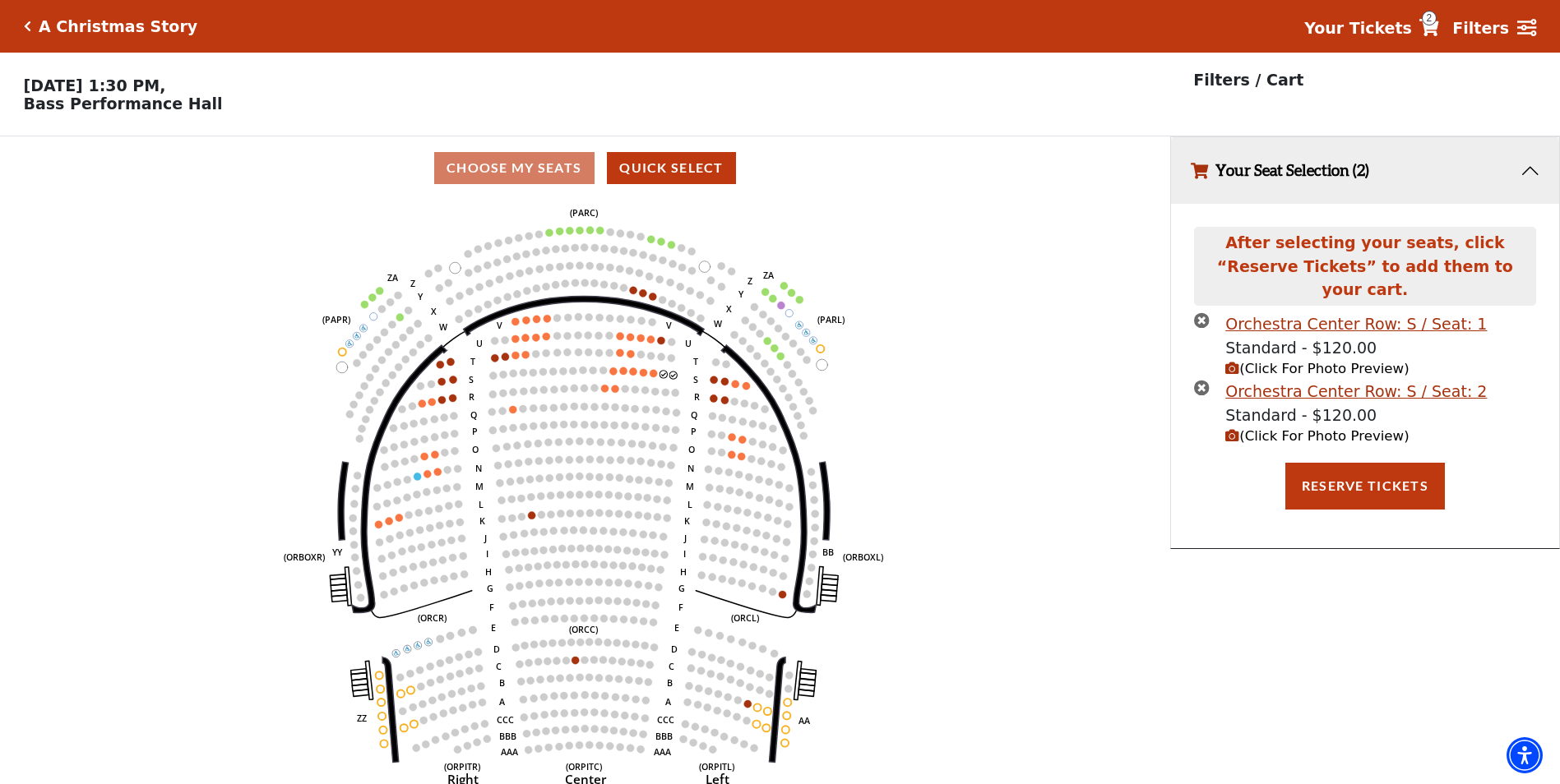
click at [653, 377] on circle at bounding box center [653, 374] width 8 height 8
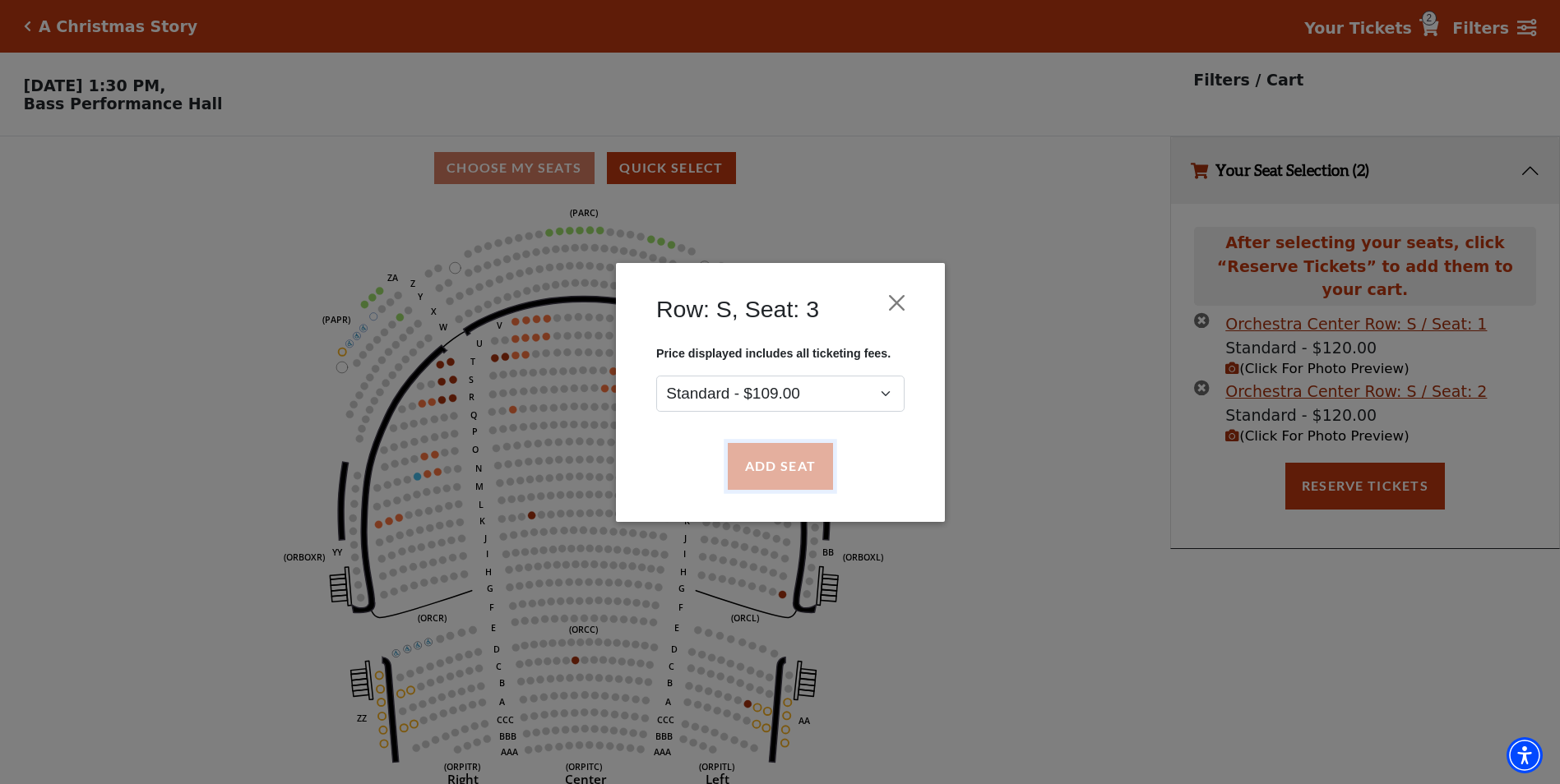
click at [758, 464] on button "Add Seat" at bounding box center [780, 466] width 105 height 46
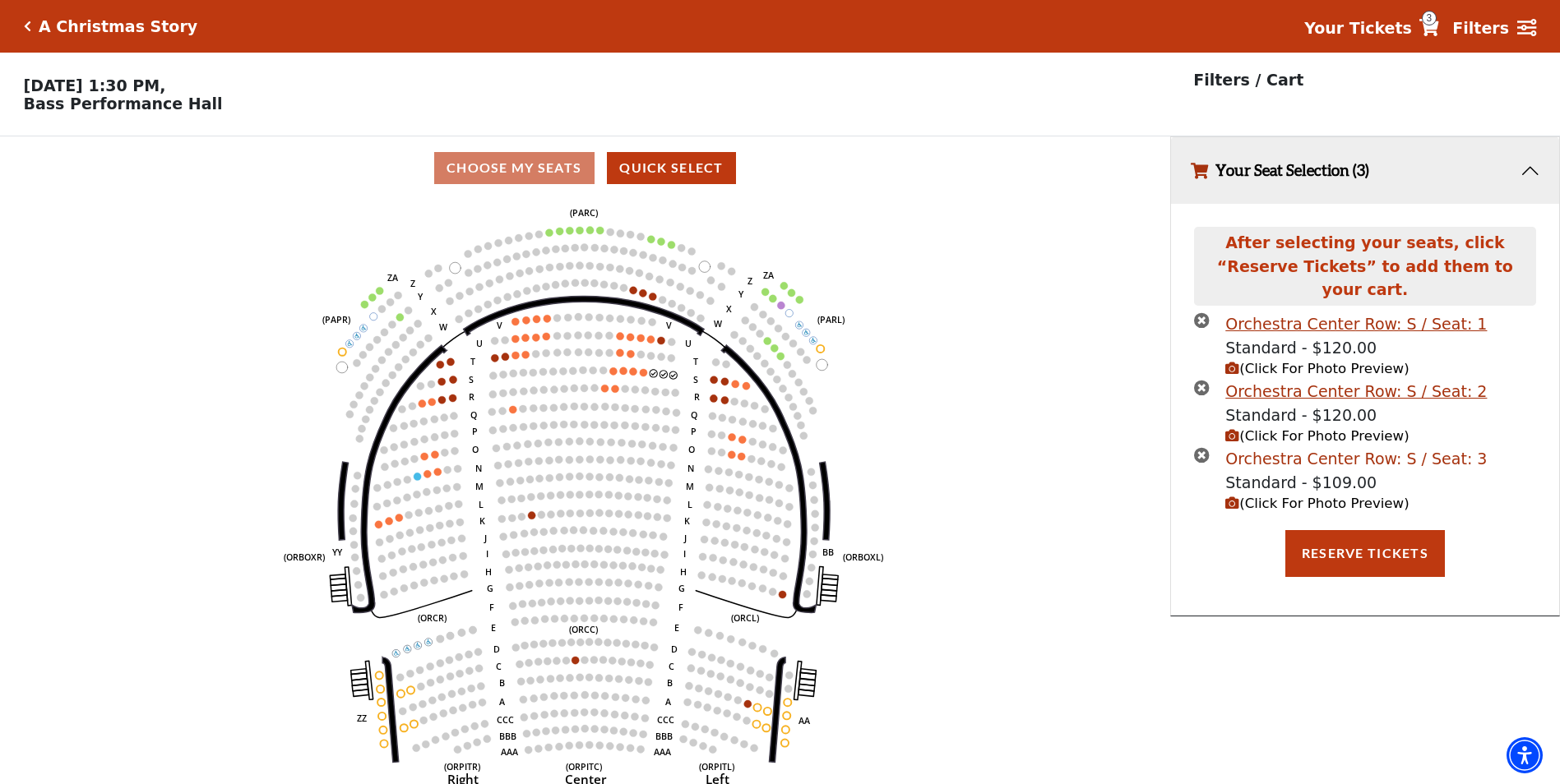
click at [1333, 448] on div "Orchestra Center Row: S / Seat: 3" at bounding box center [1356, 459] width 261 height 24
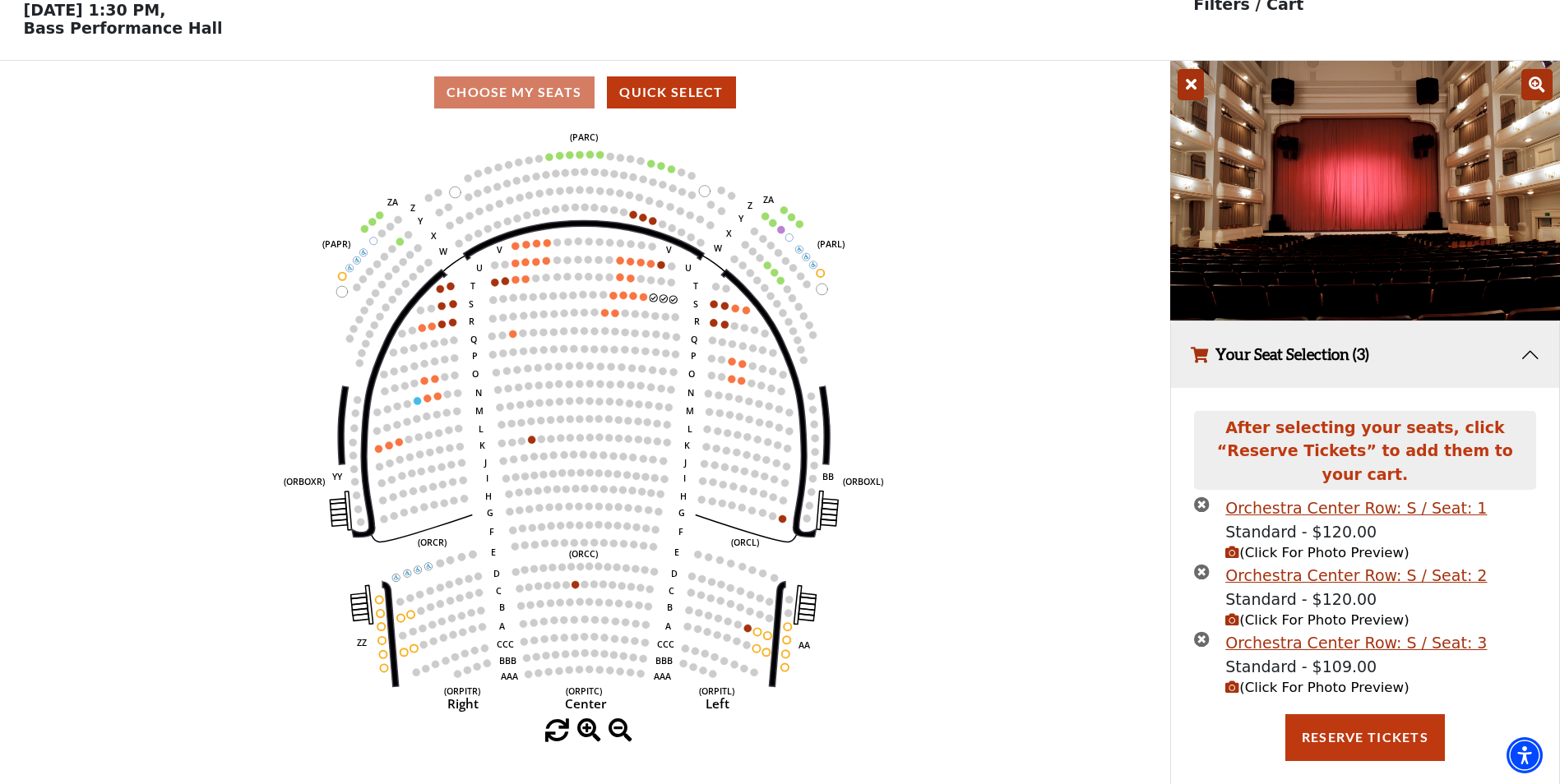
click at [1206, 631] on icon "times-circle" at bounding box center [1202, 639] width 15 height 15
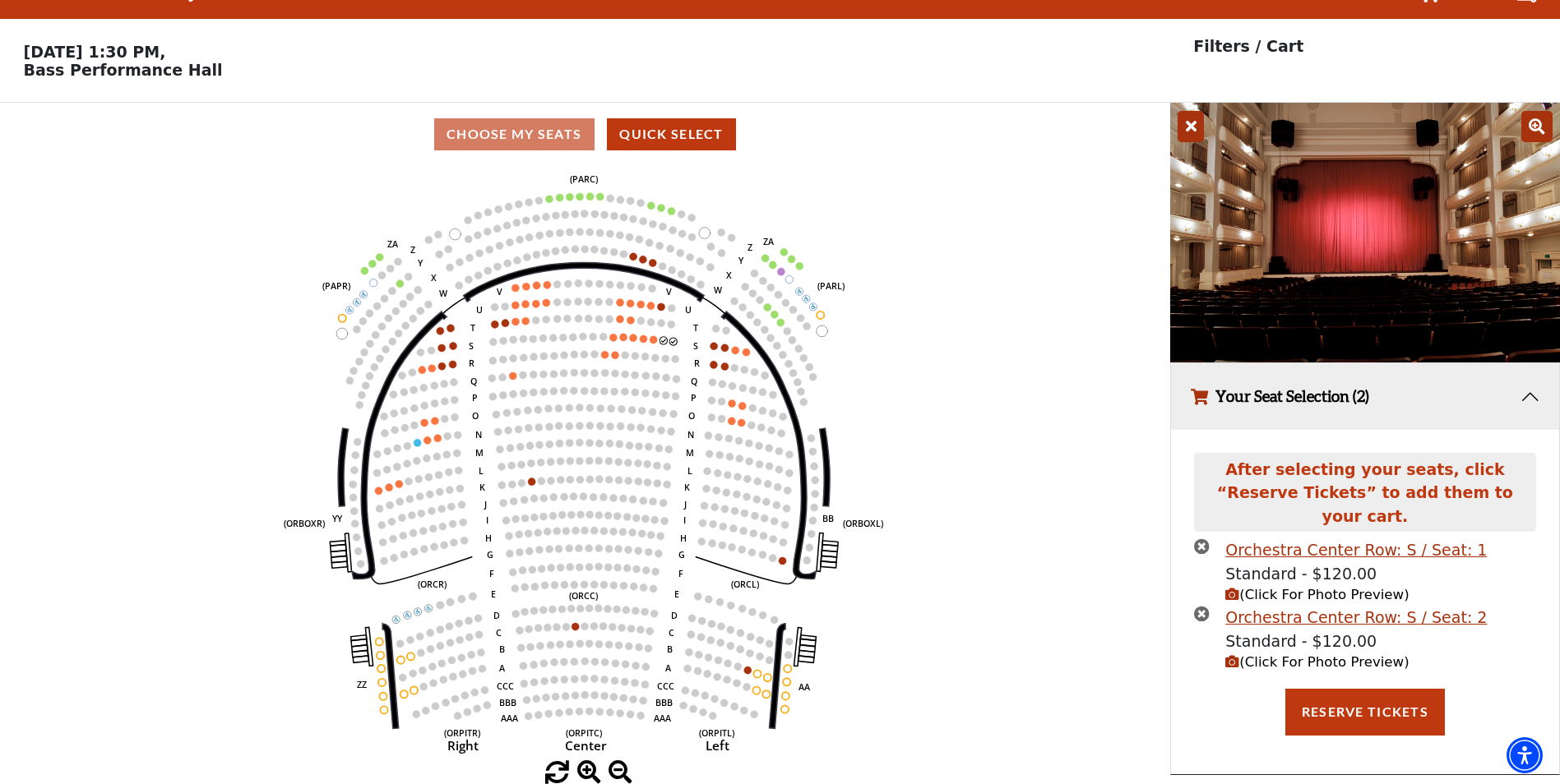
click at [1196, 606] on icon "times-circle" at bounding box center [1202, 614] width 15 height 15
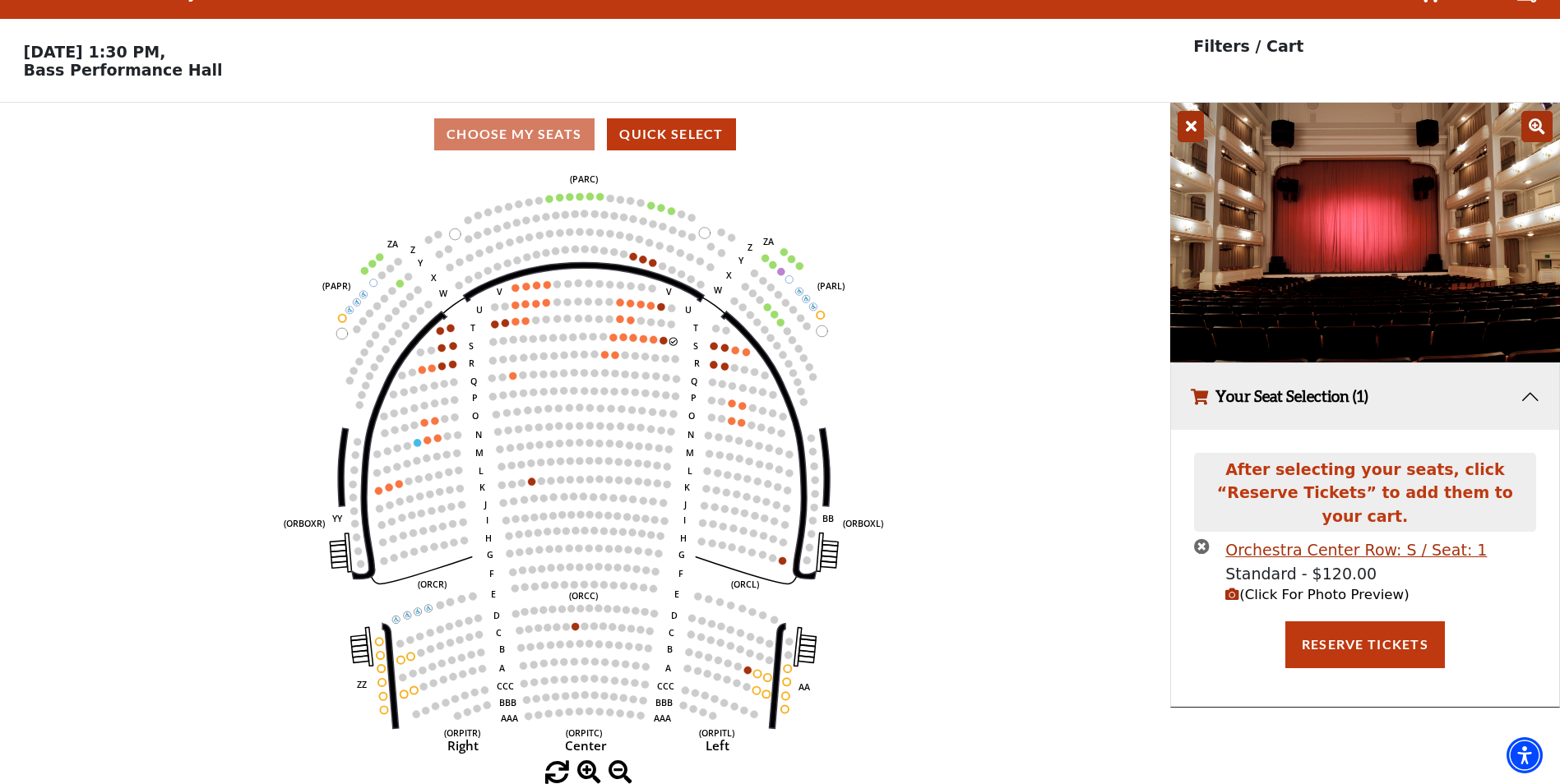
click at [1195, 538] on icon "times-circle" at bounding box center [1202, 546] width 15 height 15
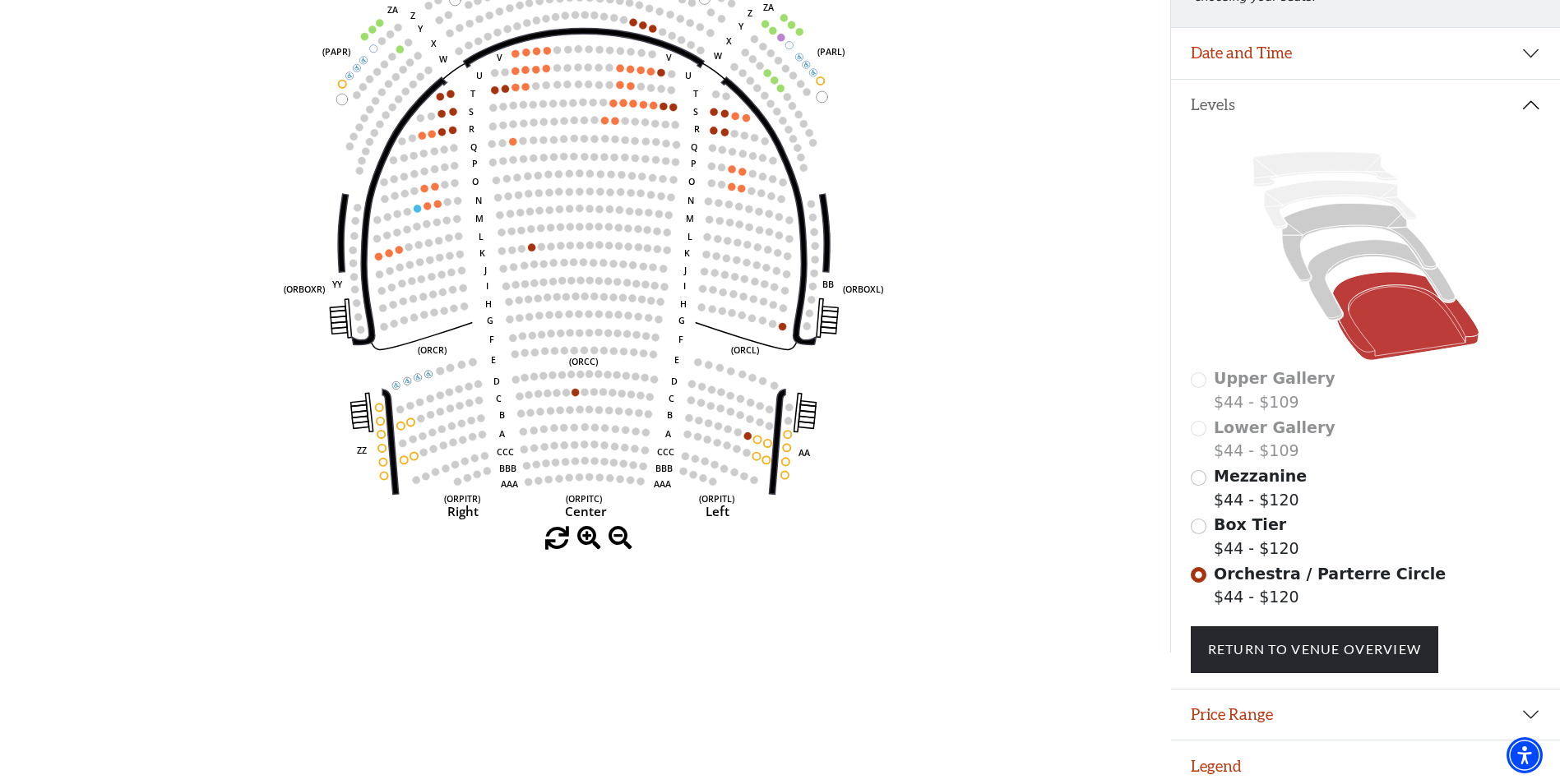
scroll to position [287, 0]
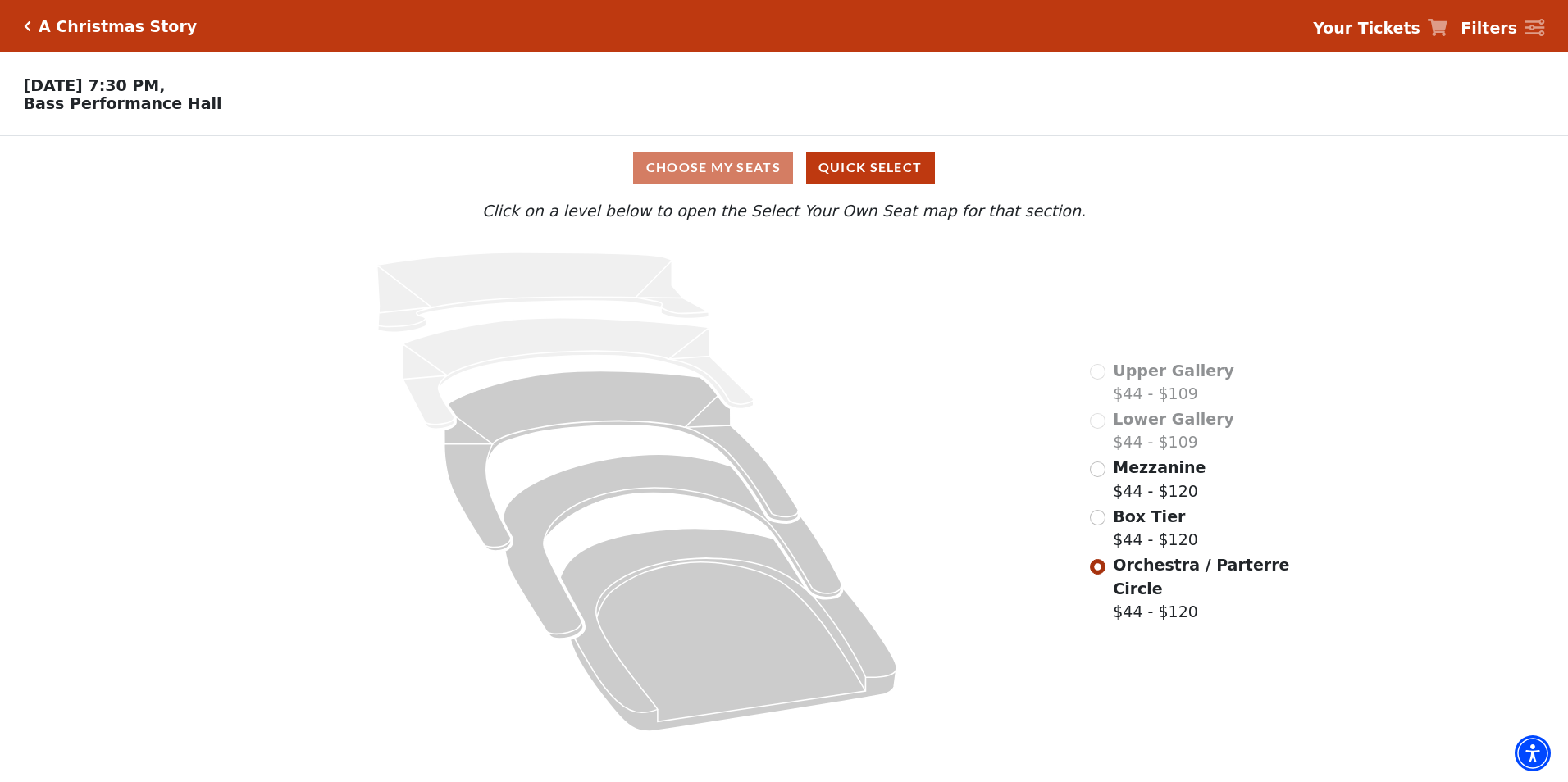
click at [29, 30] on icon "Click here to go back to filters" at bounding box center [27, 26] width 8 height 12
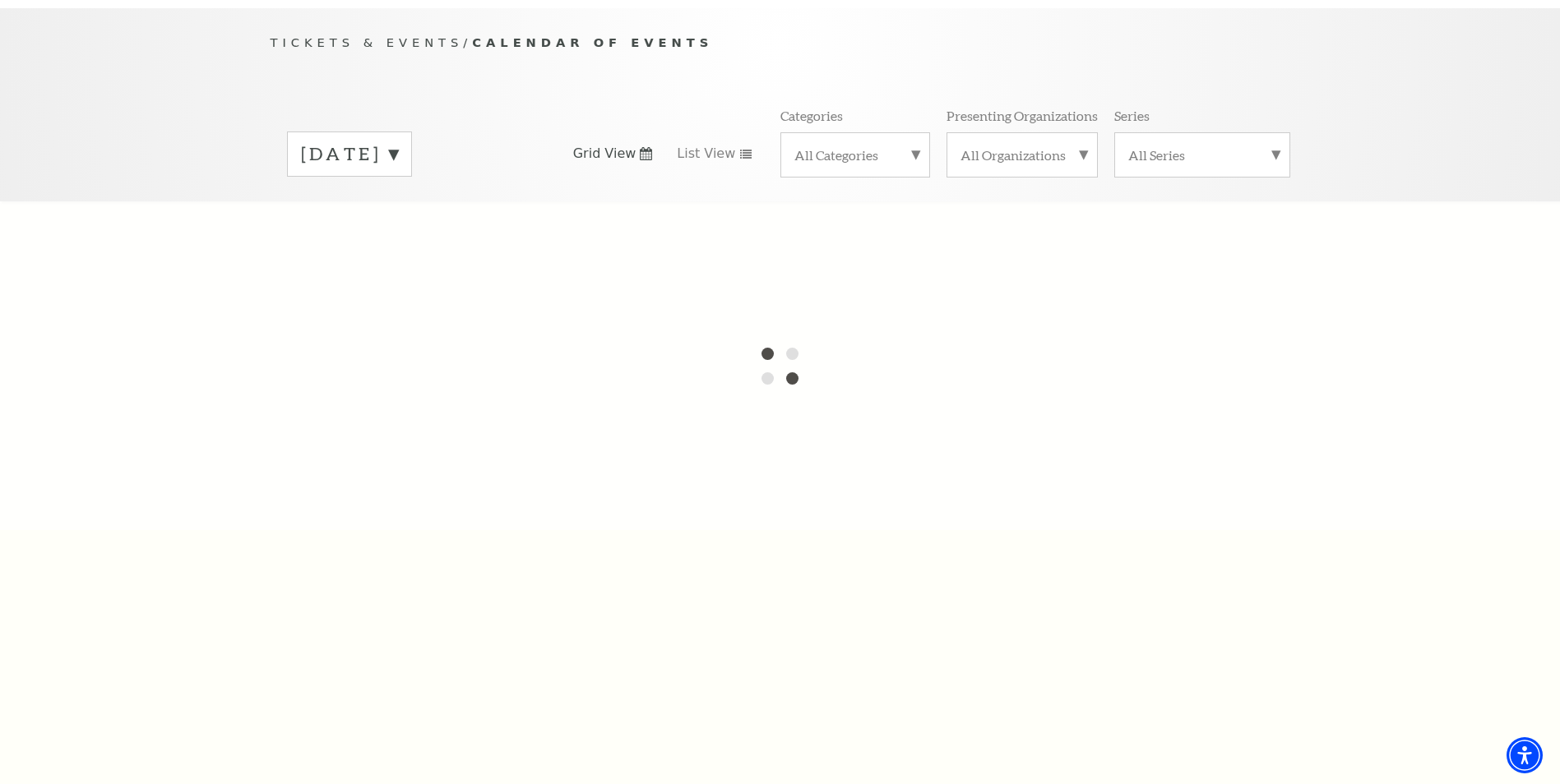
scroll to position [148, 0]
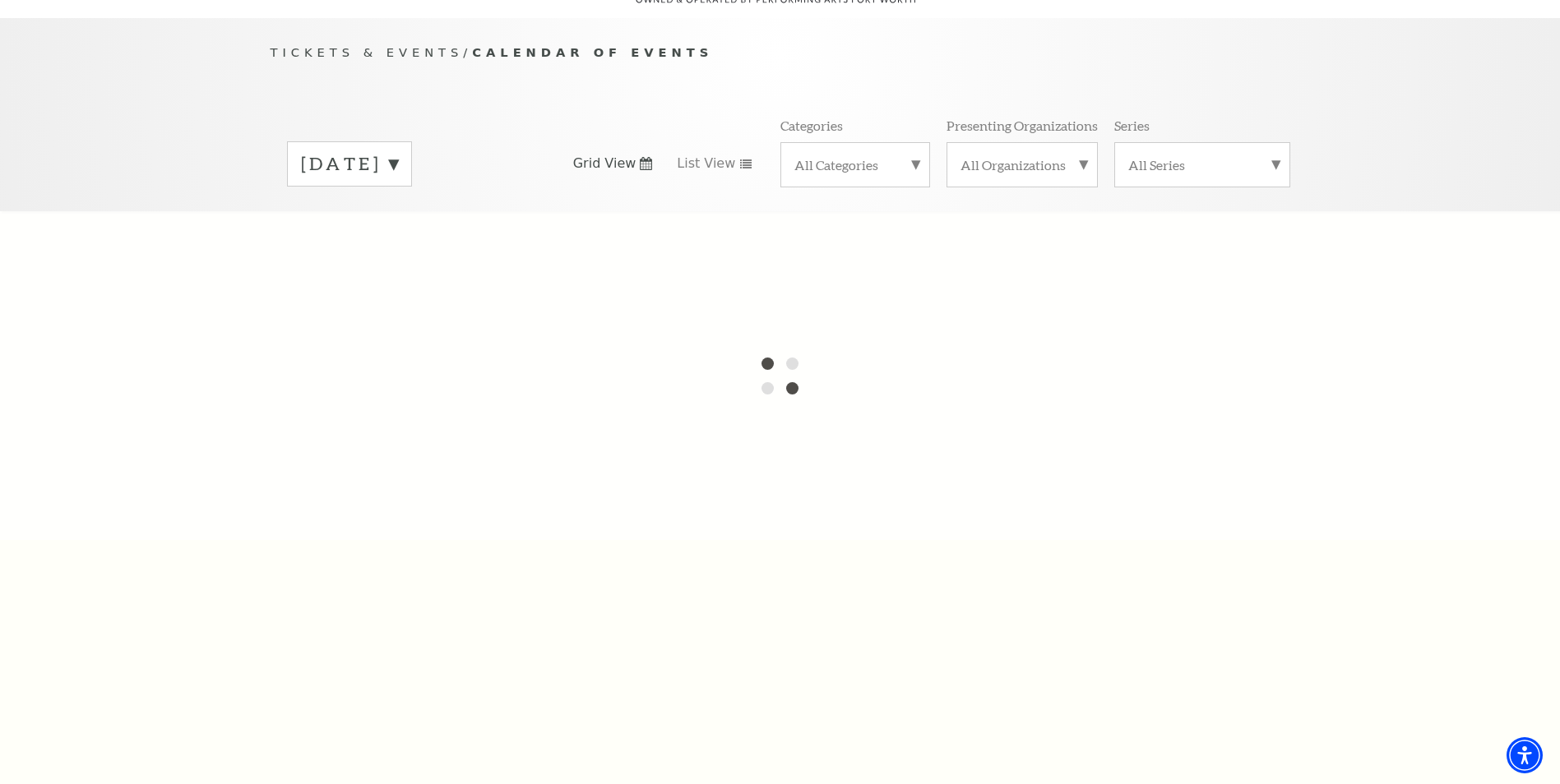
click at [398, 151] on label "[DATE]" at bounding box center [349, 164] width 97 height 25
click at [398, 151] on label "[DATE]" at bounding box center [349, 165] width 97 height 30
click at [398, 151] on label "[DATE]" at bounding box center [349, 164] width 97 height 25
click at [398, 151] on label "[DATE]" at bounding box center [349, 165] width 97 height 30
click at [398, 151] on label "[DATE]" at bounding box center [349, 164] width 97 height 25
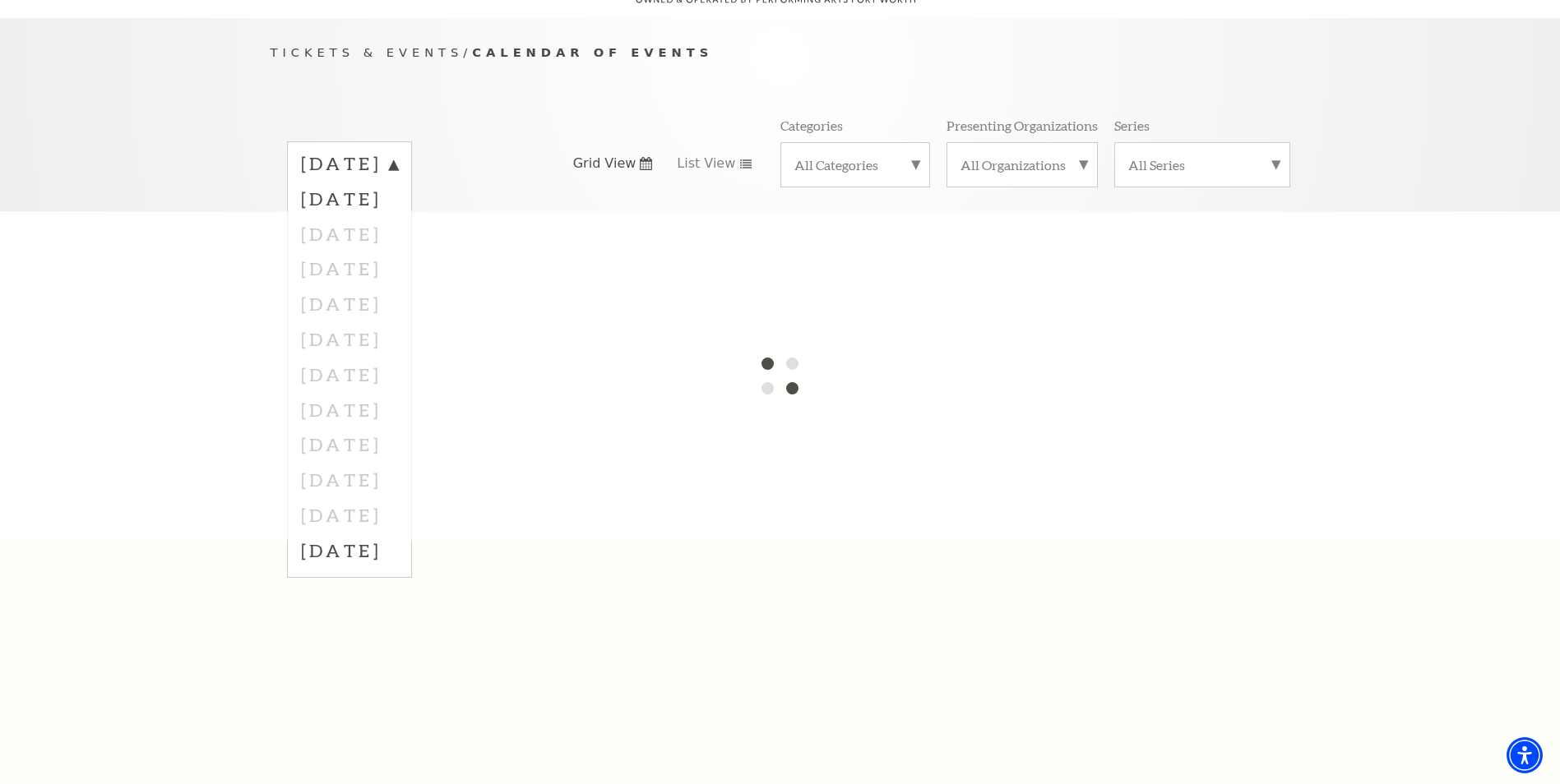
click at [531, 94] on div "Tickets & Events / Calendar of Events [DATE] [DATE] [DATE] [DATE] [DATE] [DATE]…" at bounding box center [781, 126] width 1053 height 168
click at [564, 117] on div "[DATE] [DATE] [DATE] [DATE] [DATE] [DATE] [DATE] [DATE] [DATE] [DATE] [DATE] [D…" at bounding box center [780, 164] width 1020 height 94
click at [398, 151] on label "[DATE]" at bounding box center [349, 165] width 97 height 30
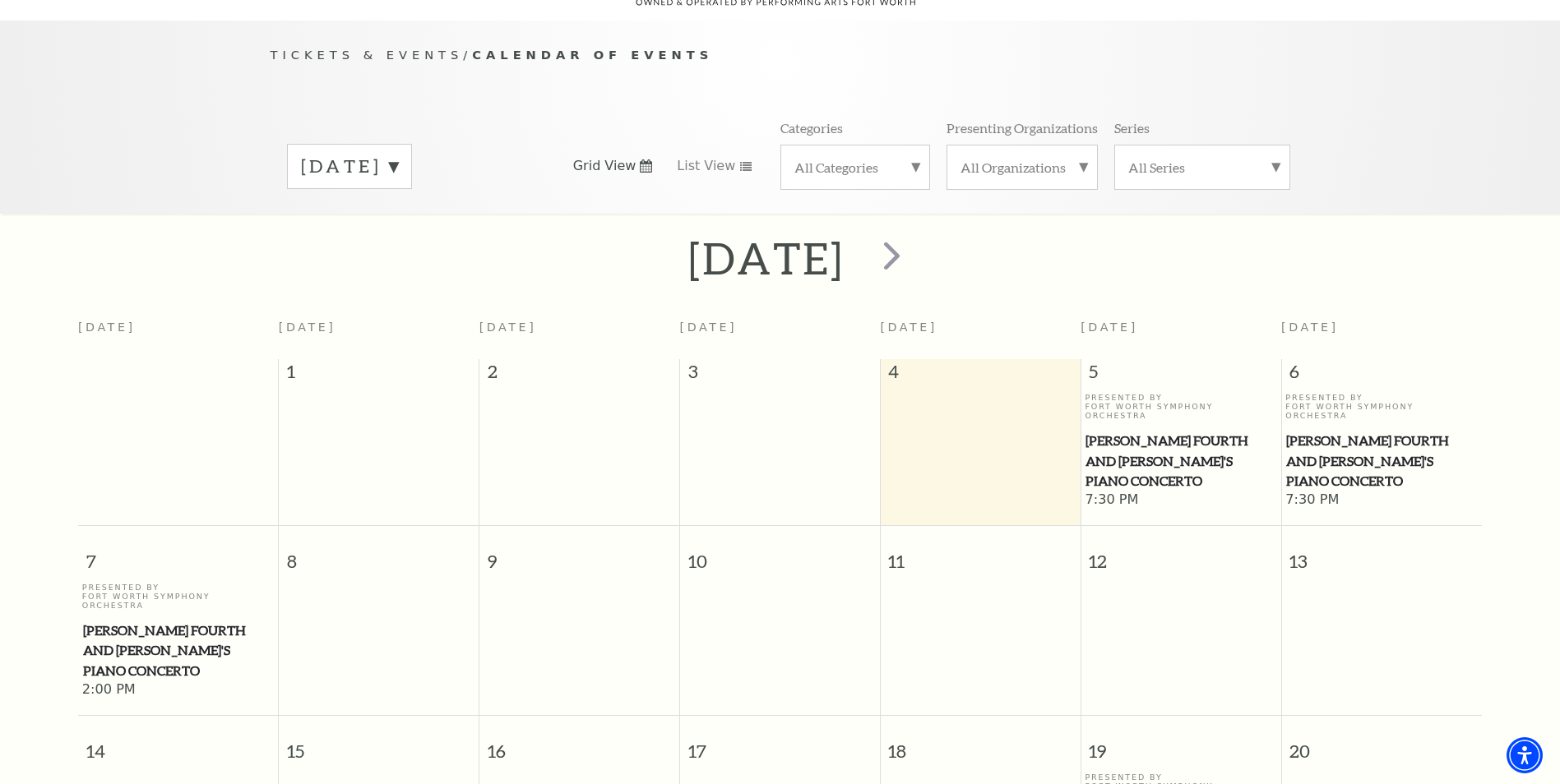
click at [398, 153] on label "[DATE]" at bounding box center [349, 166] width 97 height 25
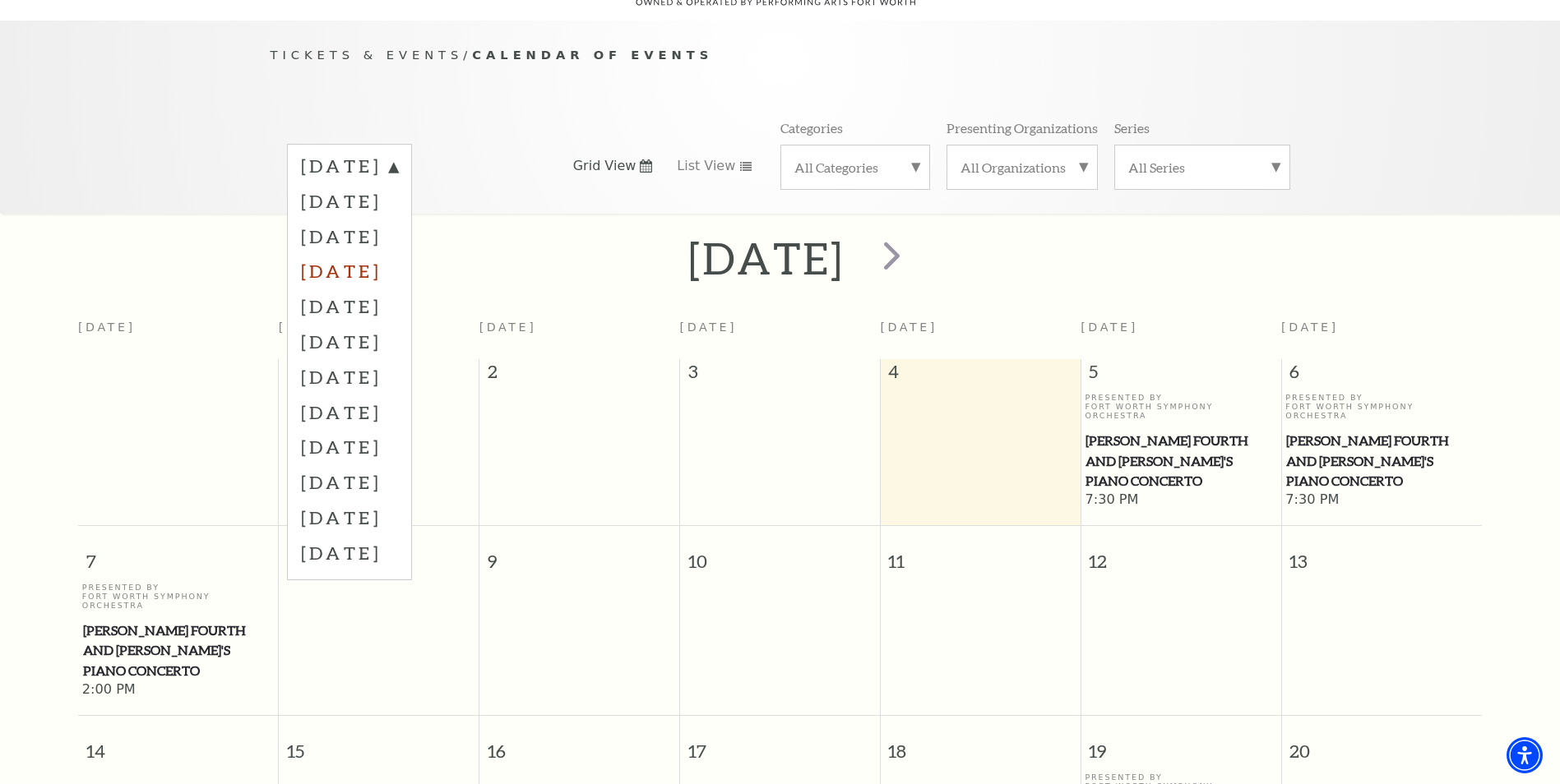
click at [398, 253] on label "[DATE]" at bounding box center [349, 271] width 97 height 36
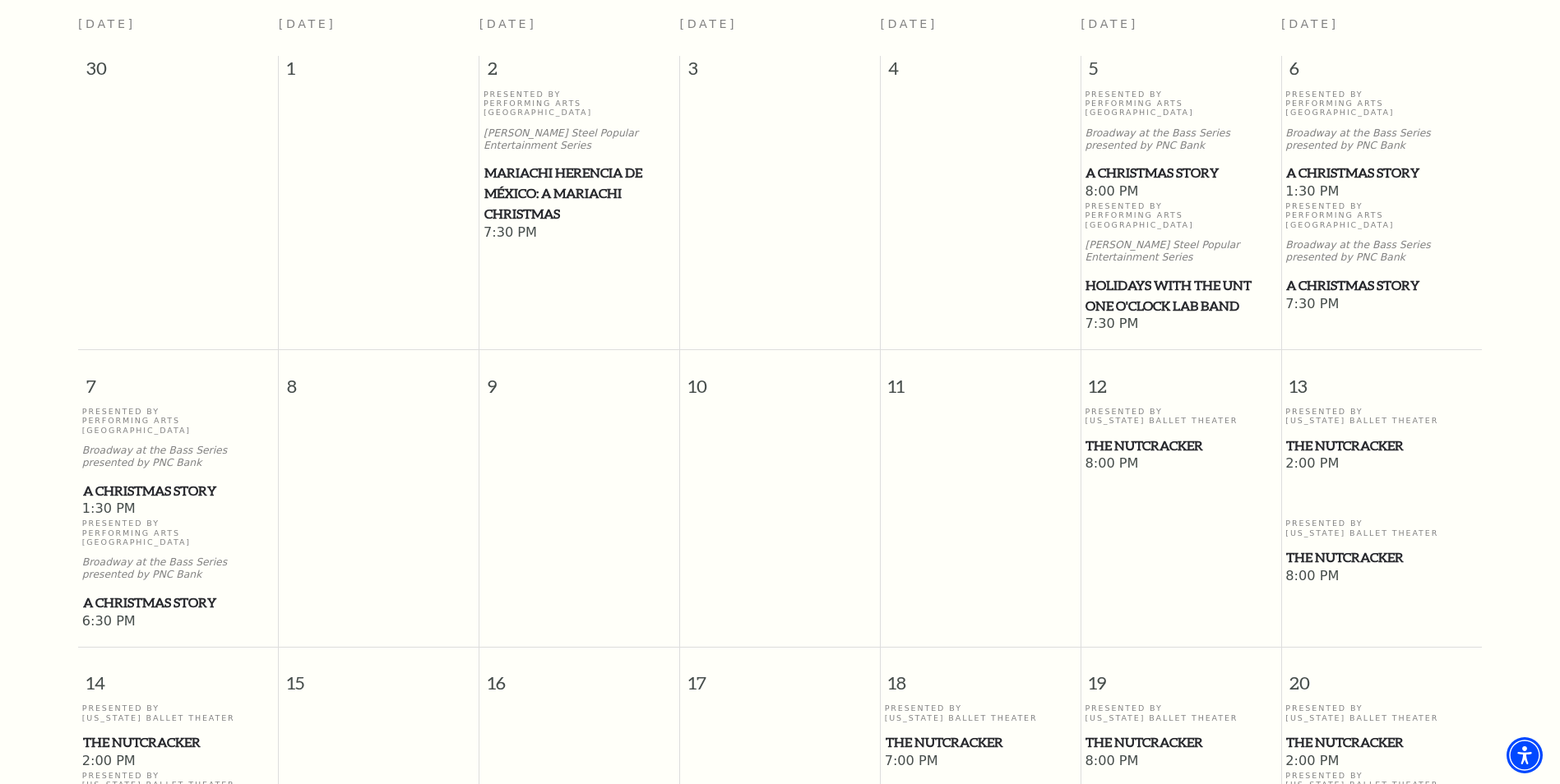
scroll to position [411, 0]
